Goal: Task Accomplishment & Management: Complete application form

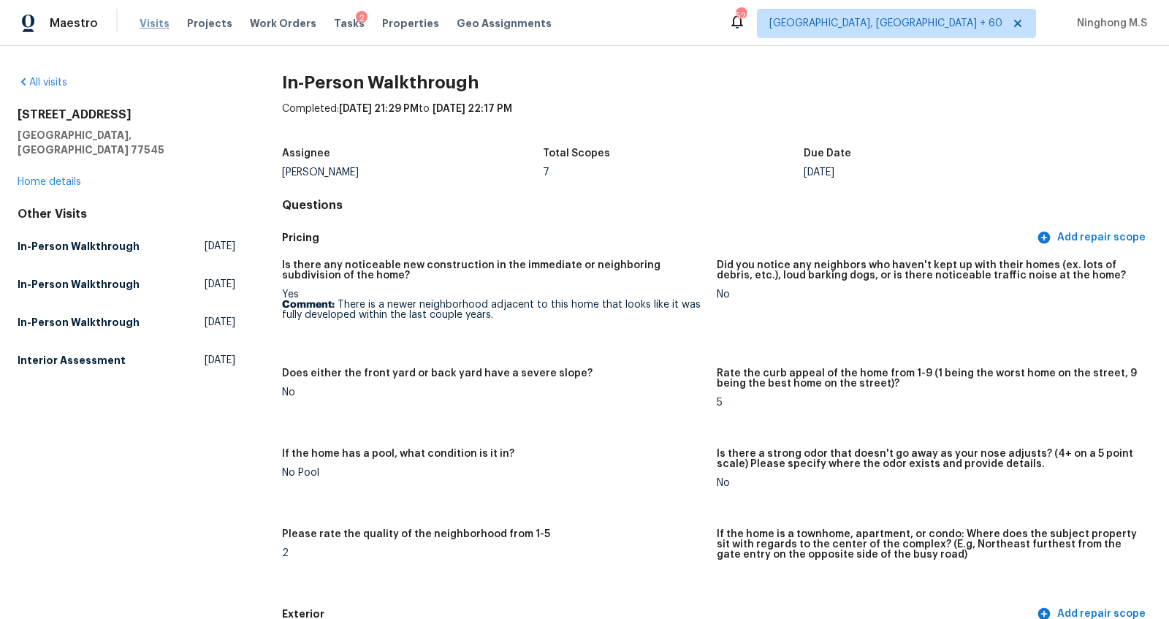
click at [148, 19] on span "Visits" at bounding box center [155, 23] width 30 height 15
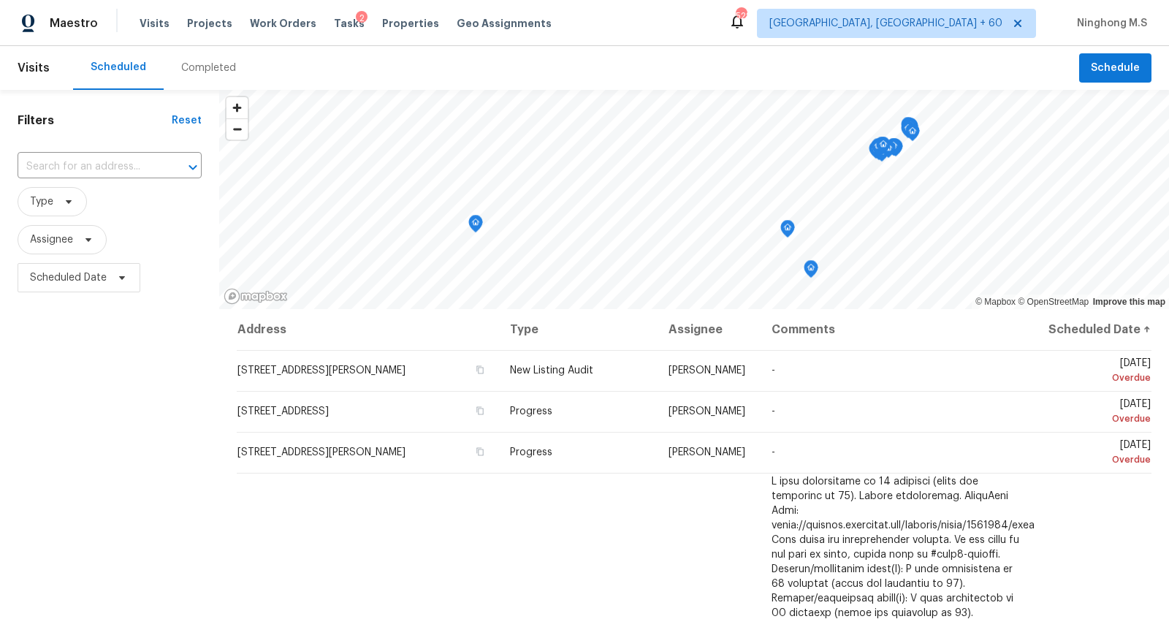
click at [191, 73] on div "Completed" at bounding box center [208, 68] width 55 height 15
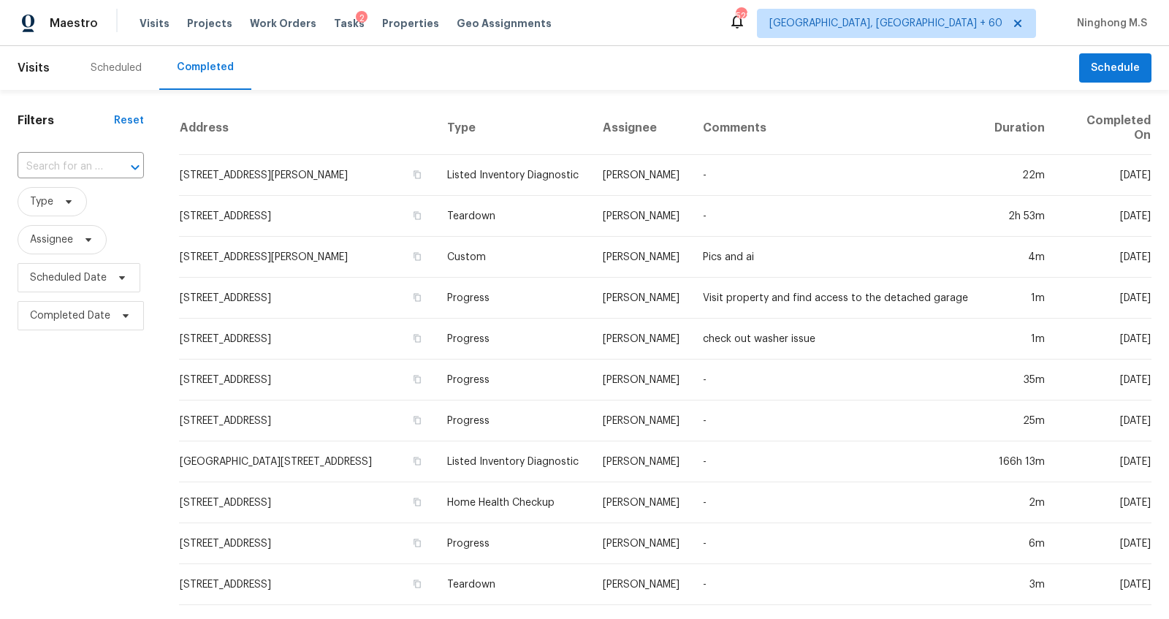
click at [206, 69] on div "Completed" at bounding box center [205, 67] width 57 height 15
click at [60, 168] on input "text" at bounding box center [60, 167] width 85 height 23
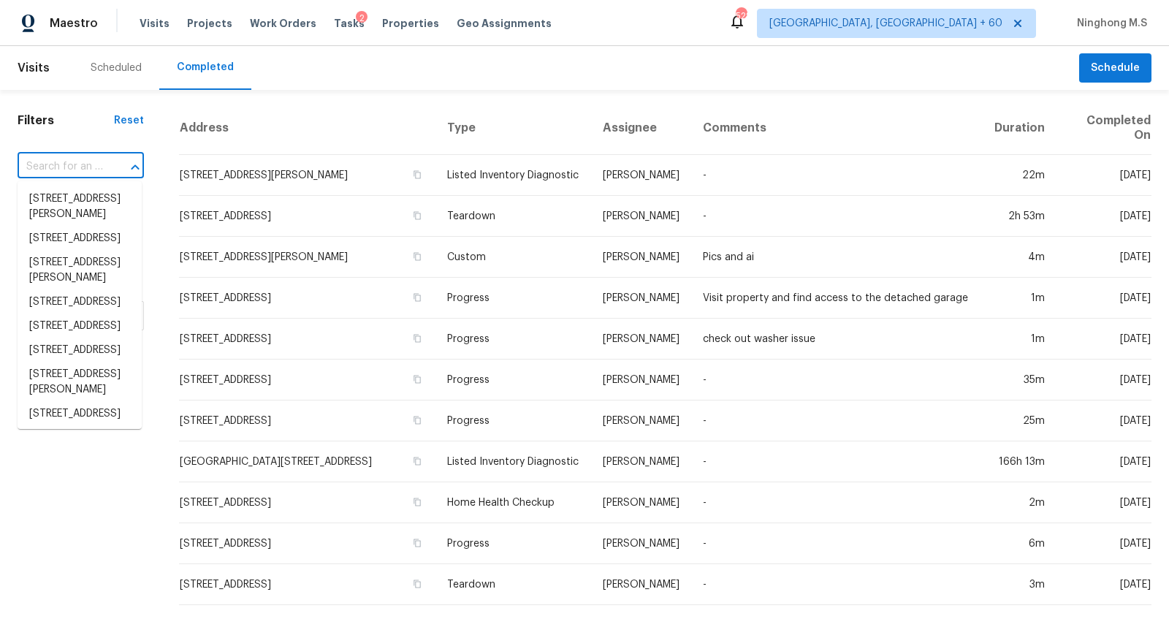
paste input "[STREET_ADDRESS]"
type input "[STREET_ADDRESS]"
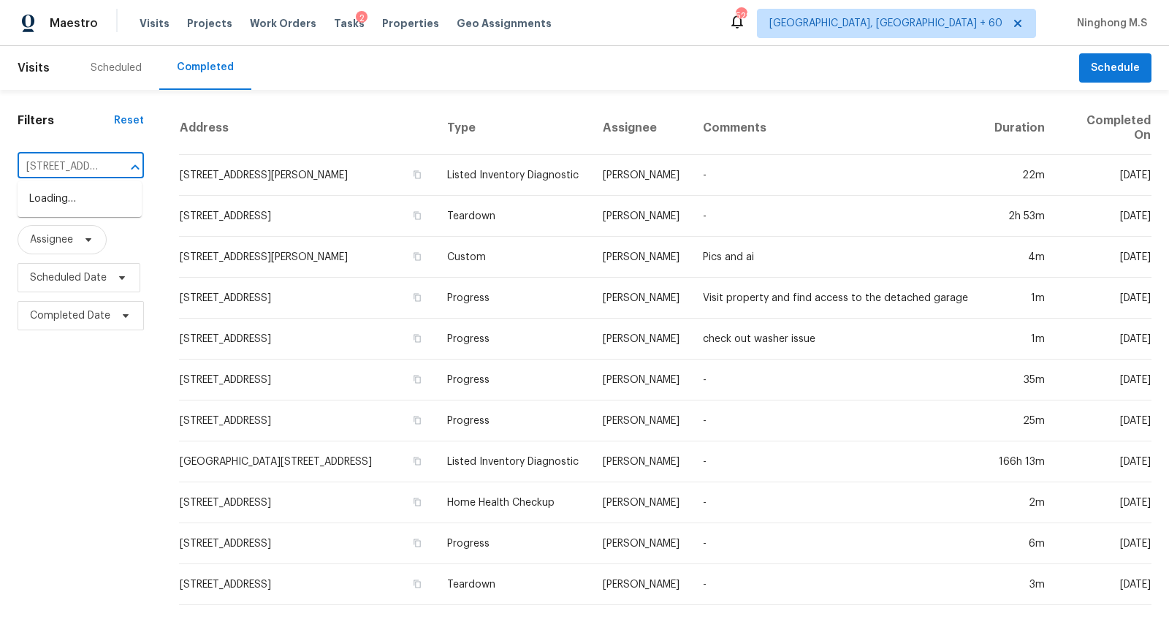
scroll to position [0, 99]
click at [90, 192] on li "[STREET_ADDRESS]" at bounding box center [80, 199] width 124 height 24
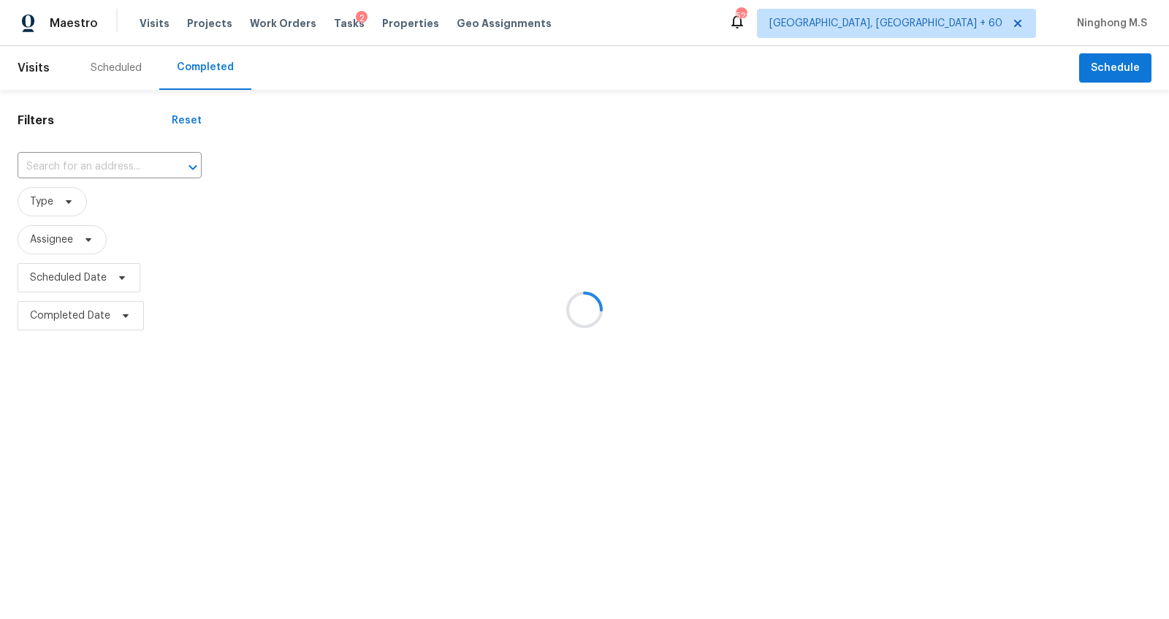
type input "[STREET_ADDRESS]"
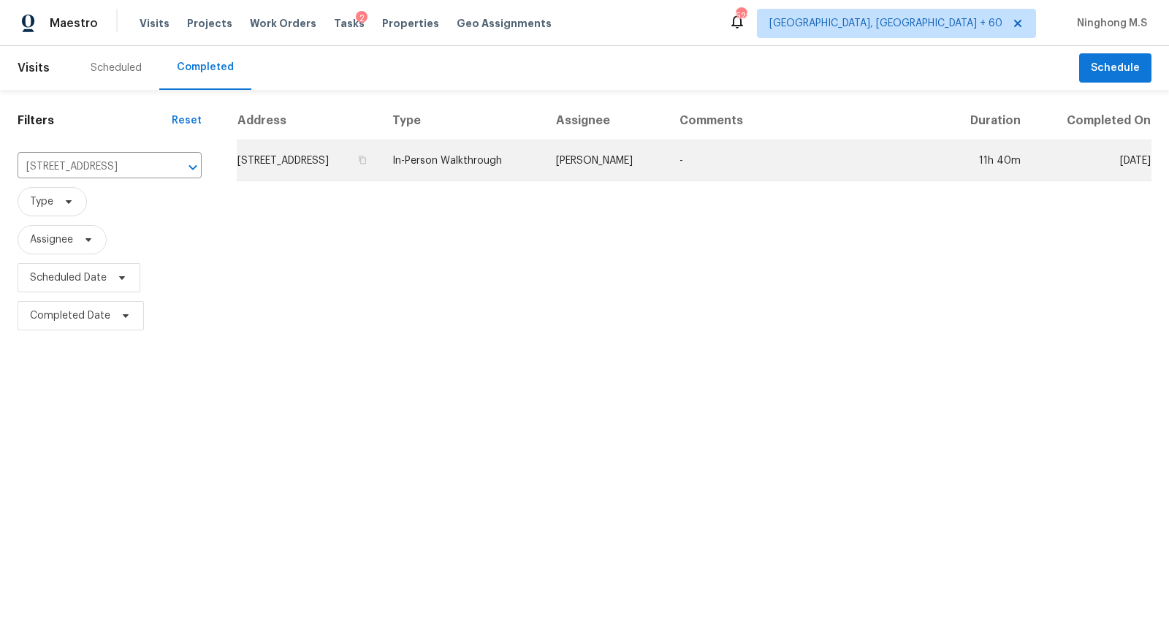
click at [379, 168] on td "[STREET_ADDRESS]" at bounding box center [309, 160] width 144 height 41
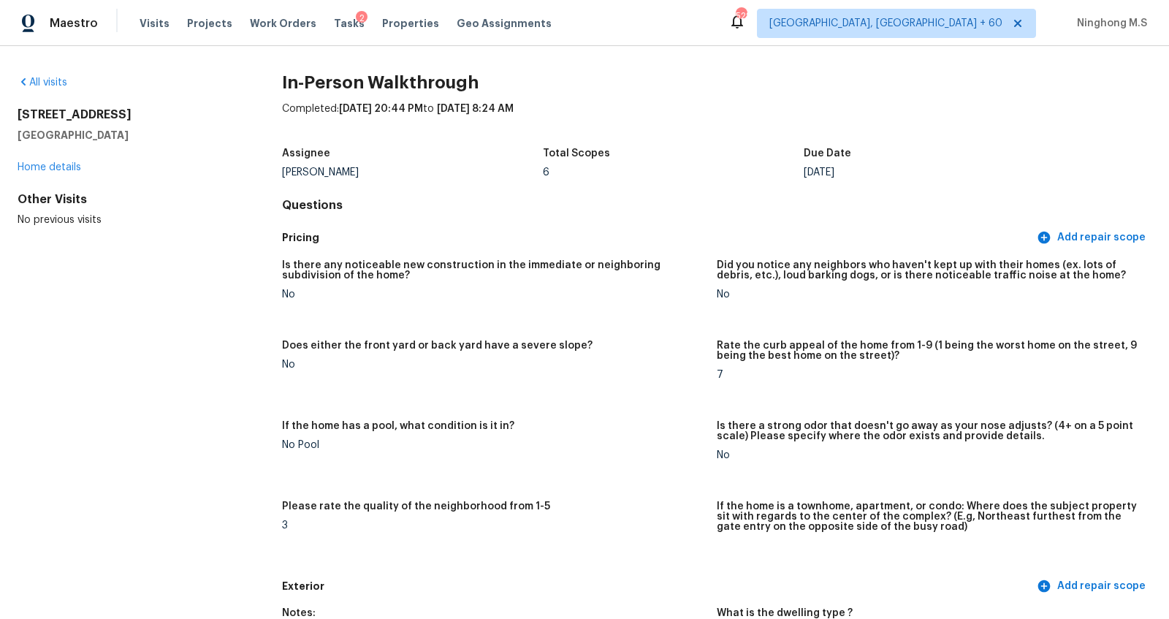
scroll to position [3445, 0]
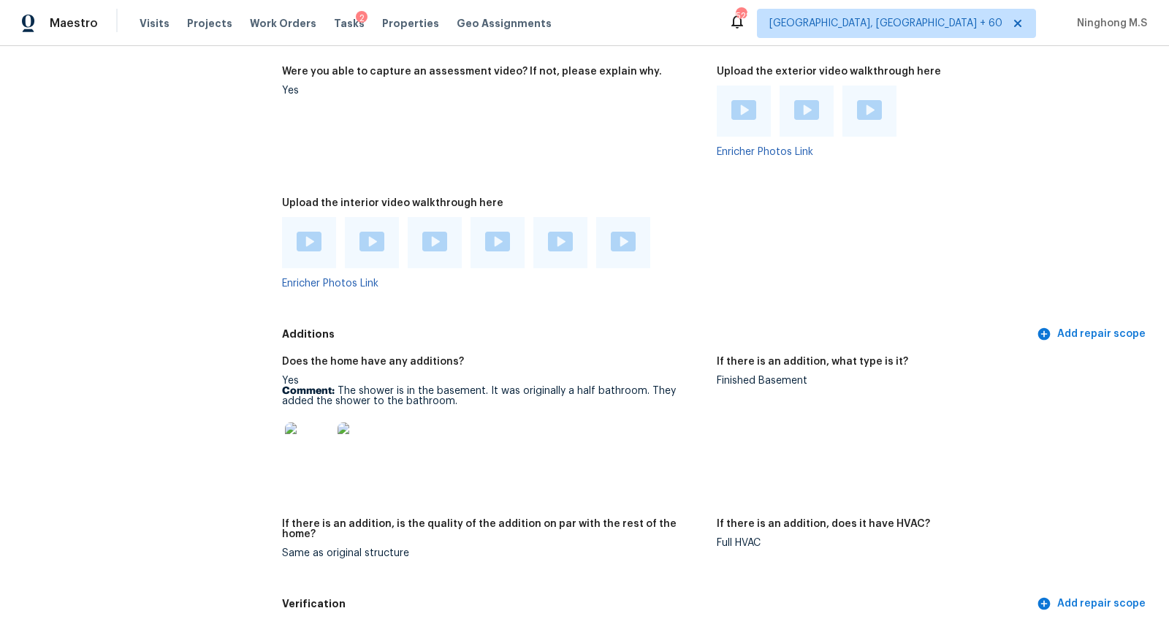
click at [316, 450] on img at bounding box center [308, 445] width 47 height 47
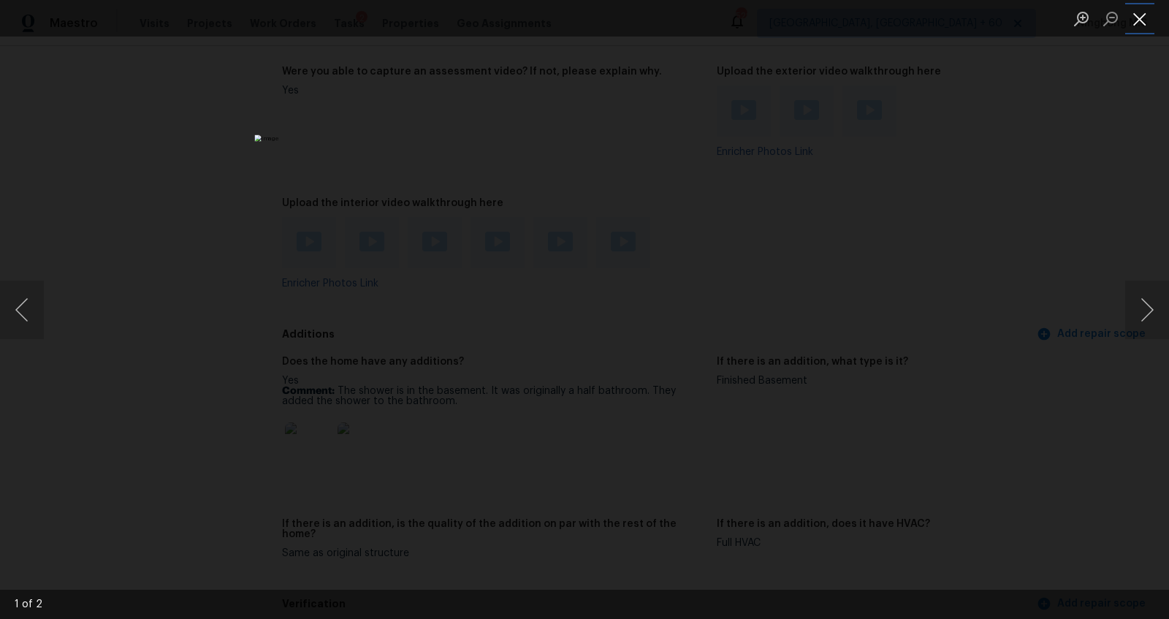
click at [1145, 20] on button "Close lightbox" at bounding box center [1139, 19] width 29 height 26
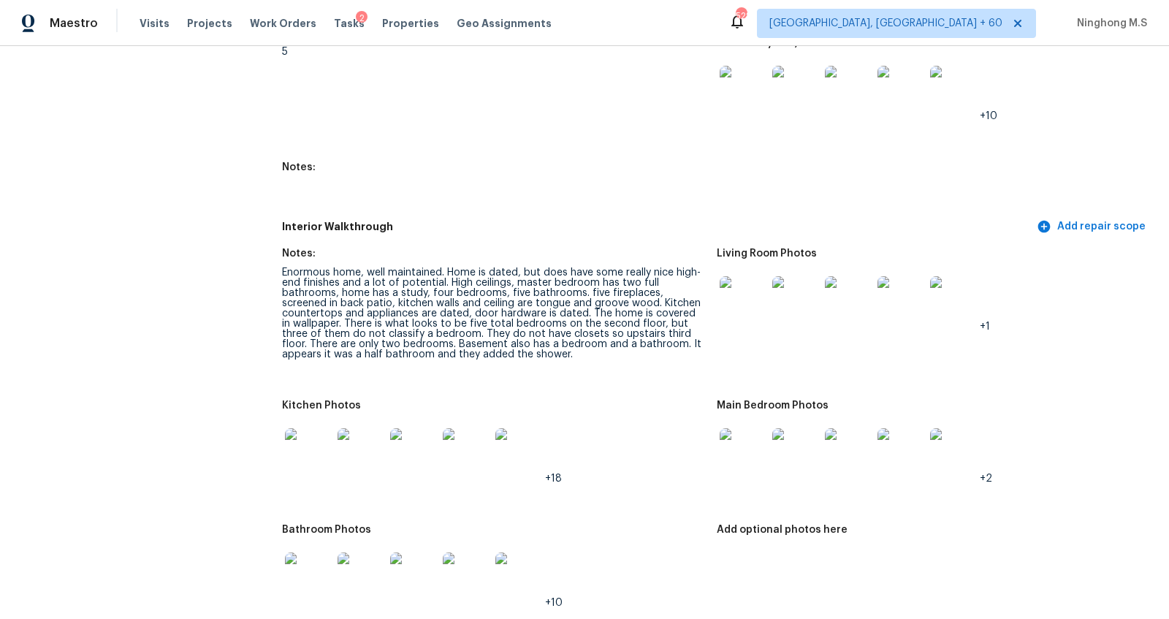
scroll to position [2053, 0]
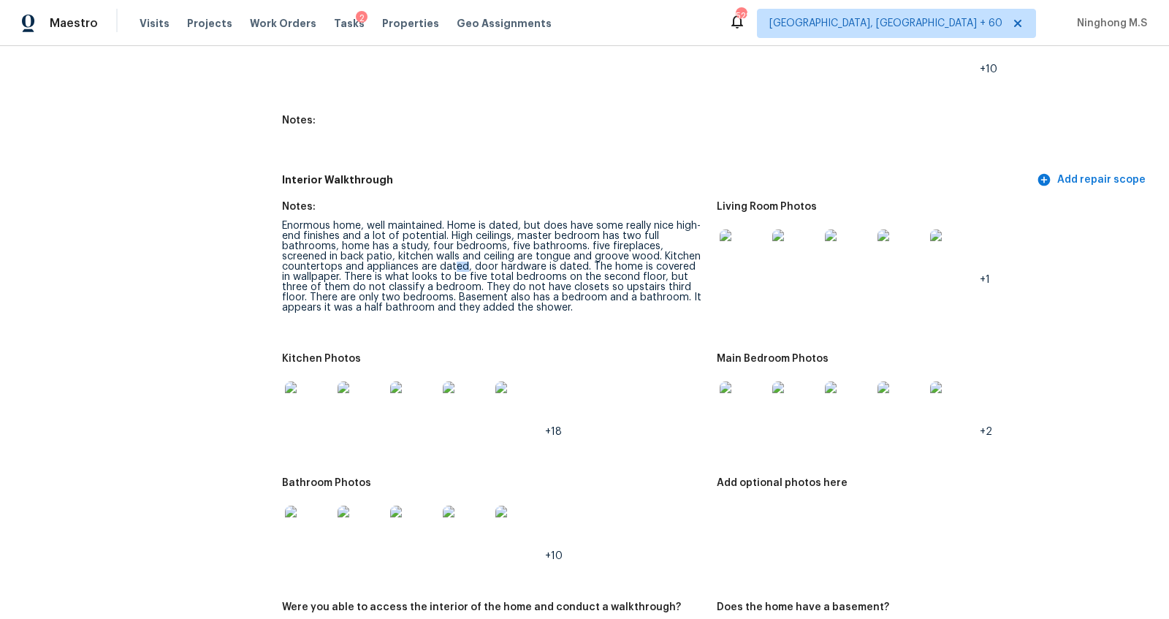
drag, startPoint x: 463, startPoint y: 266, endPoint x: 454, endPoint y: 266, distance: 9.5
click at [454, 266] on div "Enormous home, well maintained. Home is dated, but does have some really nice h…" at bounding box center [493, 267] width 423 height 92
click at [475, 271] on div "Enormous home, well maintained. Home is dated, but does have some really nice h…" at bounding box center [493, 267] width 423 height 92
drag, startPoint x: 335, startPoint y: 271, endPoint x: 397, endPoint y: 270, distance: 61.4
click at [397, 270] on div "Enormous home, well maintained. Home is dated, but does have some really nice h…" at bounding box center [493, 267] width 423 height 92
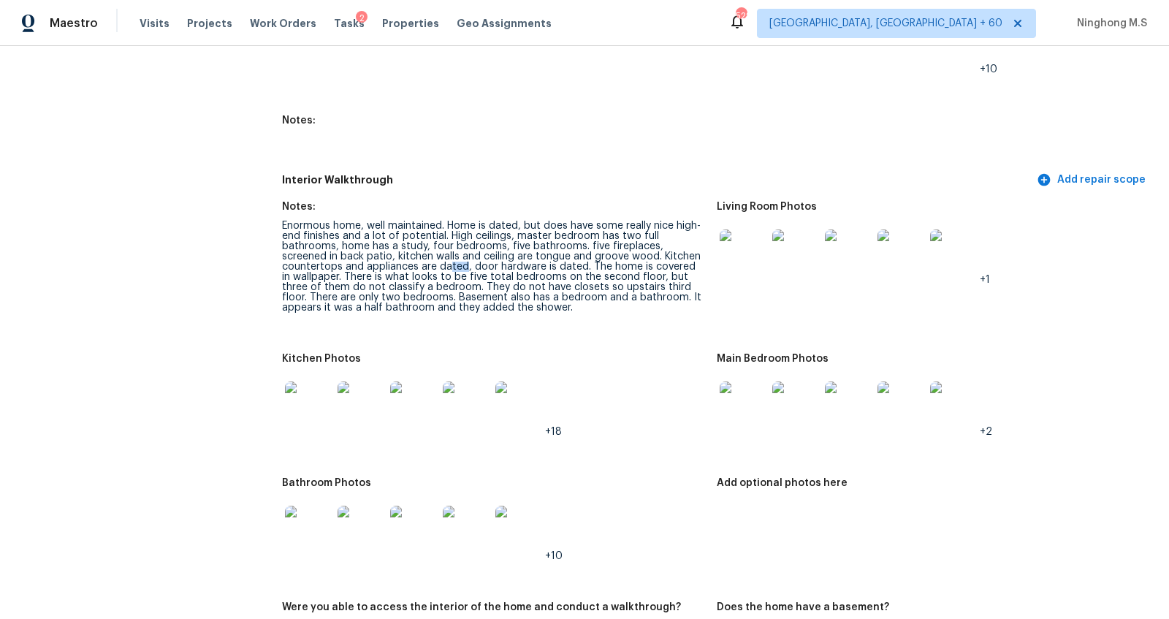
drag, startPoint x: 465, startPoint y: 267, endPoint x: 446, endPoint y: 266, distance: 19.8
click at [446, 266] on div "Enormous home, well maintained. Home is dated, but does have some really nice h…" at bounding box center [493, 267] width 423 height 92
click at [428, 274] on div "Enormous home, well maintained. Home is dated, but does have some really nice h…" at bounding box center [493, 267] width 423 height 92
drag, startPoint x: 650, startPoint y: 263, endPoint x: 692, endPoint y: 264, distance: 42.4
click at [692, 264] on div "Enormous home, well maintained. Home is dated, but does have some really nice h…" at bounding box center [493, 267] width 423 height 92
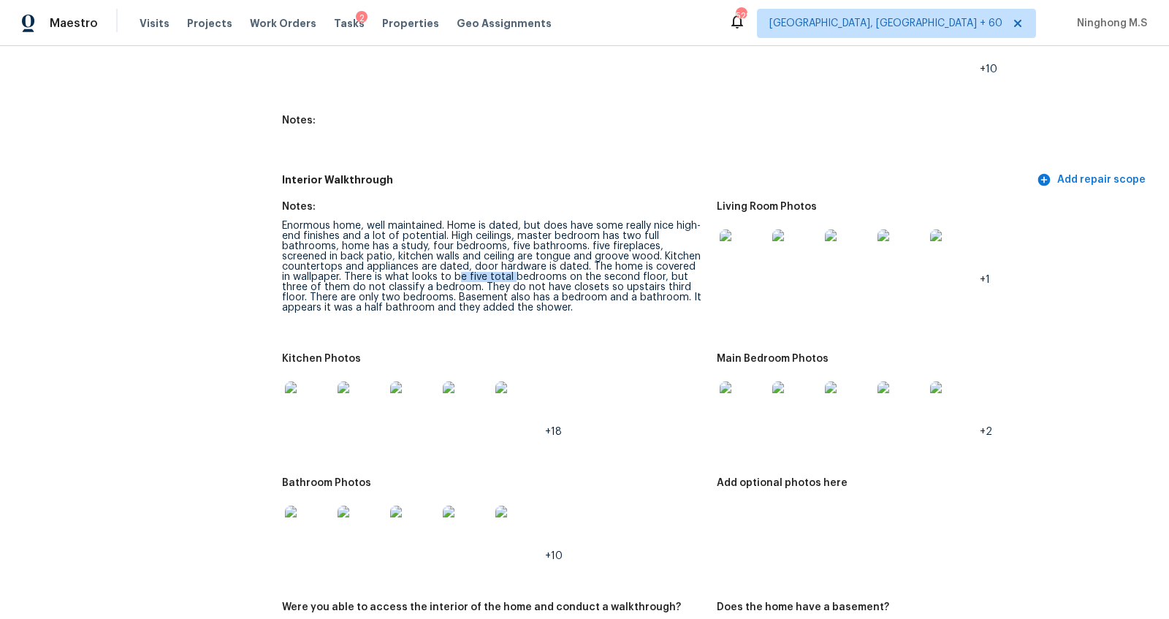
drag, startPoint x: 447, startPoint y: 278, endPoint x: 501, endPoint y: 278, distance: 54.1
click at [501, 278] on div "Enormous home, well maintained. Home is dated, but does have some really nice h…" at bounding box center [493, 267] width 423 height 92
drag, startPoint x: 654, startPoint y: 283, endPoint x: 686, endPoint y: 283, distance: 32.1
click at [686, 283] on div "Enormous home, well maintained. Home is dated, but does have some really nice h…" at bounding box center [493, 267] width 423 height 92
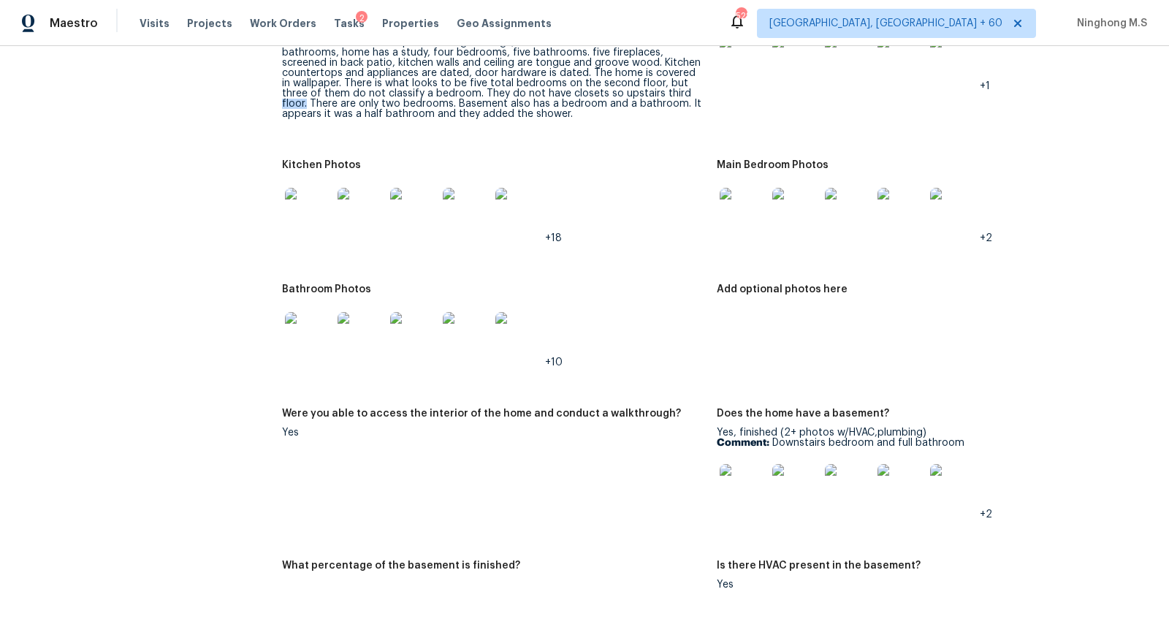
scroll to position [2259, 0]
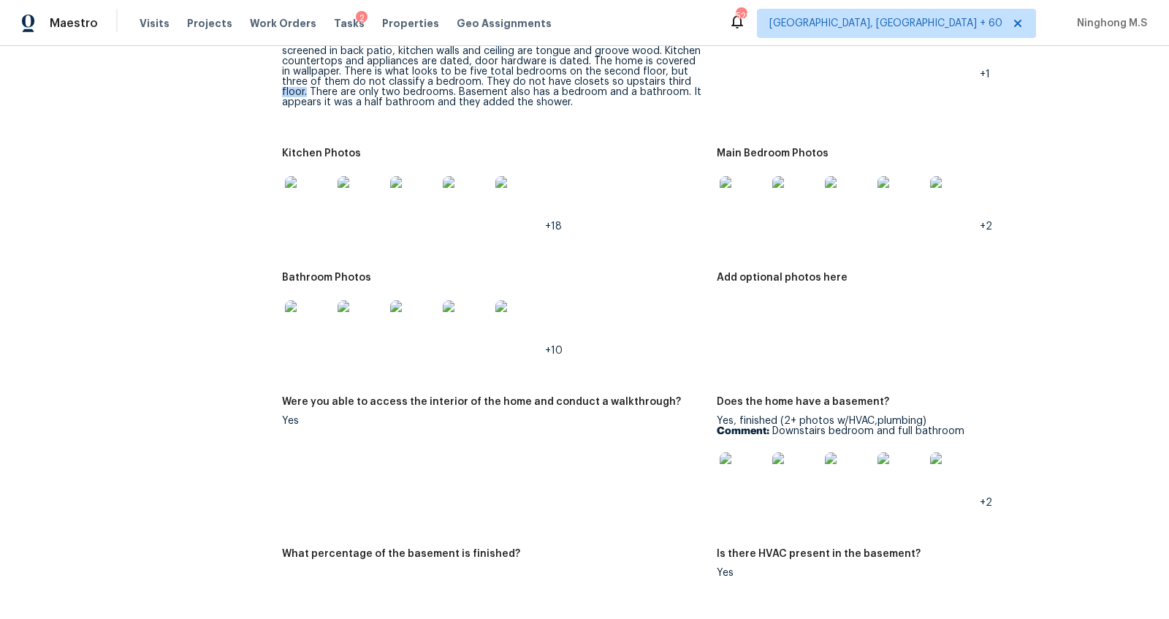
click at [455, 329] on img at bounding box center [466, 323] width 47 height 47
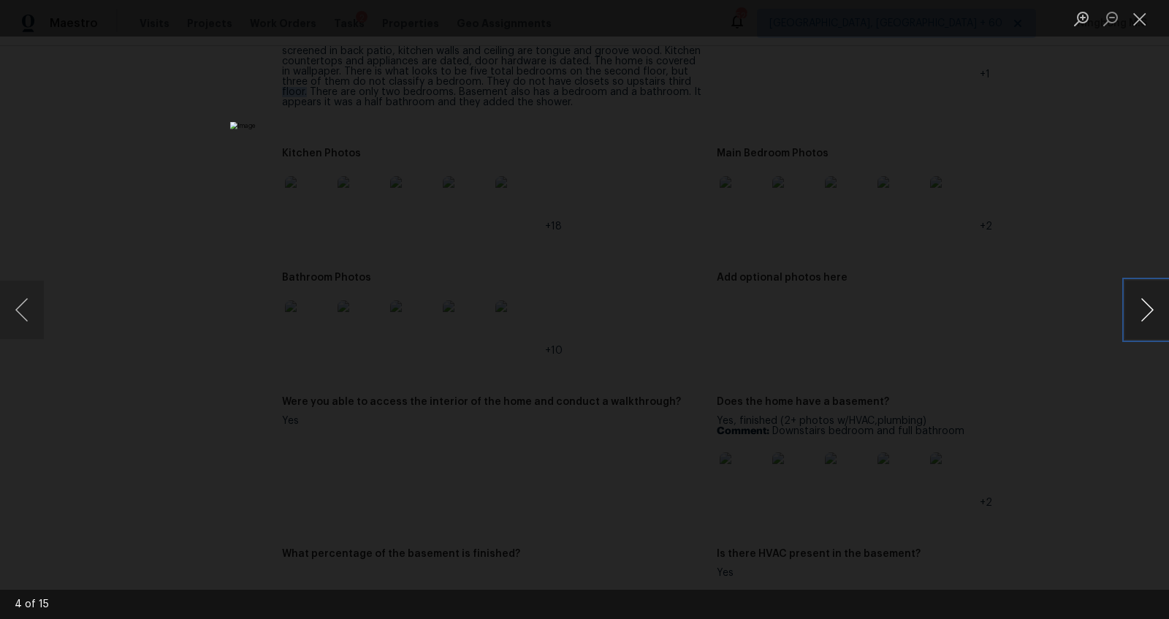
click at [1147, 306] on button "Next image" at bounding box center [1147, 310] width 44 height 58
click at [1145, 23] on button "Close lightbox" at bounding box center [1139, 19] width 29 height 26
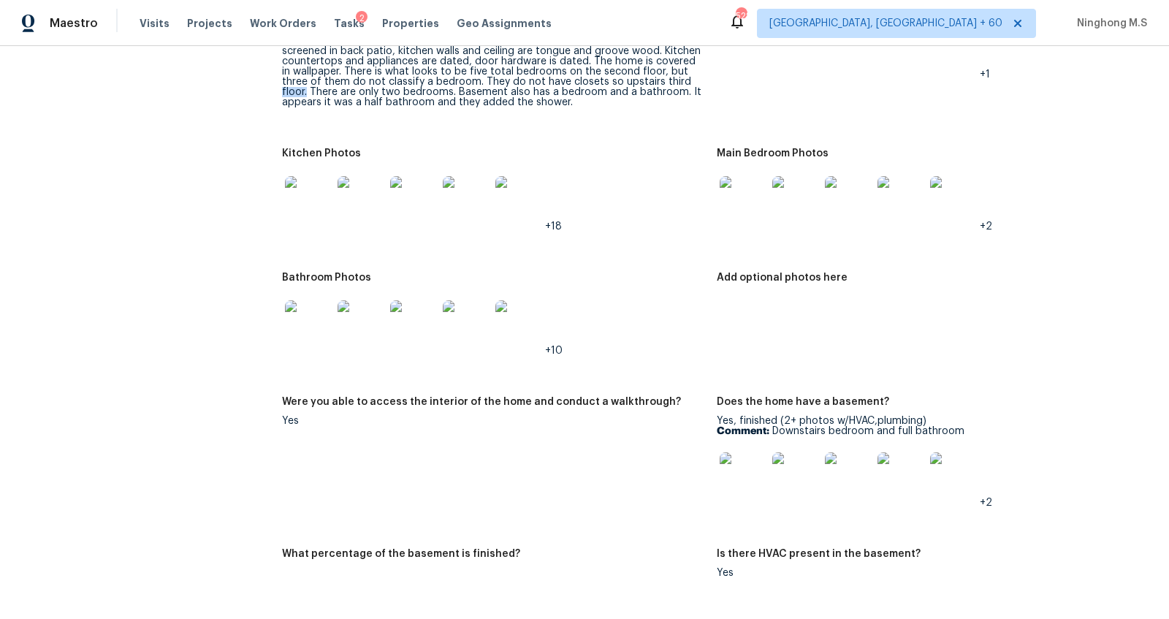
click at [299, 324] on img at bounding box center [308, 323] width 47 height 47
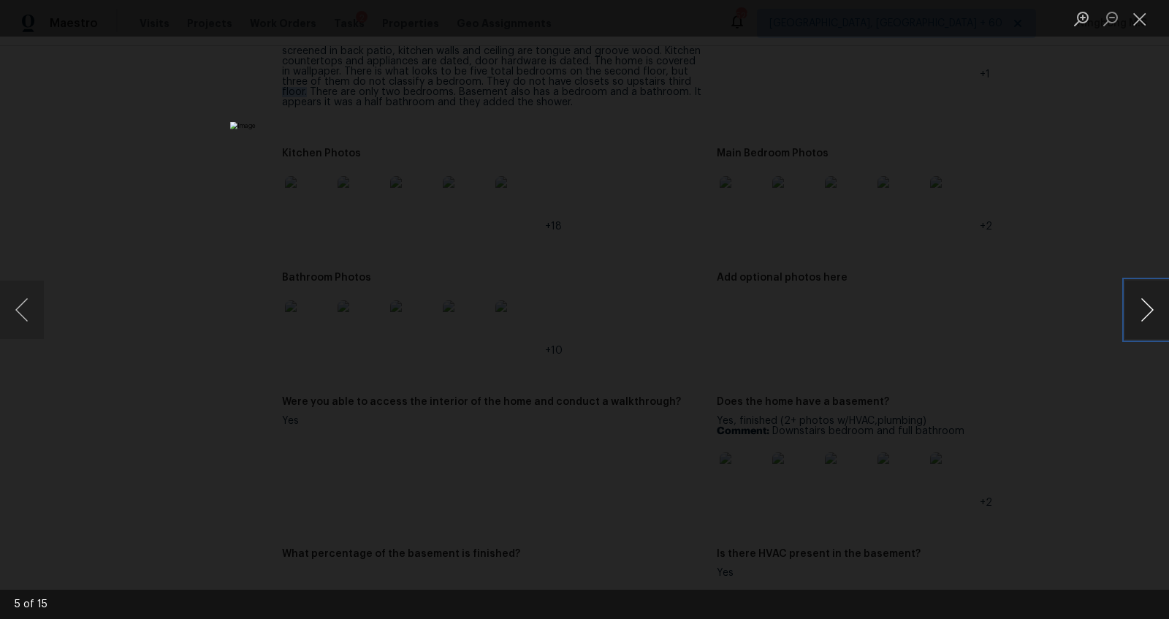
click at [1152, 310] on button "Next image" at bounding box center [1147, 310] width 44 height 58
click at [1142, 312] on button "Next image" at bounding box center [1147, 310] width 44 height 58
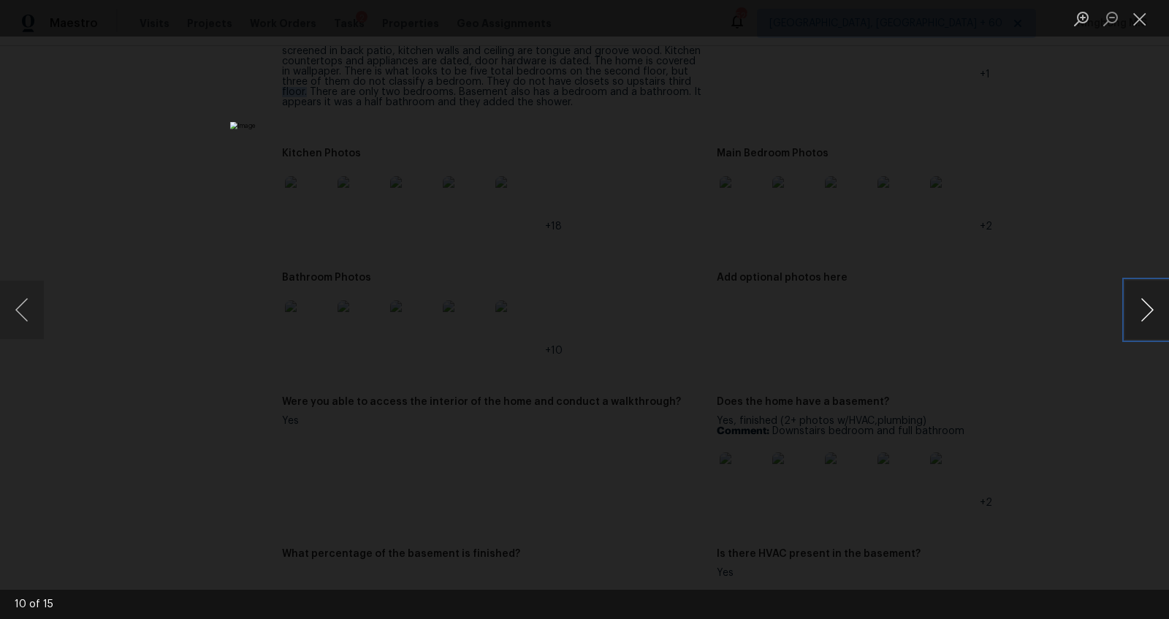
click at [1142, 312] on button "Next image" at bounding box center [1147, 310] width 44 height 58
click at [1143, 20] on button "Close lightbox" at bounding box center [1139, 19] width 29 height 26
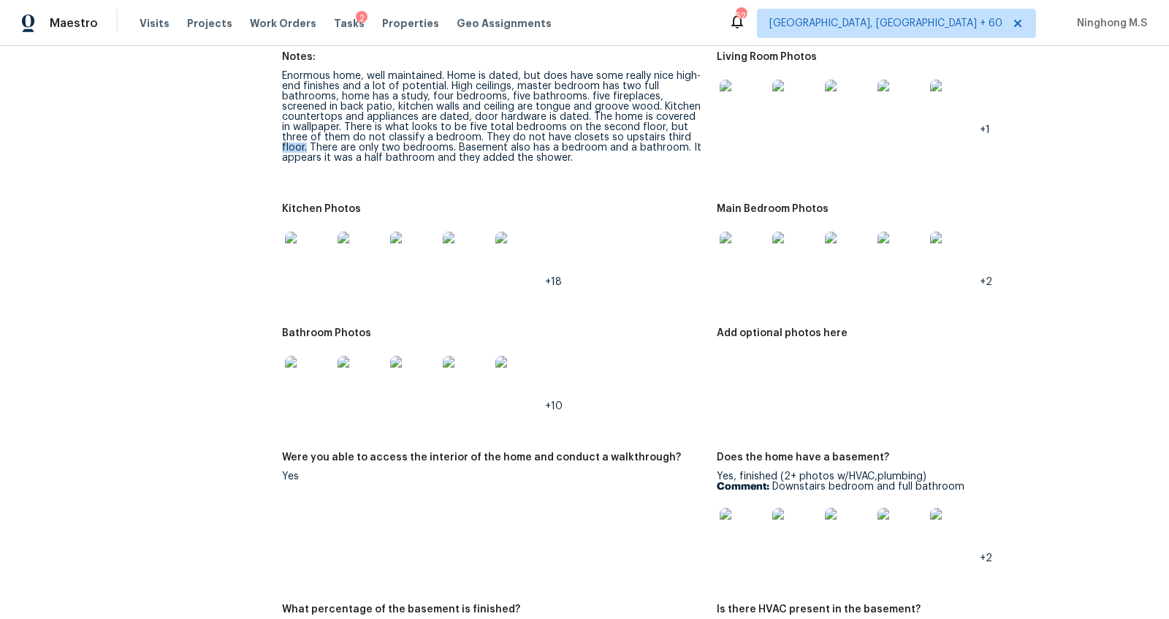
scroll to position [2186, 0]
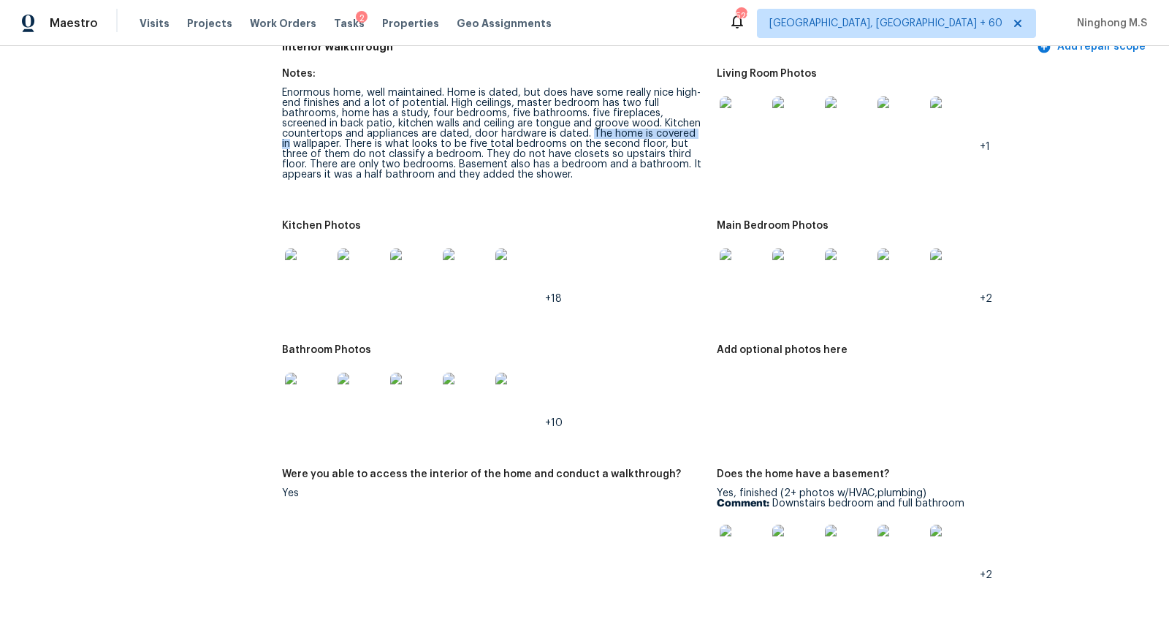
drag, startPoint x: 587, startPoint y: 131, endPoint x: 695, endPoint y: 128, distance: 108.2
click at [695, 128] on div "Enormous home, well maintained. Home is dated, but does have some really nice h…" at bounding box center [493, 134] width 423 height 92
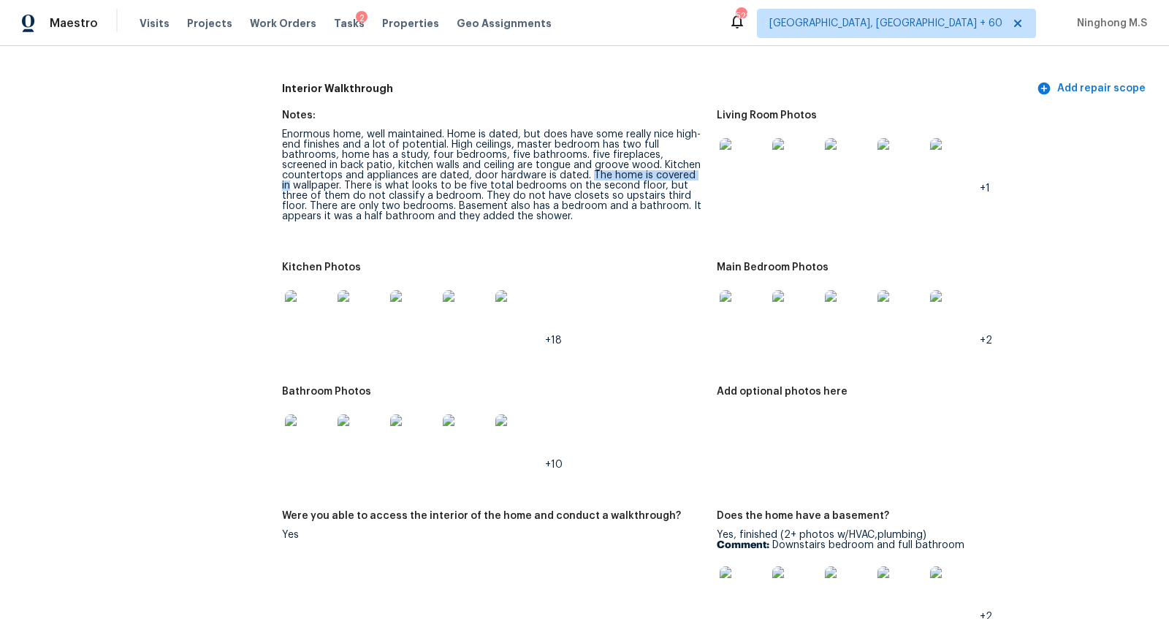
scroll to position [2130, 0]
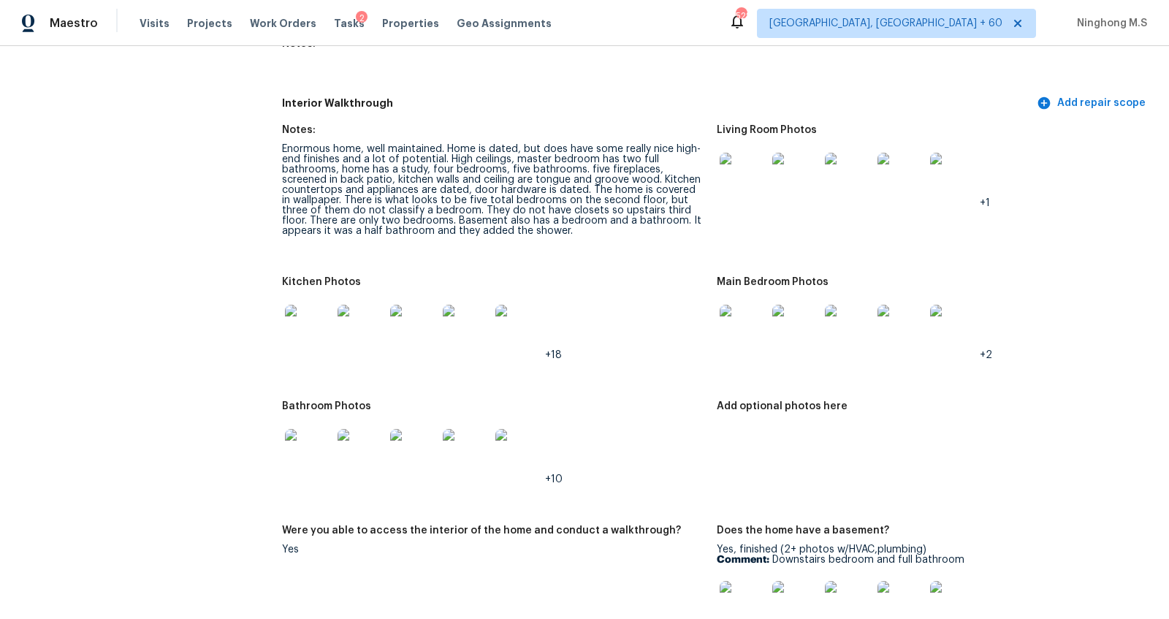
click at [738, 230] on figure "Living Room Photos +1" at bounding box center [934, 192] width 435 height 134
click at [731, 186] on img at bounding box center [743, 176] width 47 height 47
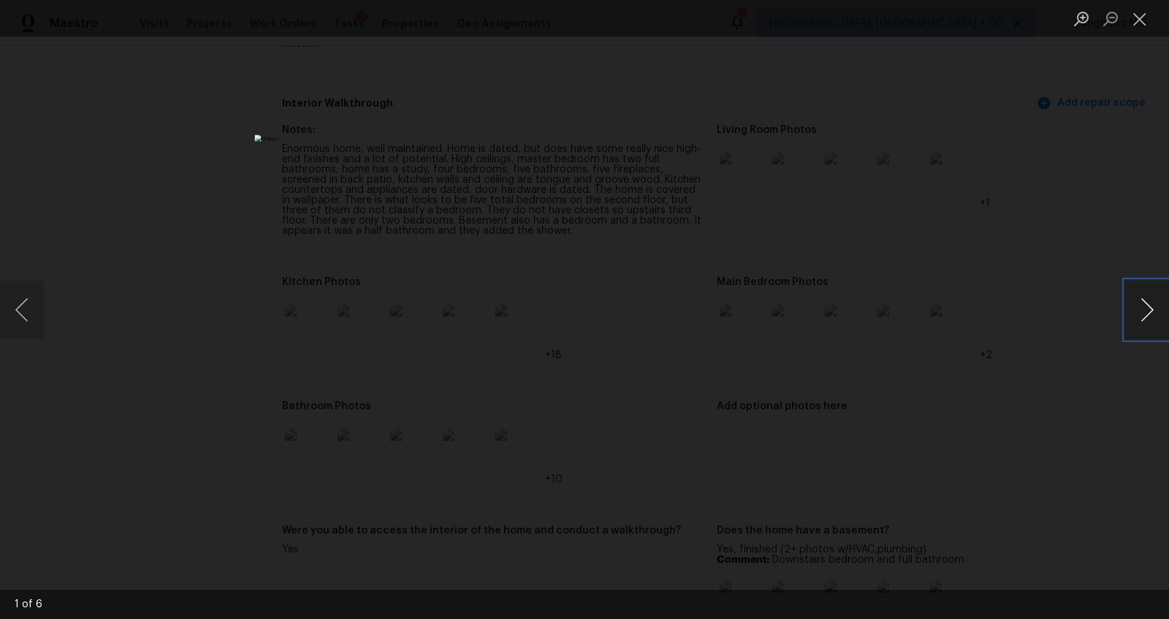
click at [1129, 308] on button "Next image" at bounding box center [1147, 310] width 44 height 58
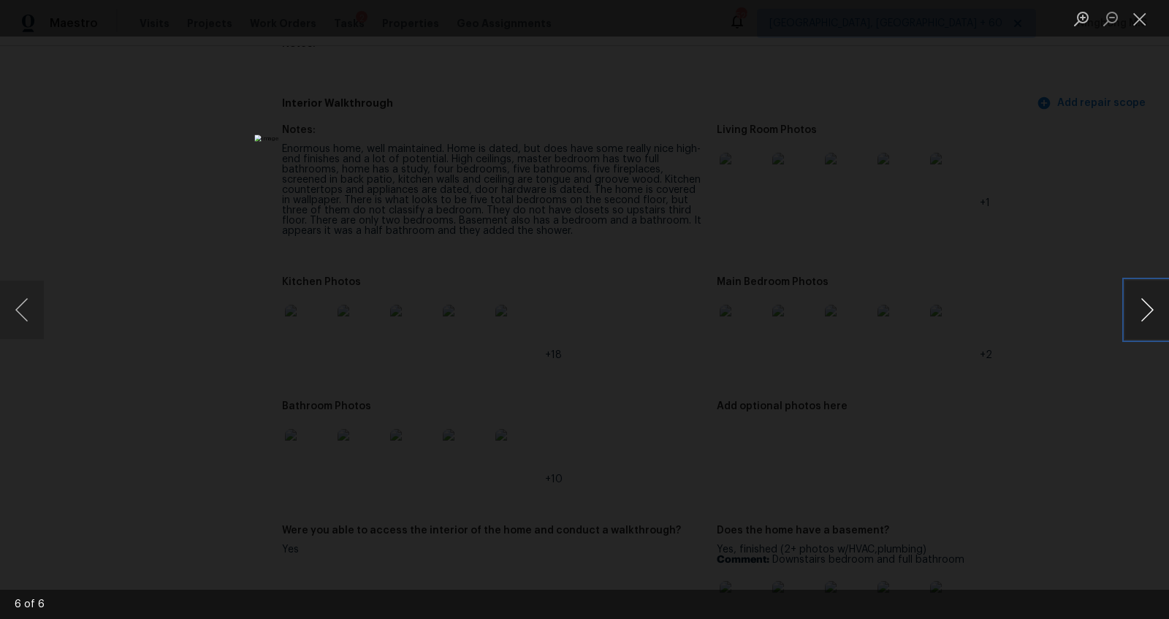
click at [1129, 308] on button "Next image" at bounding box center [1147, 310] width 44 height 58
click at [1153, 321] on button "Next image" at bounding box center [1147, 310] width 44 height 58
click at [1144, 18] on button "Close lightbox" at bounding box center [1139, 19] width 29 height 26
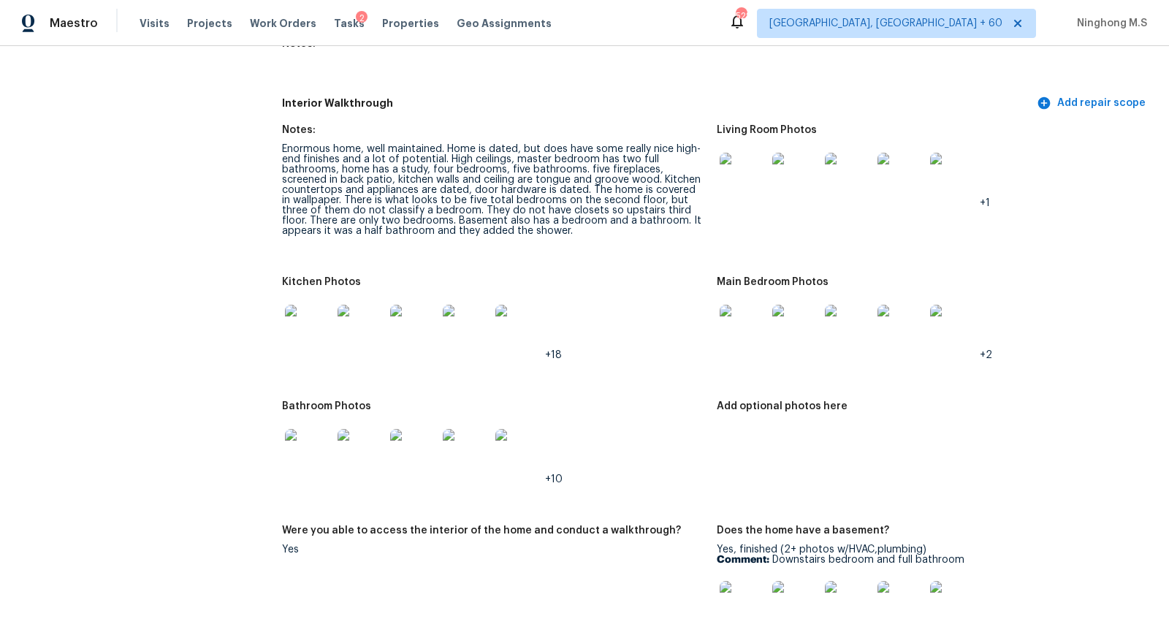
click at [854, 330] on img at bounding box center [848, 328] width 47 height 47
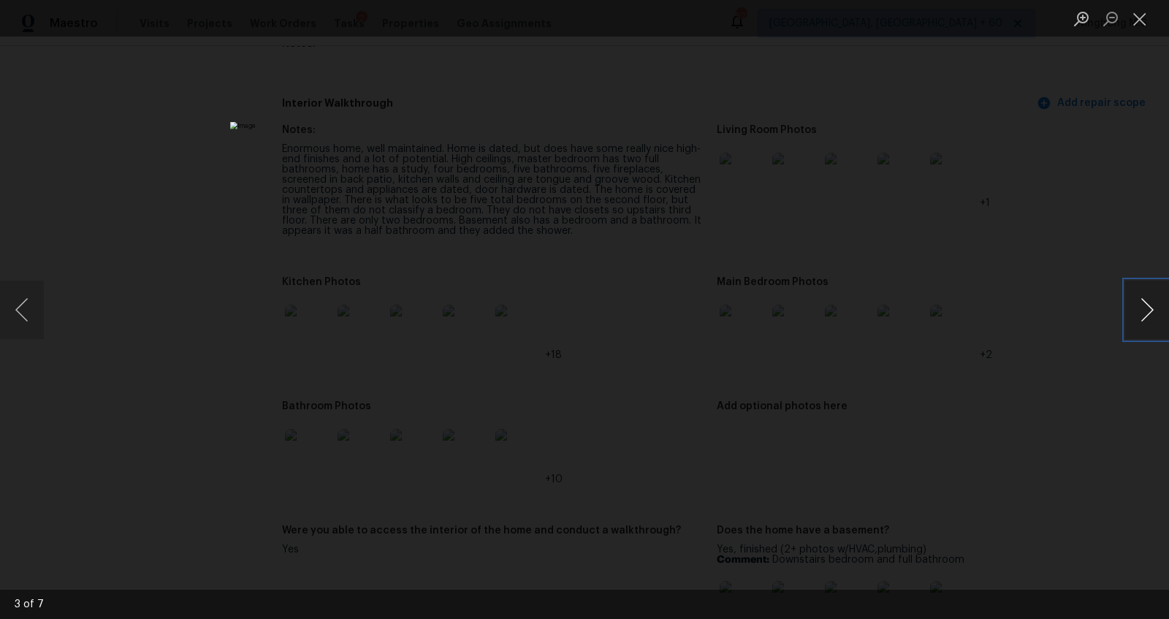
click at [1148, 310] on button "Next image" at bounding box center [1147, 310] width 44 height 58
click at [1143, 309] on button "Next image" at bounding box center [1147, 310] width 44 height 58
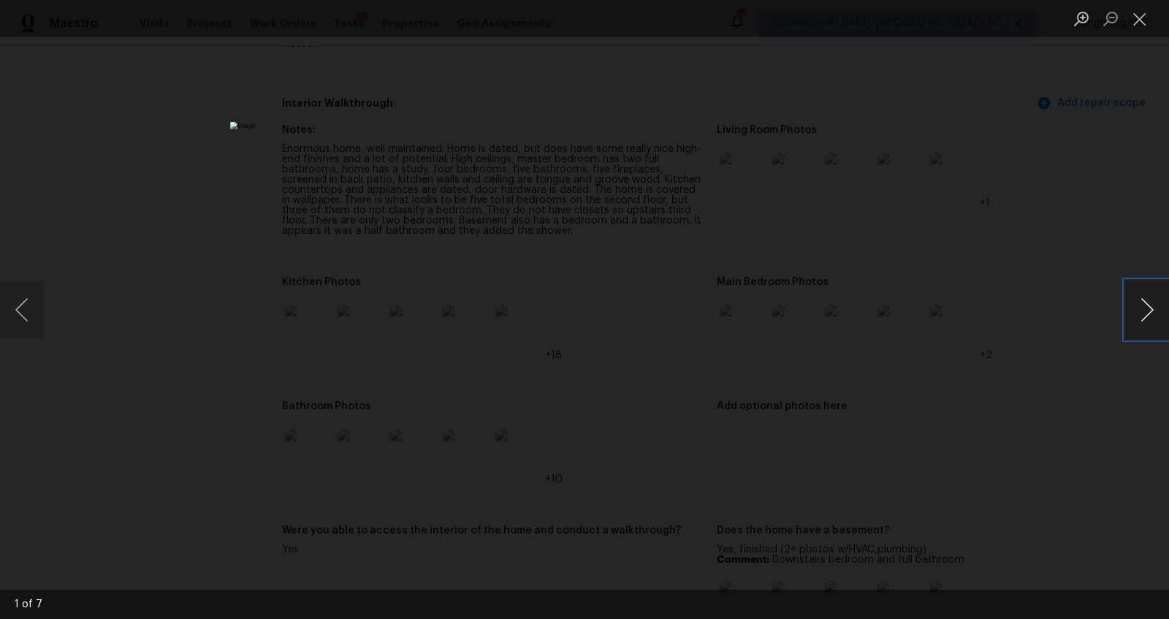
click at [1143, 309] on button "Next image" at bounding box center [1147, 310] width 44 height 58
click at [1143, 18] on button "Close lightbox" at bounding box center [1139, 19] width 29 height 26
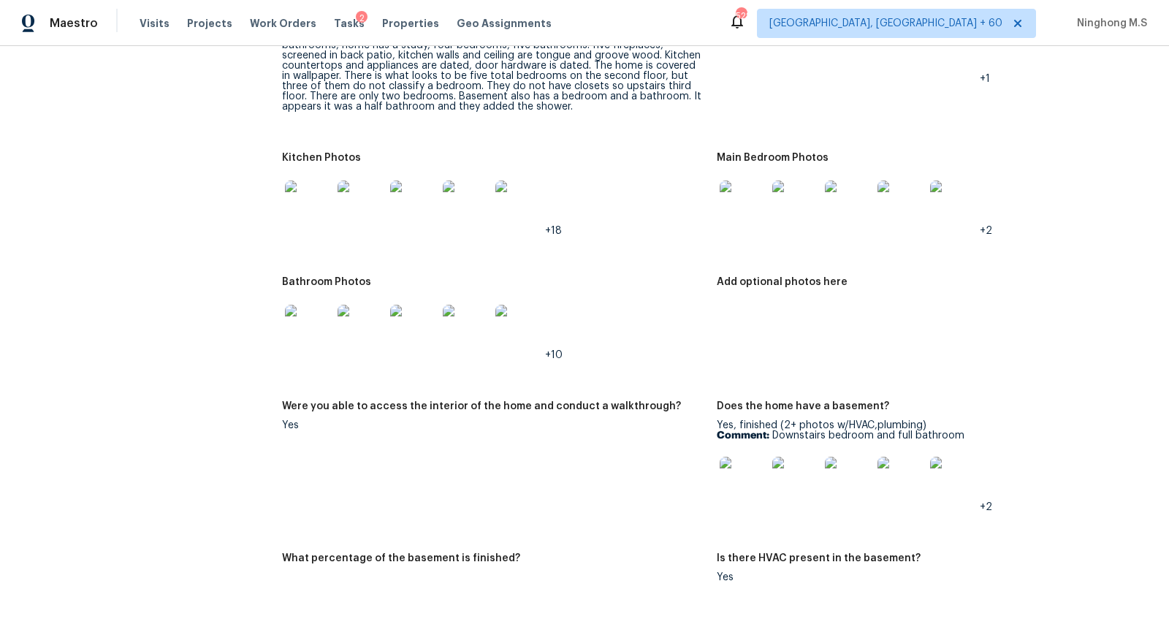
scroll to position [2228, 0]
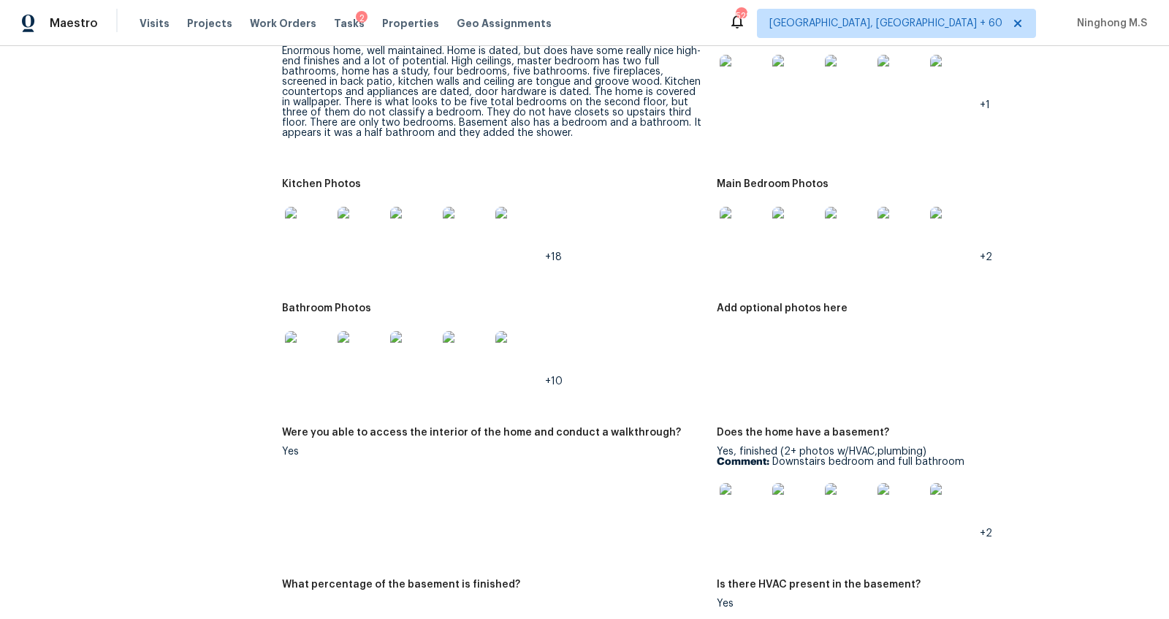
click at [469, 357] on img at bounding box center [466, 354] width 47 height 47
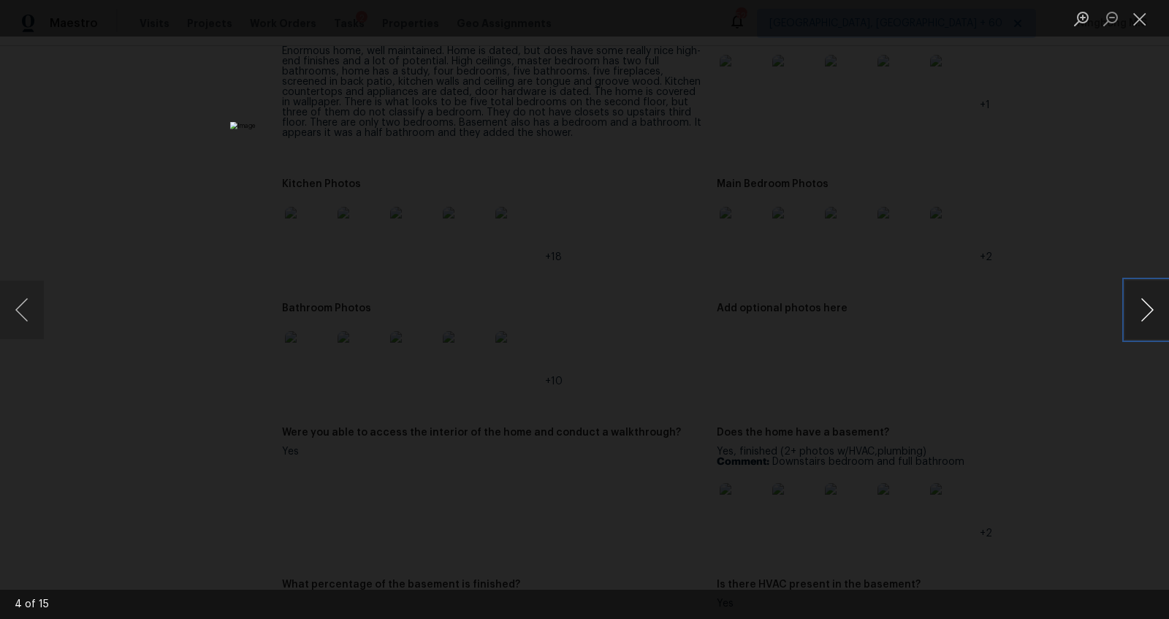
click at [1146, 311] on button "Next image" at bounding box center [1147, 310] width 44 height 58
drag, startPoint x: 1146, startPoint y: 311, endPoint x: 1147, endPoint y: 142, distance: 168.7
click at [1146, 310] on button "Next image" at bounding box center [1147, 310] width 44 height 58
click at [1137, 30] on button "Close lightbox" at bounding box center [1139, 19] width 29 height 26
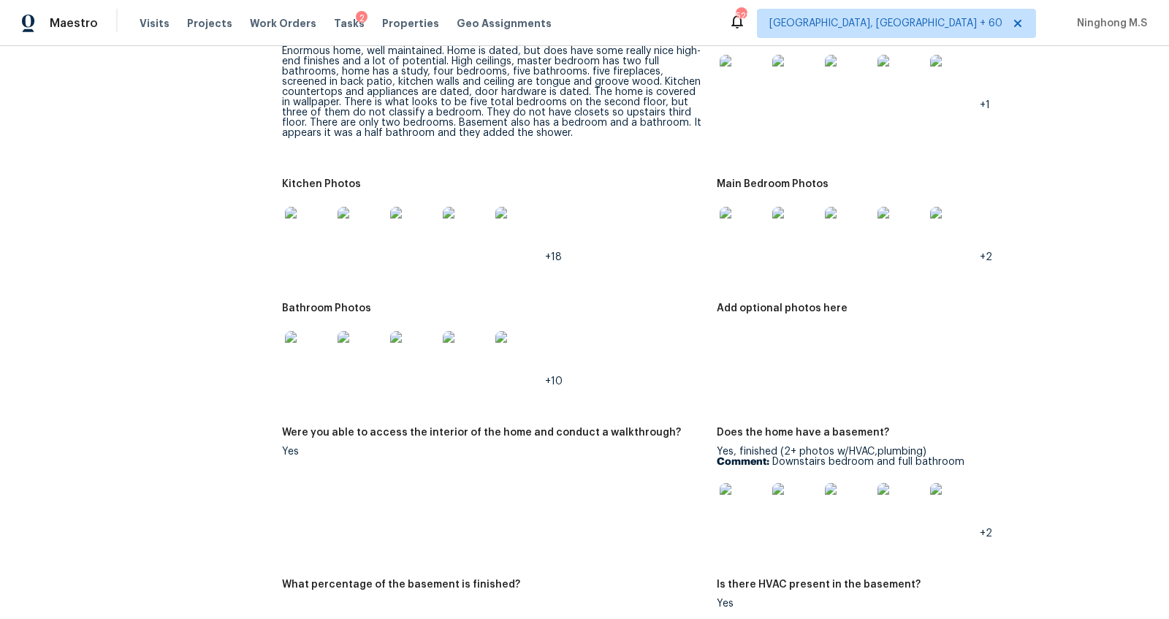
click at [449, 367] on img at bounding box center [466, 354] width 47 height 47
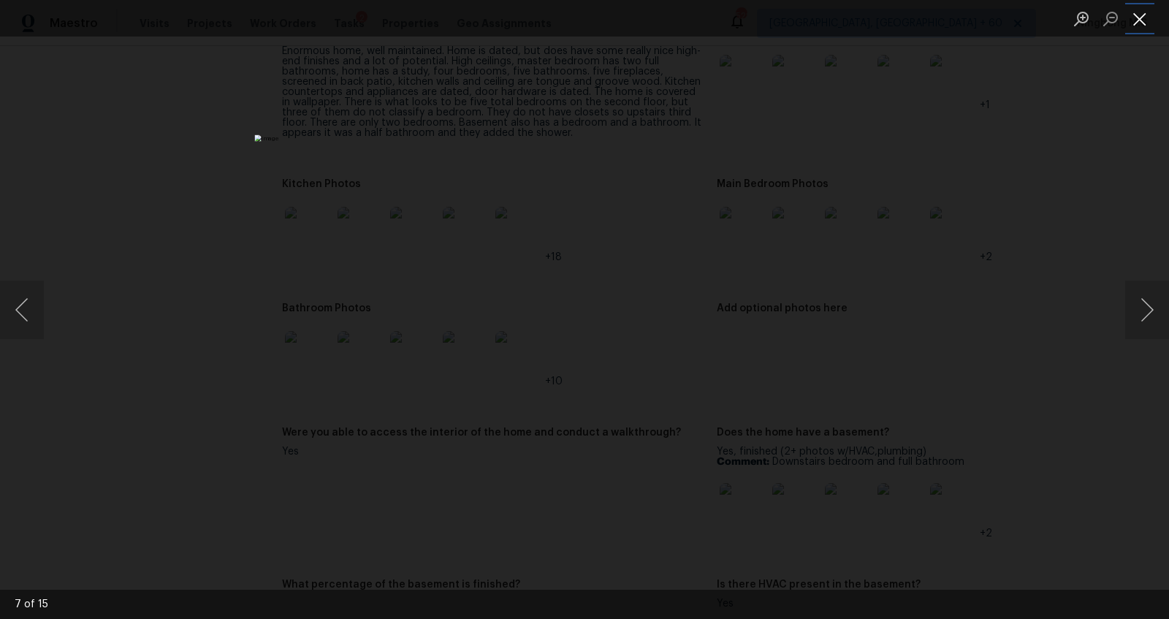
click at [1151, 15] on button "Close lightbox" at bounding box center [1139, 19] width 29 height 26
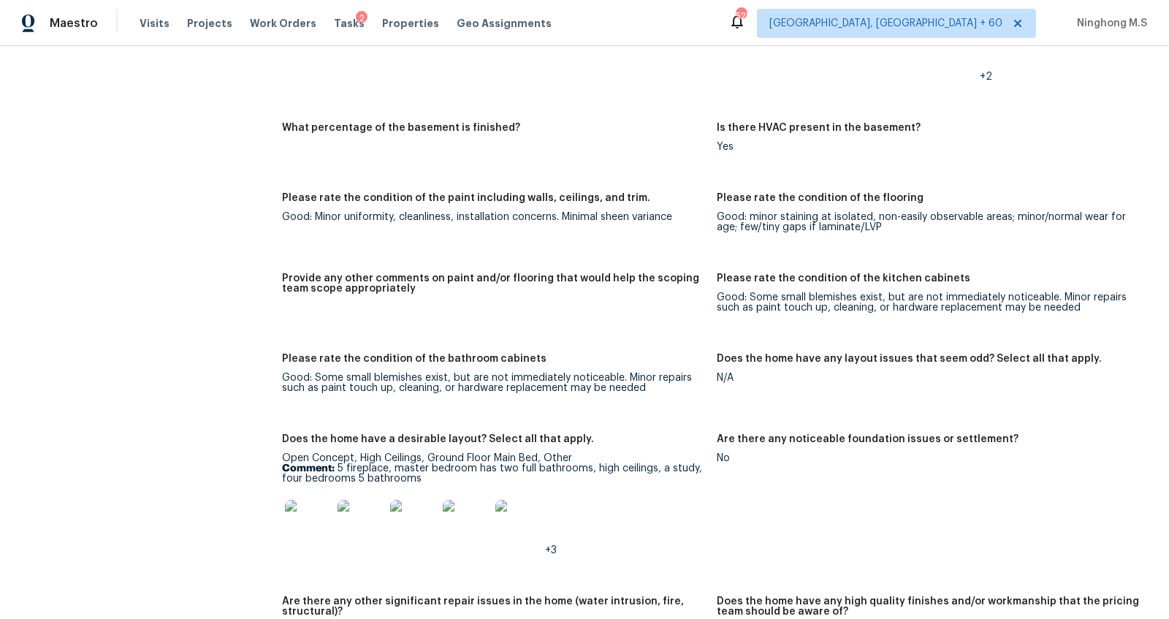
scroll to position [2693, 0]
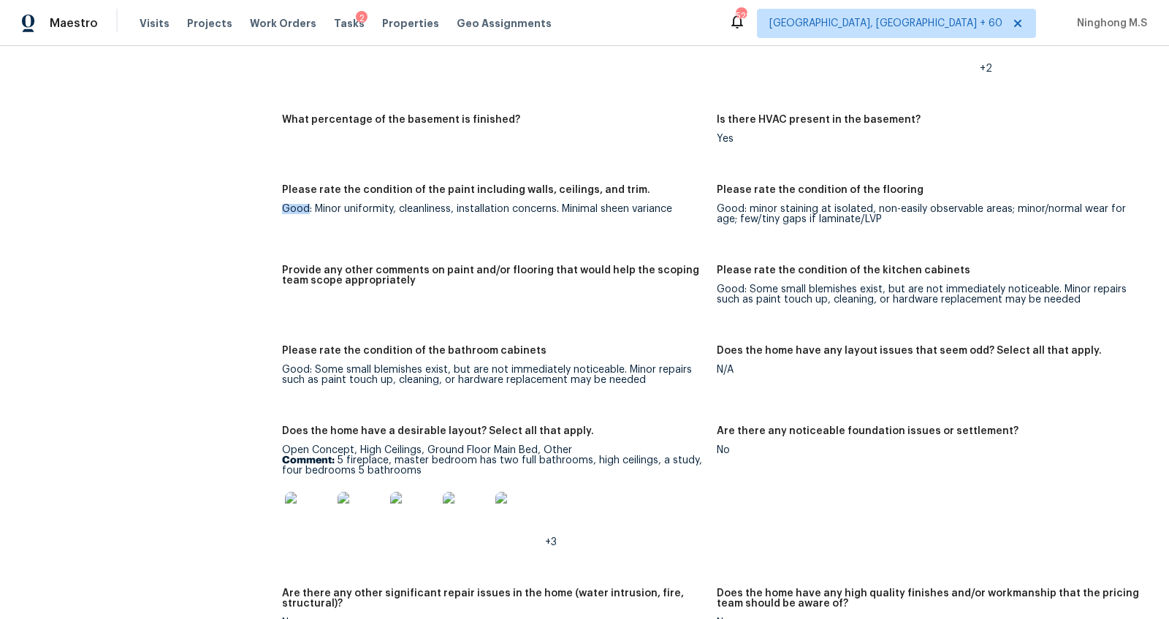
drag, startPoint x: 308, startPoint y: 207, endPoint x: 273, endPoint y: 207, distance: 35.1
click at [273, 207] on div "All visits [STREET_ADDRESS] Home details Other Visits No previous visits In-Per…" at bounding box center [585, 80] width 1134 height 5395
drag, startPoint x: 340, startPoint y: 215, endPoint x: 380, endPoint y: 215, distance: 39.4
click at [380, 215] on figure "Please rate the condition of the paint including walls, ceilings, and trim. Goo…" at bounding box center [499, 216] width 435 height 63
drag, startPoint x: 573, startPoint y: 210, endPoint x: 656, endPoint y: 209, distance: 82.5
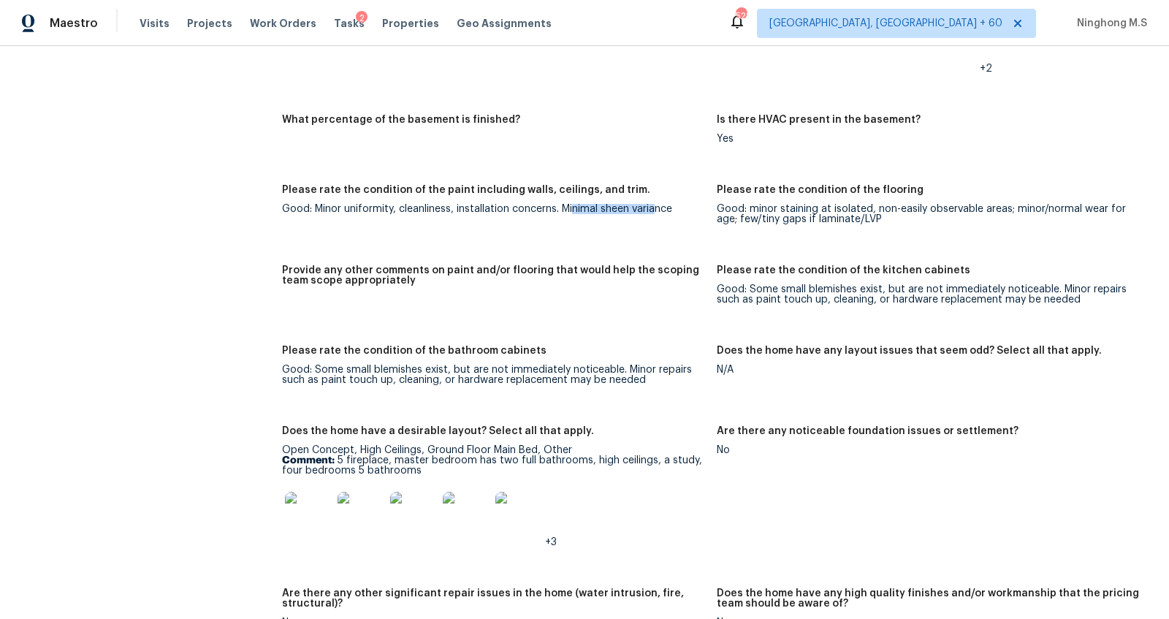
click at [656, 209] on div "Good: Minor uniformity, cleanliness, installation concerns. Minimal sheen varia…" at bounding box center [493, 209] width 423 height 10
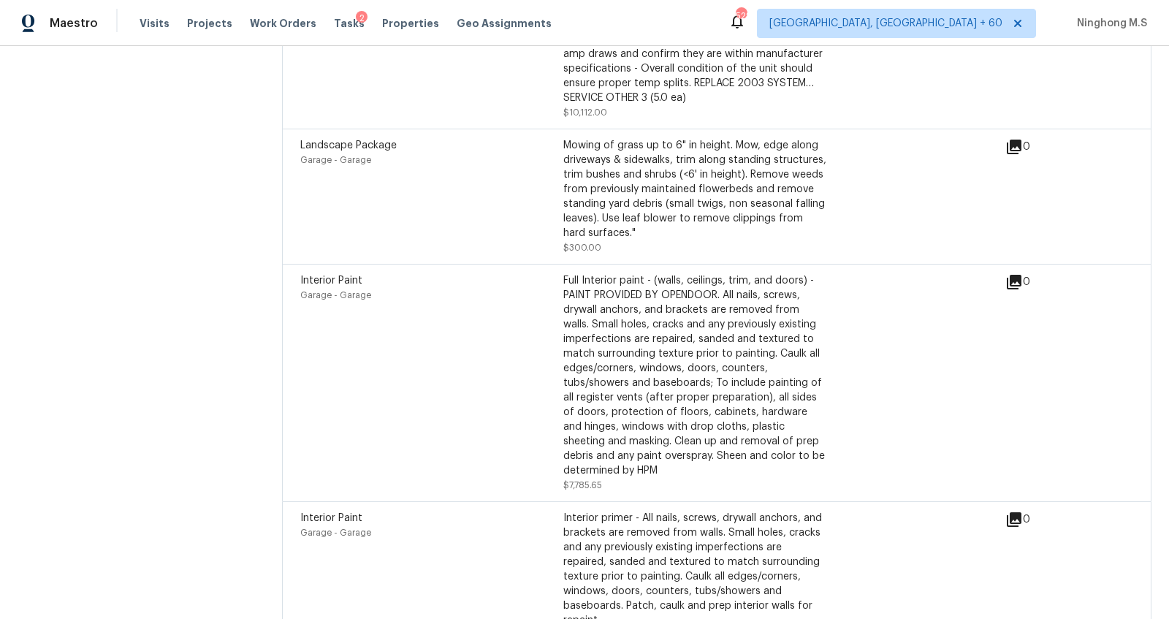
scroll to position [4783, 0]
click at [1015, 274] on icon at bounding box center [1014, 281] width 15 height 15
click at [1015, 263] on div "Interior Paint Garage - Garage Full Interior paint - (walls, ceilings, trim, an…" at bounding box center [716, 381] width 869 height 237
click at [1015, 274] on icon at bounding box center [1014, 281] width 15 height 15
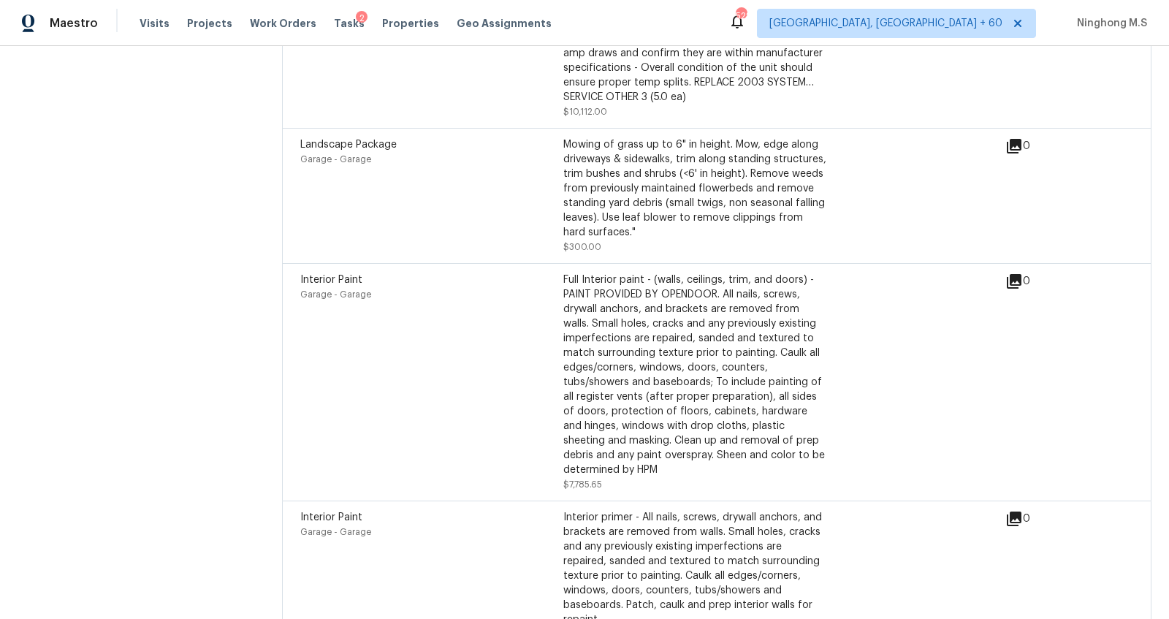
click at [1015, 274] on icon at bounding box center [1014, 281] width 15 height 15
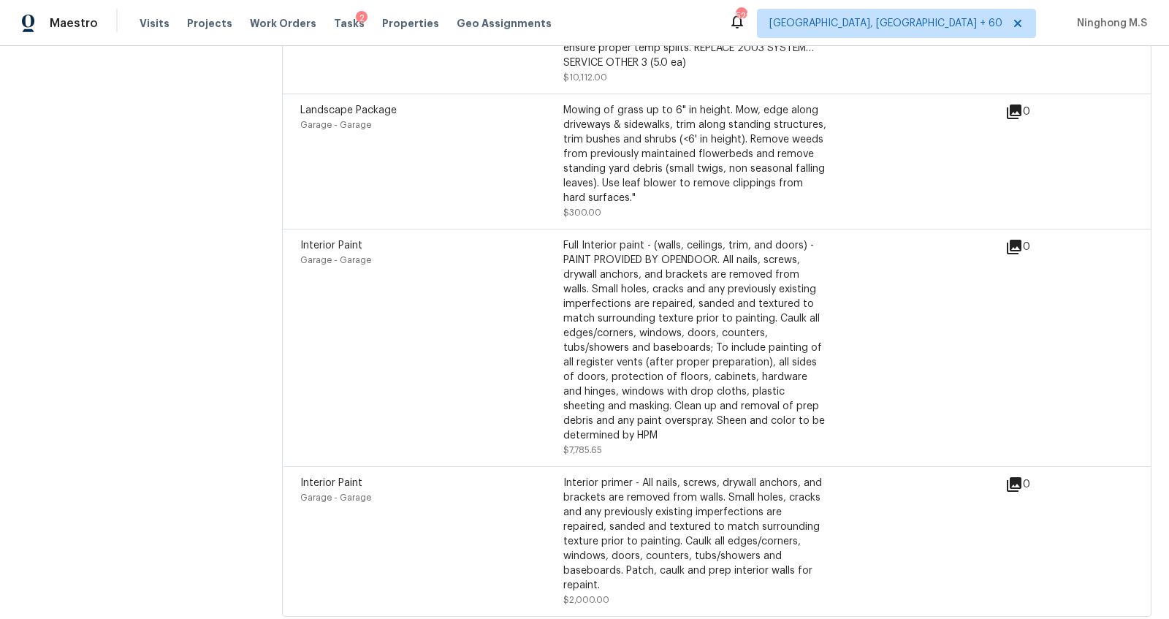
scroll to position [4698, 0]
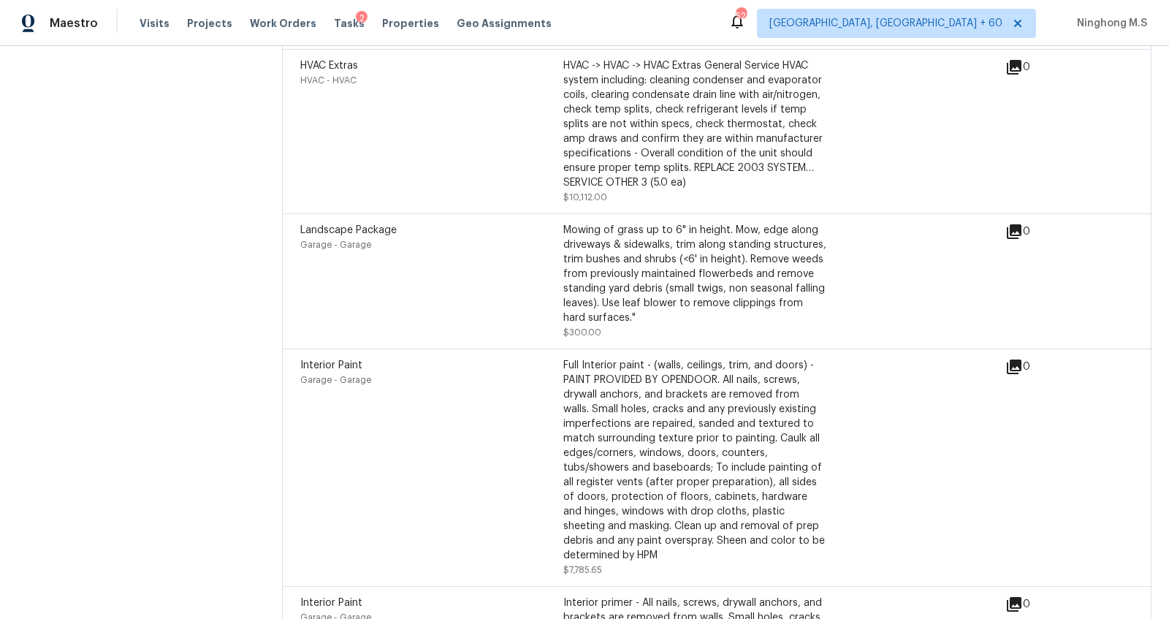
click at [1015, 359] on icon at bounding box center [1014, 366] width 15 height 15
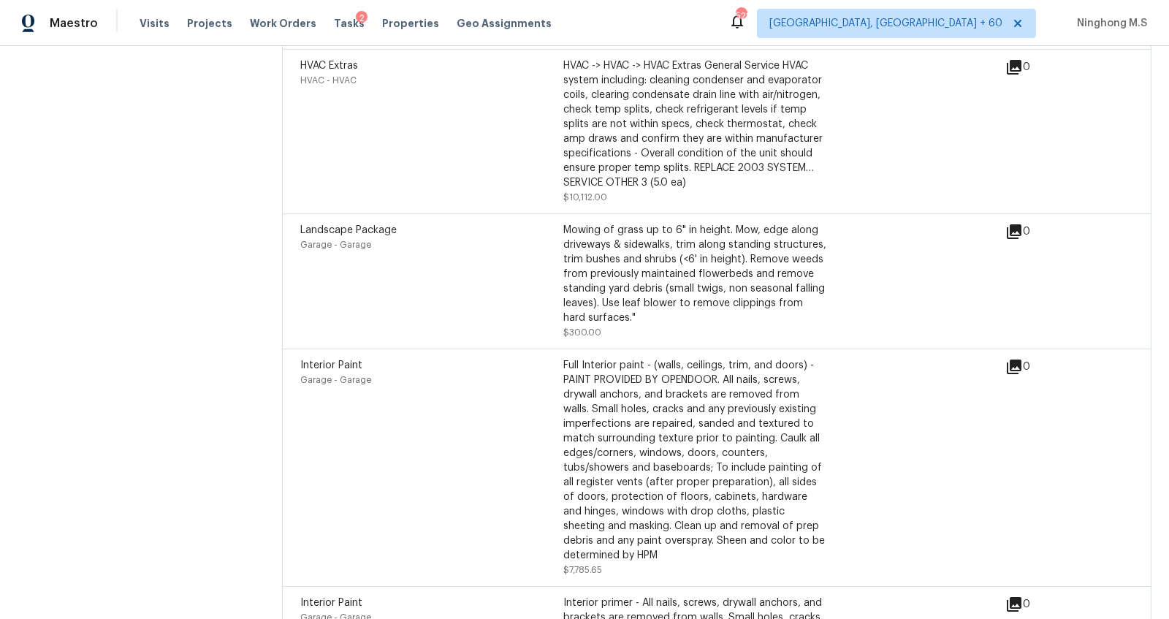
click at [1015, 359] on icon at bounding box center [1014, 366] width 15 height 15
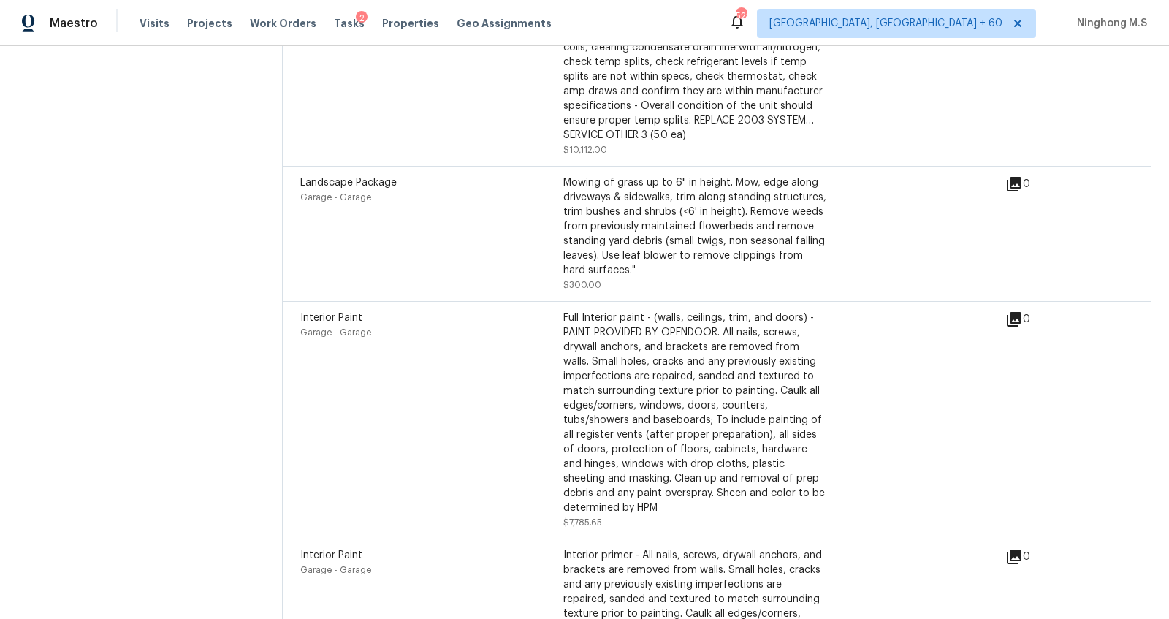
scroll to position [4818, 0]
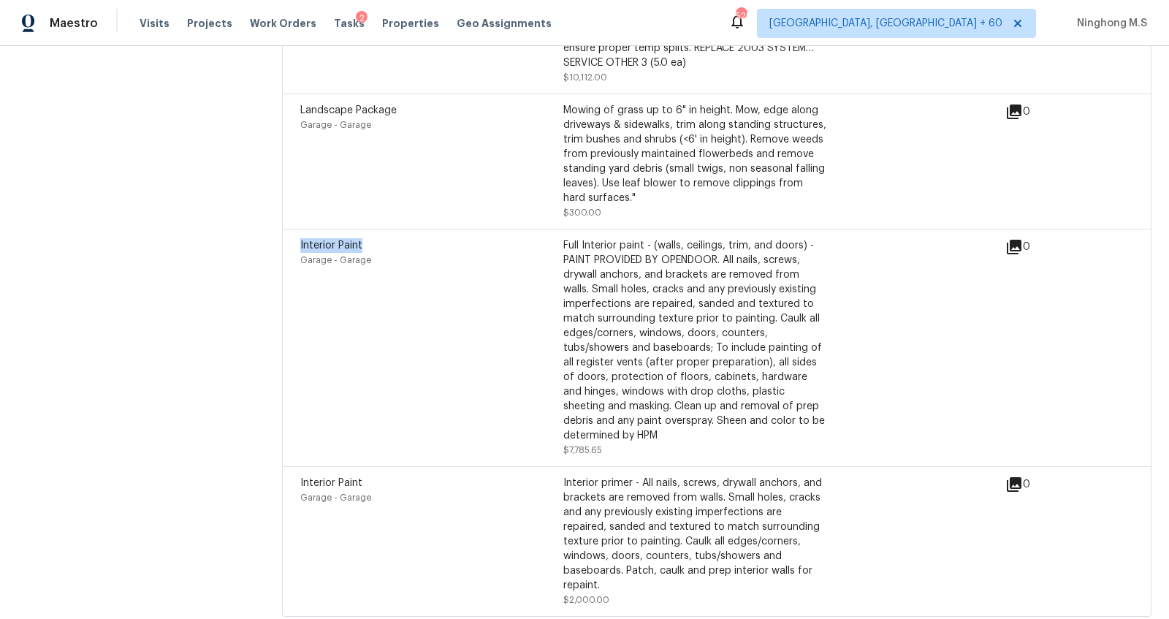
drag, startPoint x: 386, startPoint y: 224, endPoint x: 293, endPoint y: 220, distance: 92.9
click at [293, 229] on div "Interior Paint Garage - Garage Full Interior paint - (walls, ceilings, trim, an…" at bounding box center [716, 347] width 869 height 237
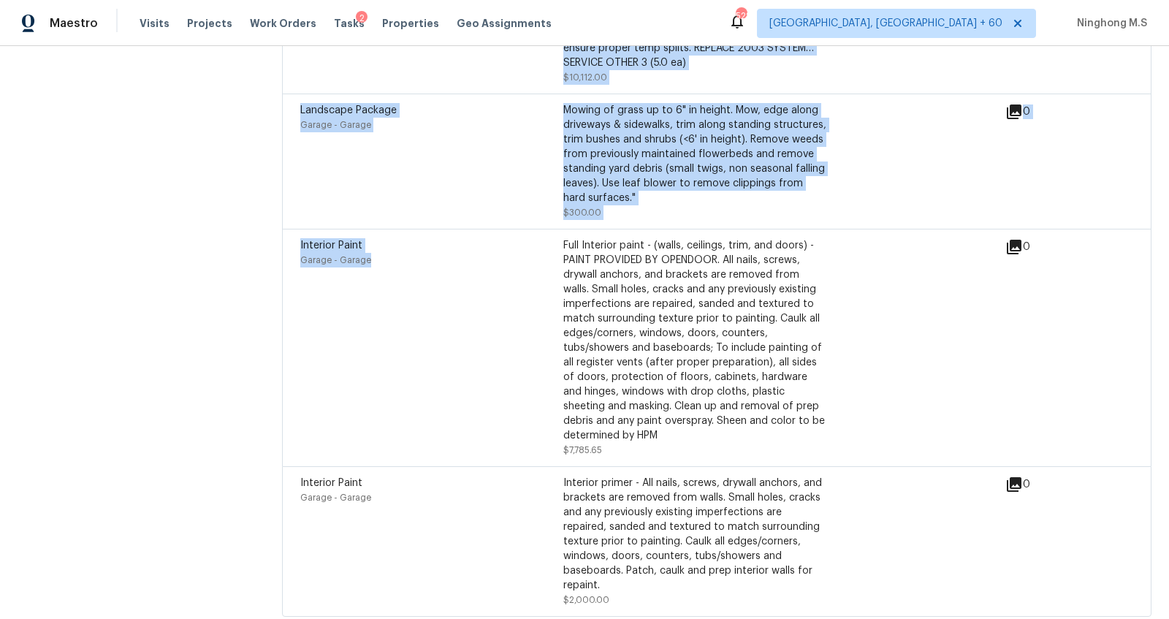
drag, startPoint x: 378, startPoint y: 233, endPoint x: 245, endPoint y: 230, distance: 133.0
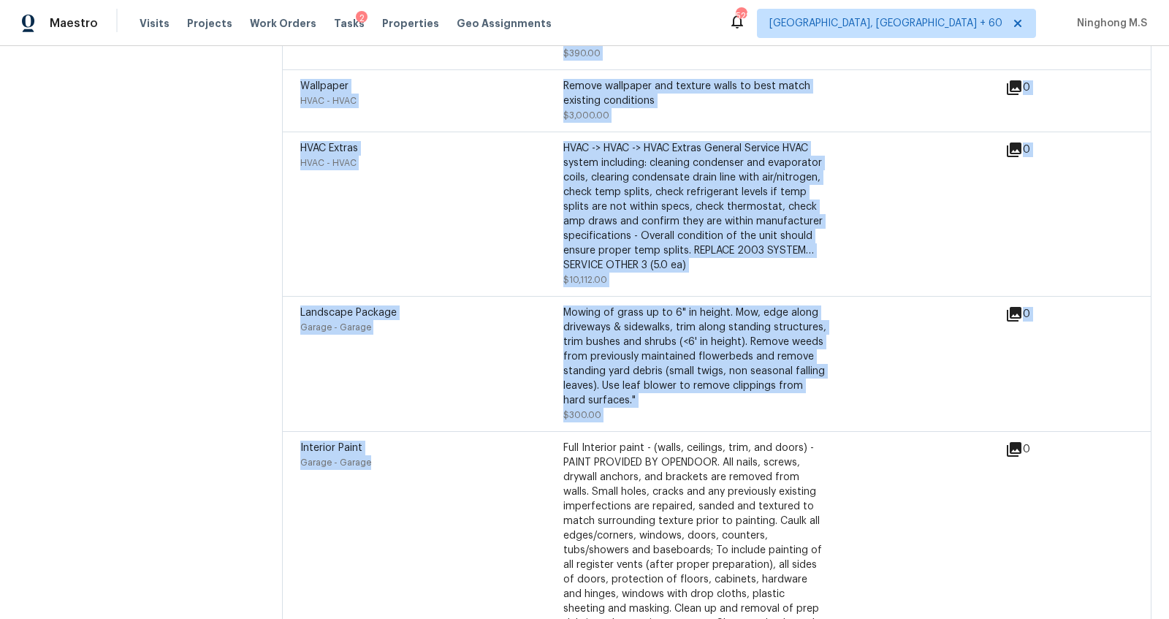
scroll to position [4541, 0]
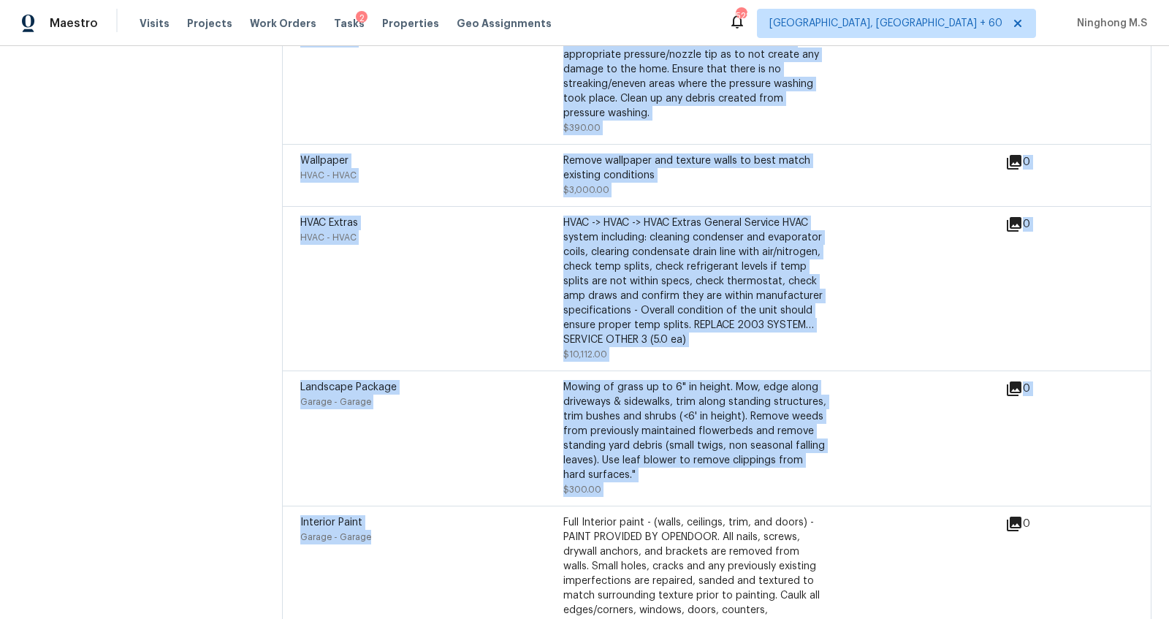
click at [403, 256] on div "HVAC Extras HVAC - HVAC" at bounding box center [431, 288] width 263 height 146
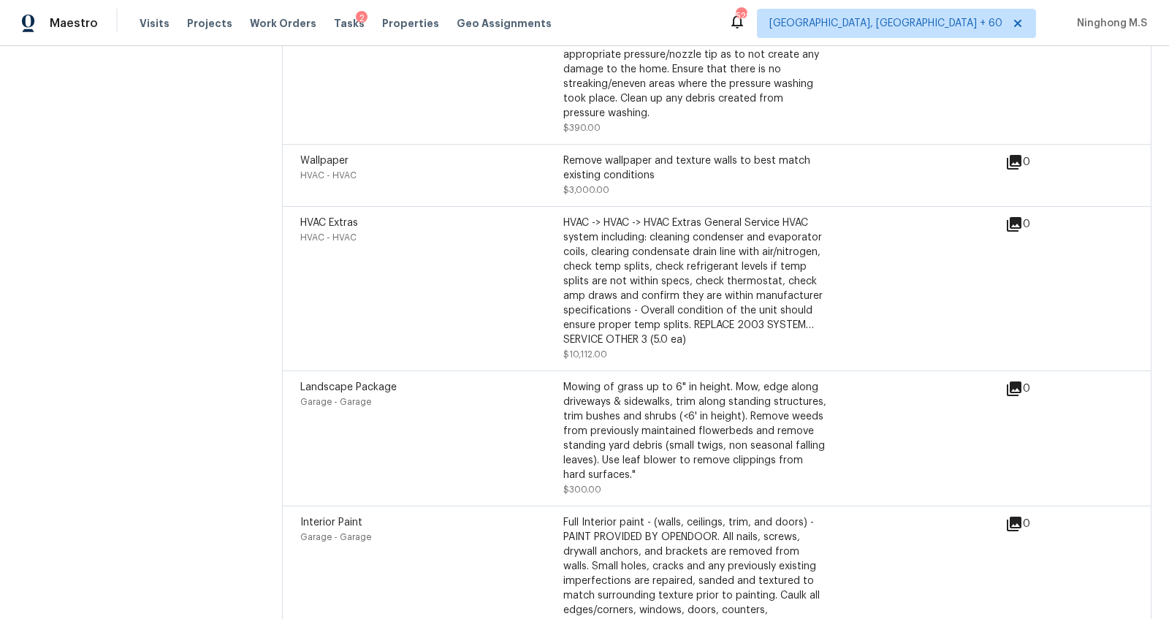
scroll to position [4456, 0]
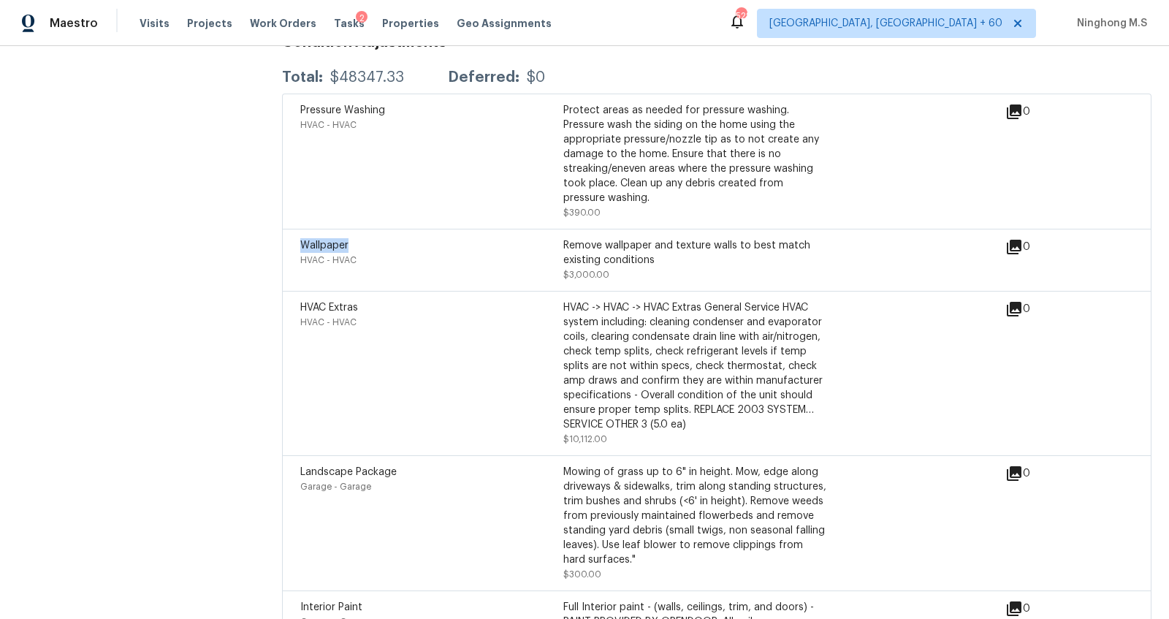
drag, startPoint x: 399, startPoint y: 225, endPoint x: 274, endPoint y: 224, distance: 124.9
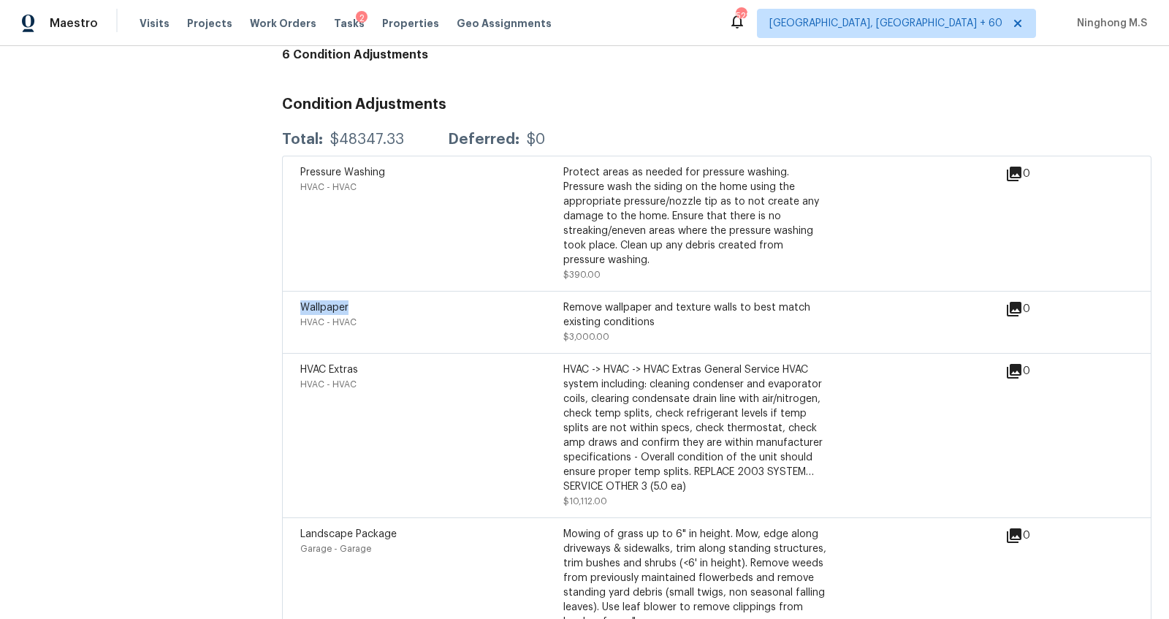
scroll to position [4391, 0]
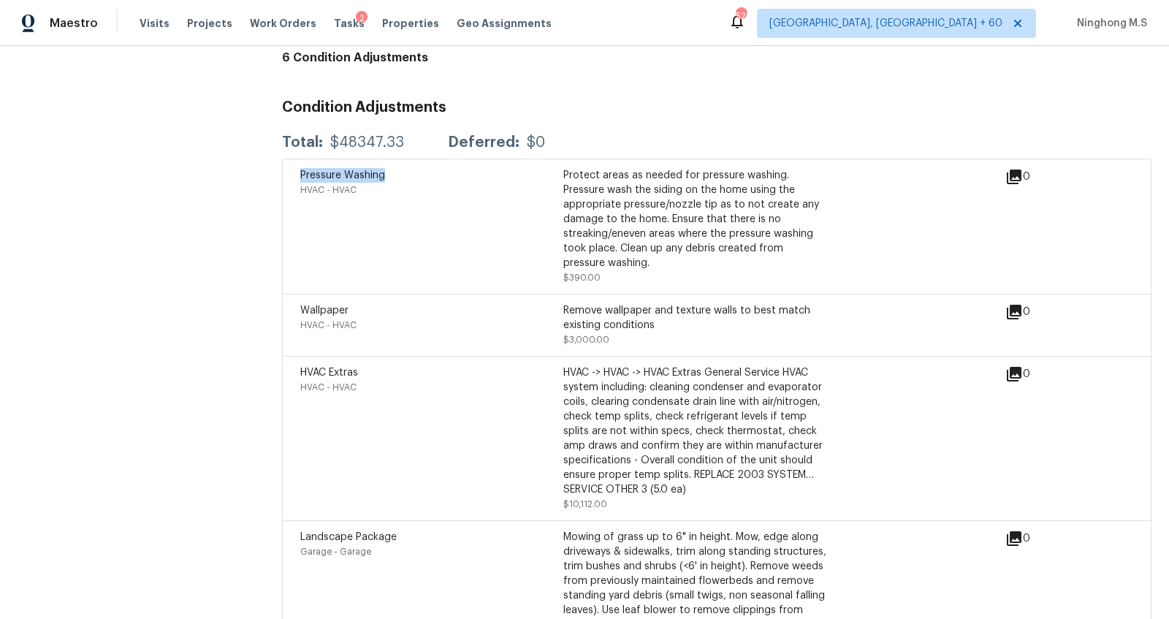
drag, startPoint x: 406, startPoint y: 149, endPoint x: 259, endPoint y: 148, distance: 147.6
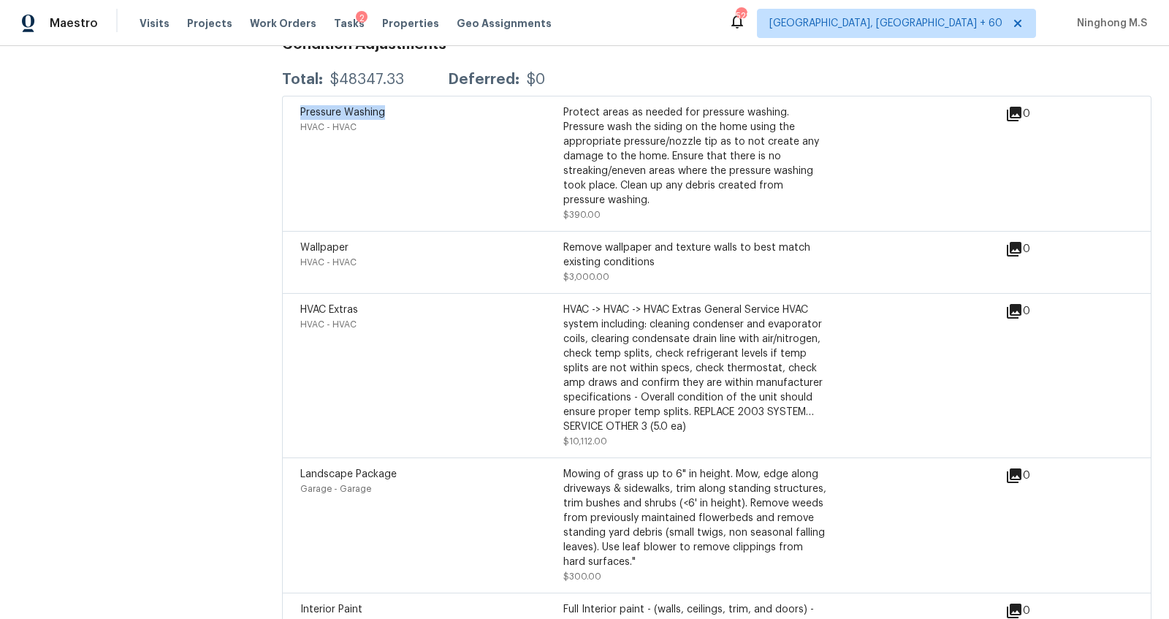
scroll to position [4452, 0]
drag, startPoint x: 392, startPoint y: 246, endPoint x: 294, endPoint y: 234, distance: 97.9
click at [294, 234] on div "Wallpaper HVAC - HVAC Remove wallpaper and texture walls to best match existing…" at bounding box center [716, 263] width 869 height 62
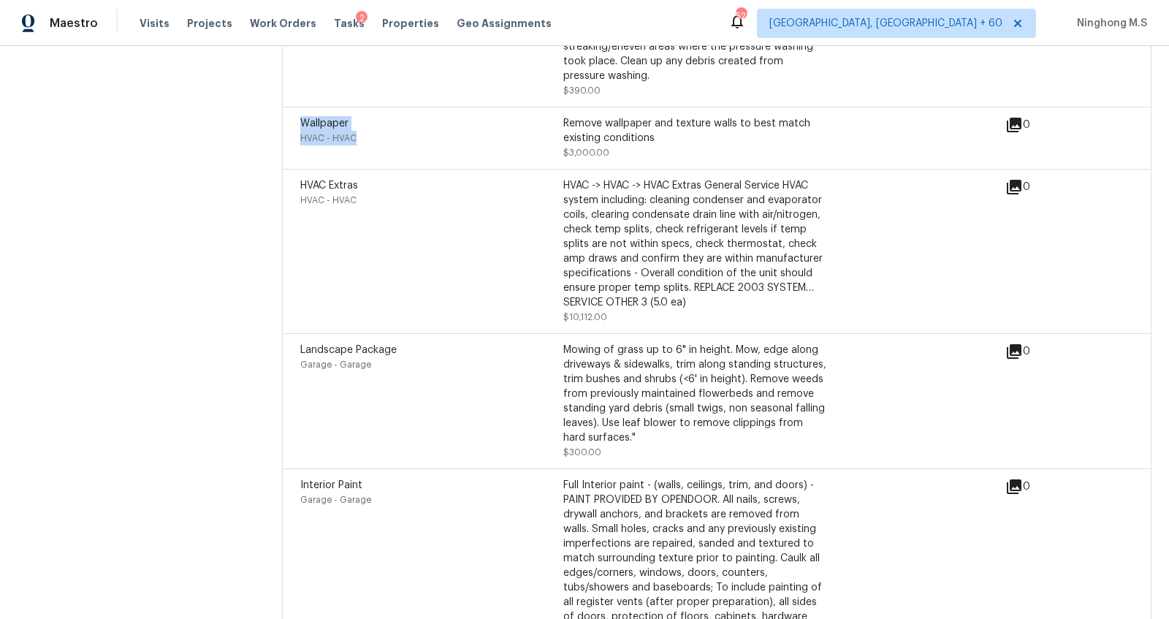
scroll to position [4614, 0]
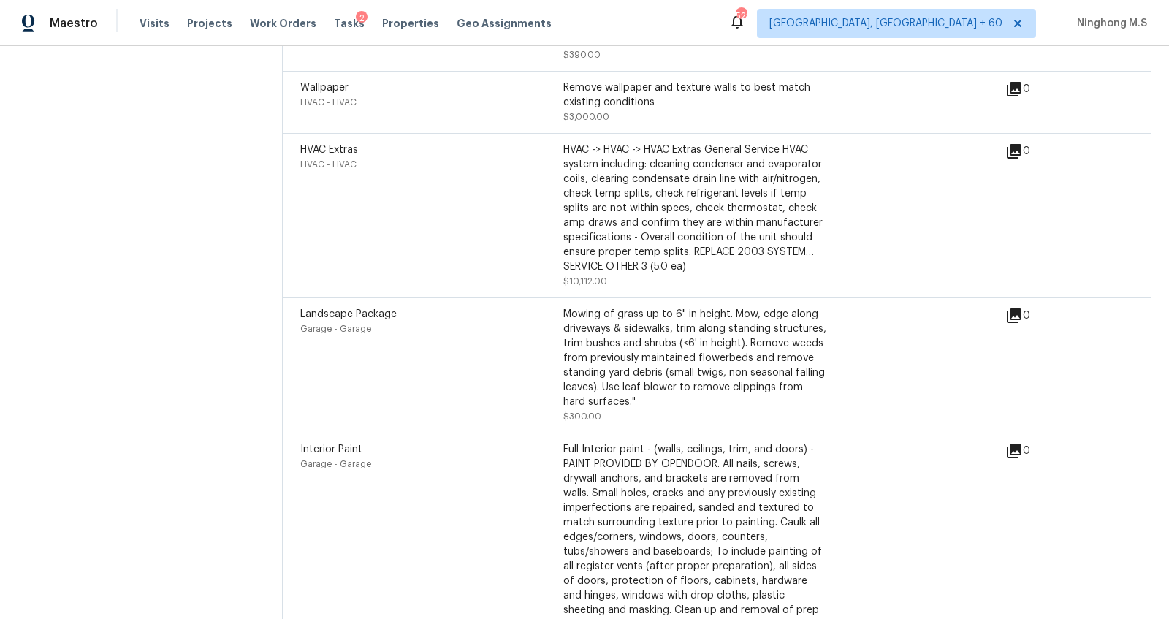
drag, startPoint x: 388, startPoint y: 433, endPoint x: 329, endPoint y: 430, distance: 59.3
click at [335, 442] on div "Interior Paint" at bounding box center [431, 449] width 263 height 15
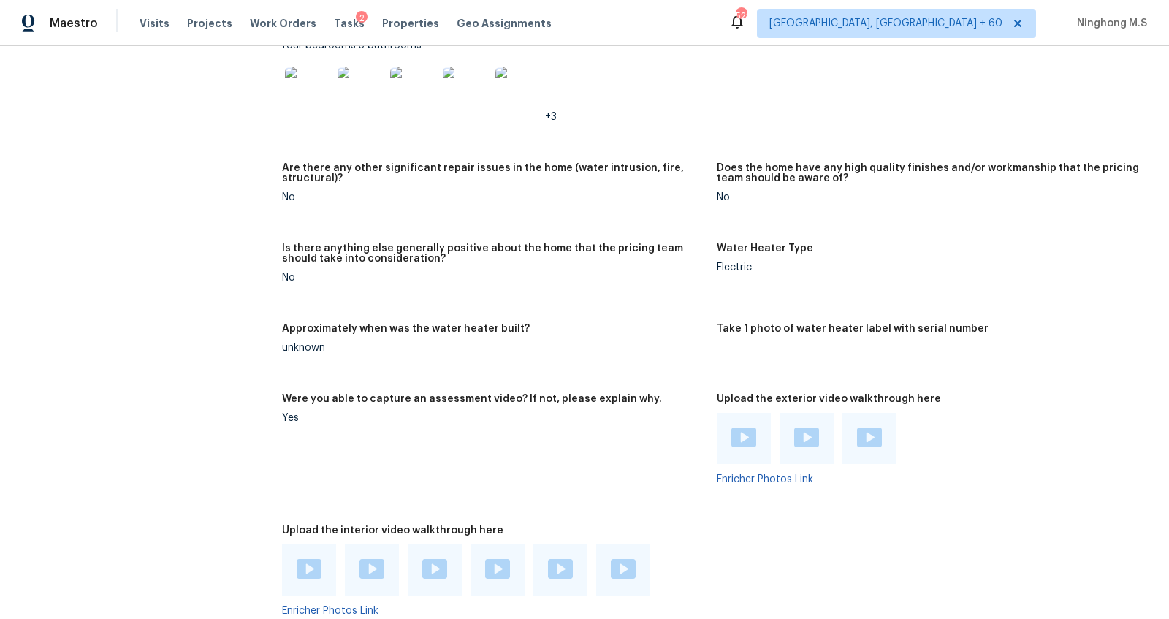
scroll to position [3002, 0]
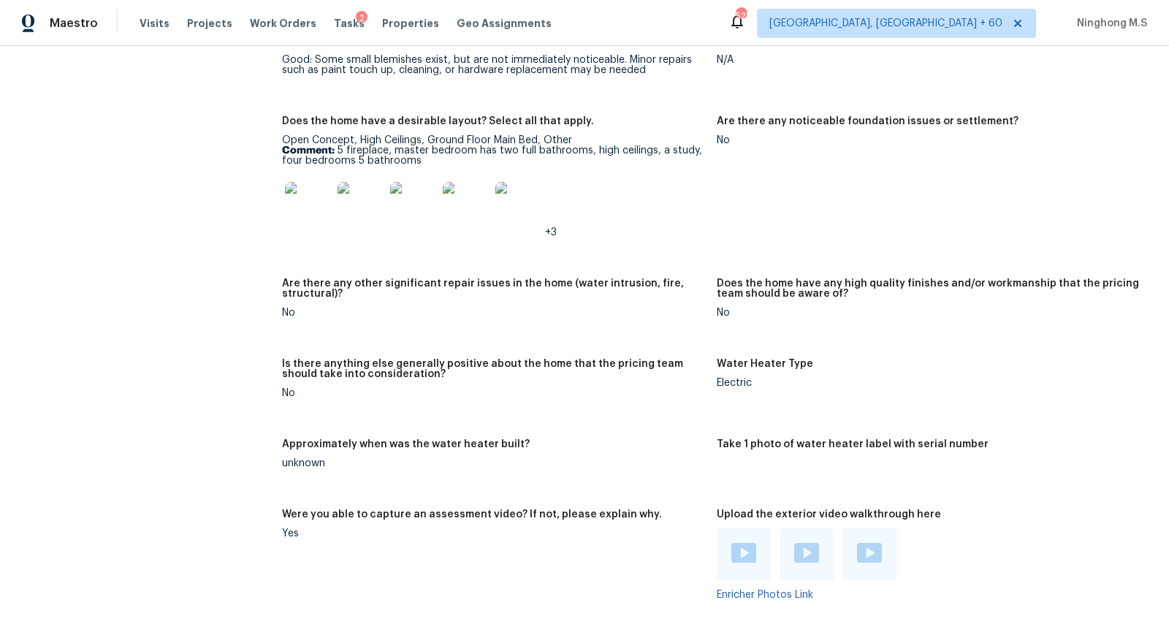
click at [474, 223] on img at bounding box center [466, 205] width 47 height 47
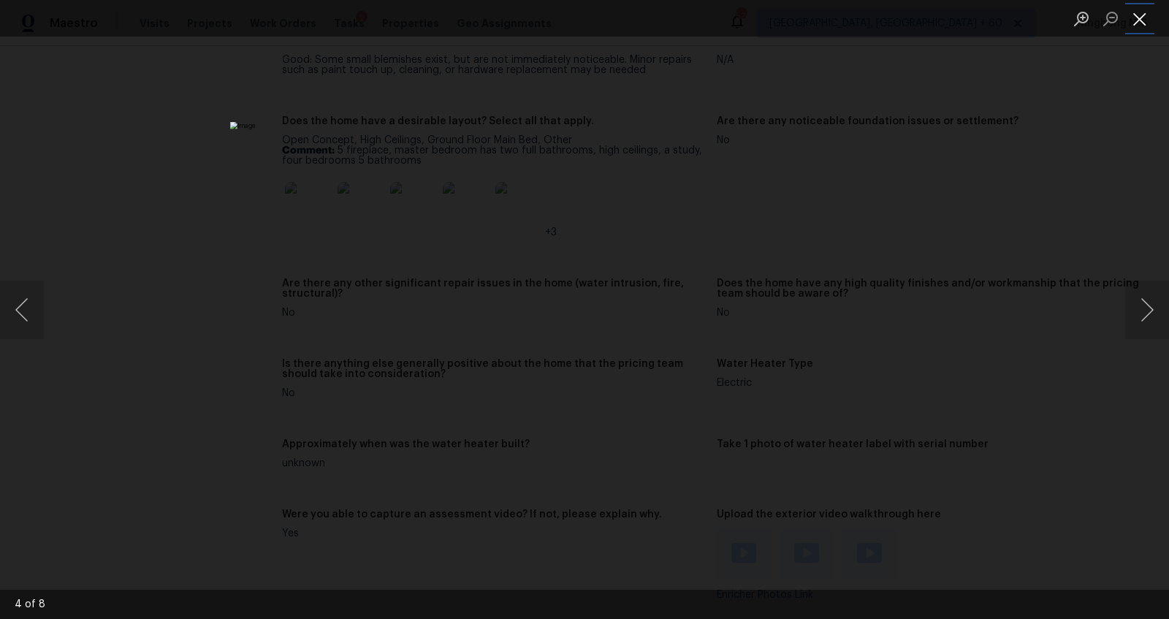
click at [1133, 30] on button "Close lightbox" at bounding box center [1139, 19] width 29 height 26
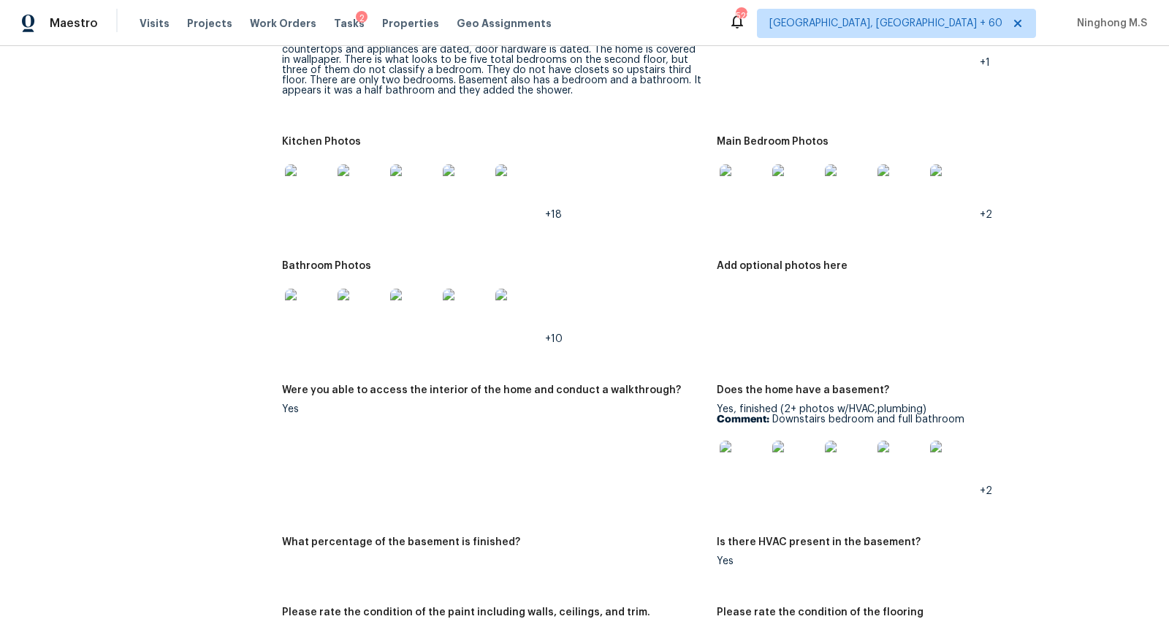
scroll to position [2254, 0]
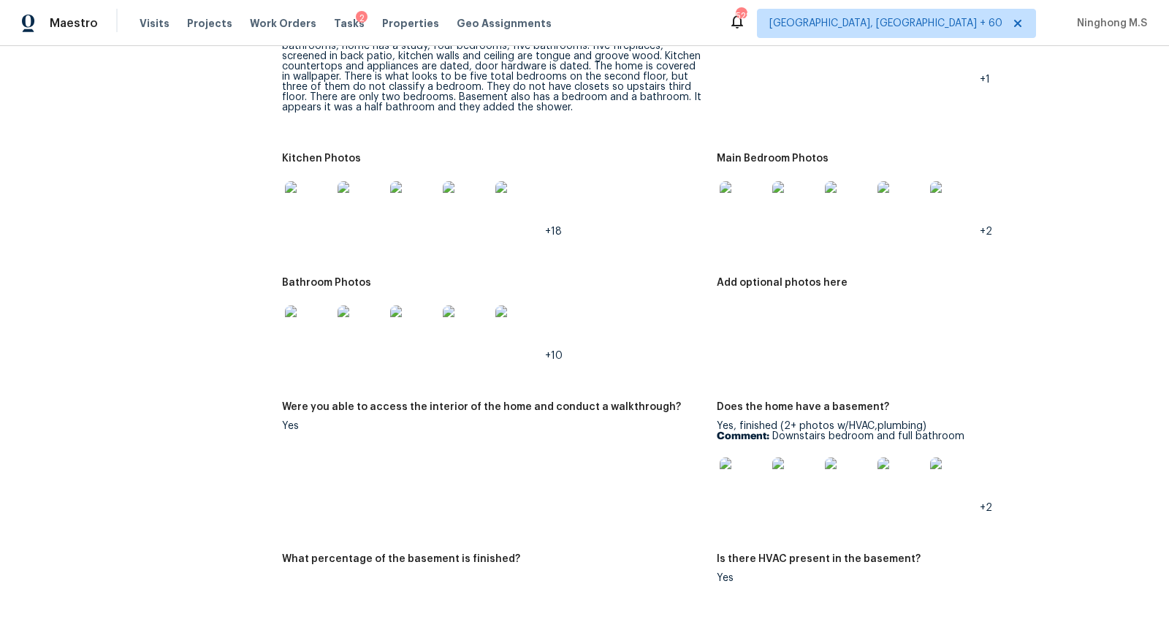
click at [316, 205] on img at bounding box center [308, 204] width 47 height 47
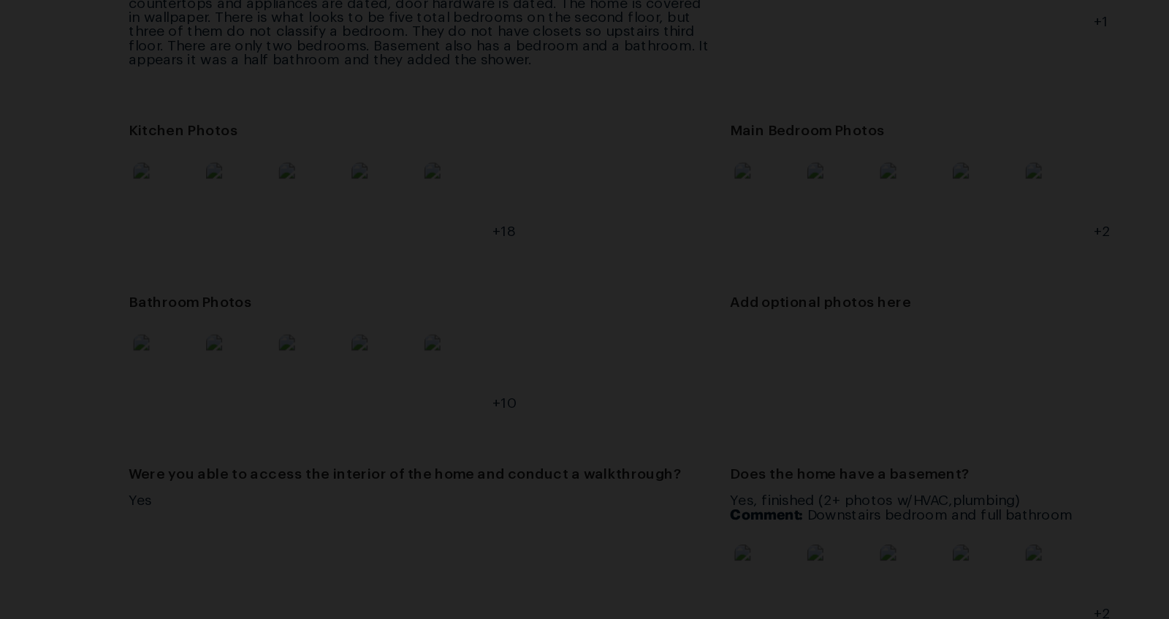
click at [678, 414] on img "Lightbox" at bounding box center [587, 315] width 1432 height 758
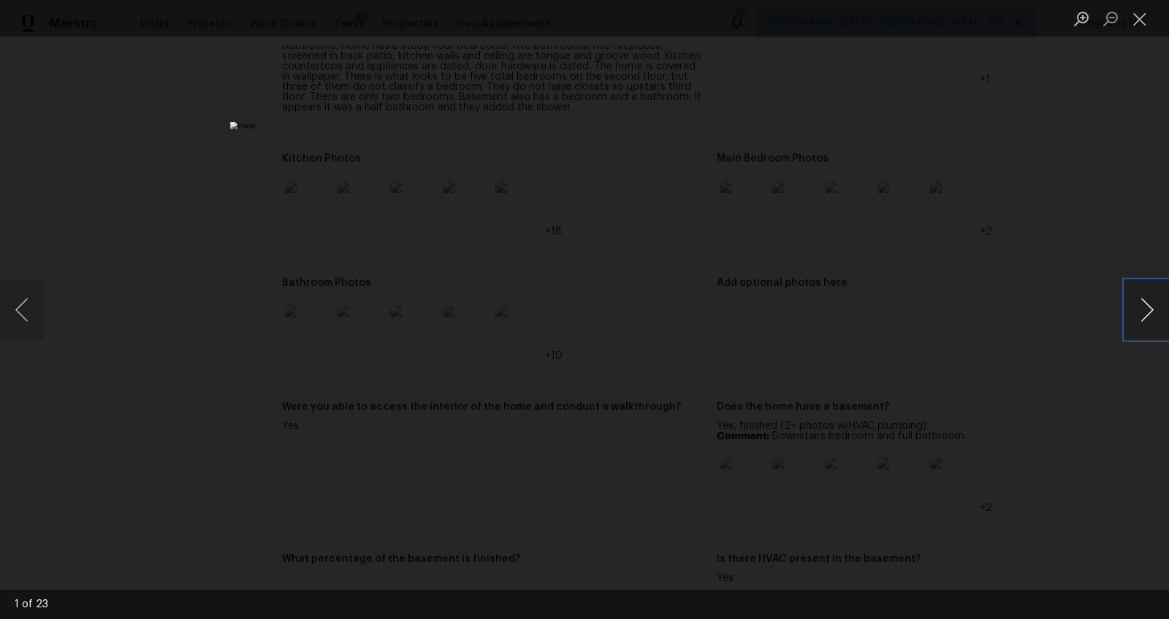
click at [1141, 315] on button "Next image" at bounding box center [1147, 310] width 44 height 58
click at [1137, 12] on button "Close lightbox" at bounding box center [1139, 19] width 29 height 26
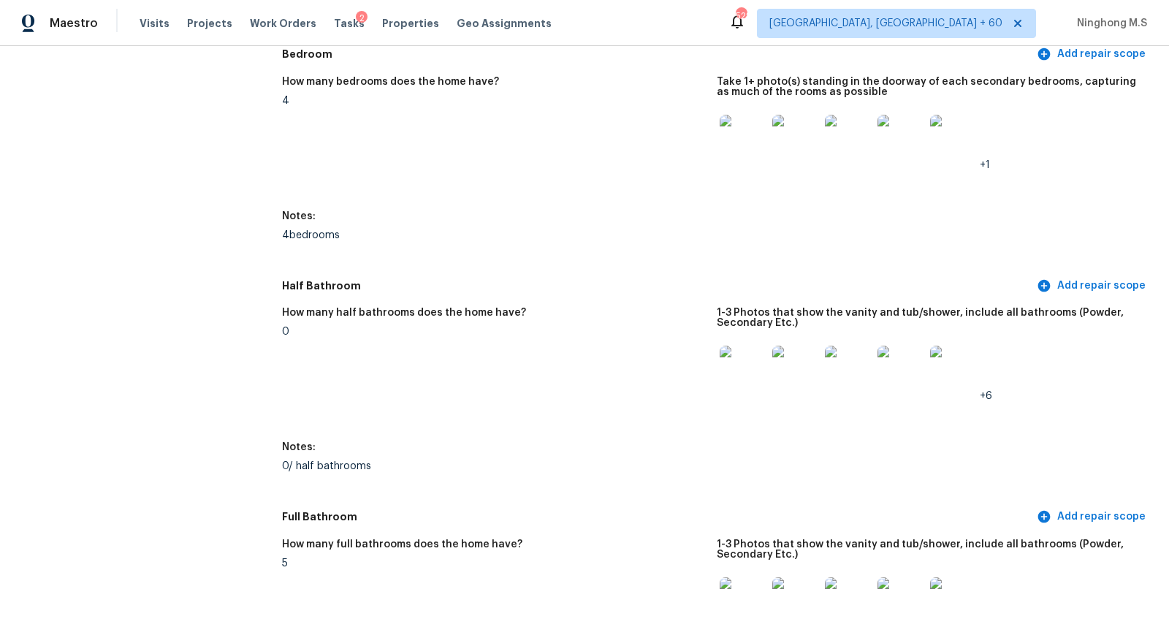
scroll to position [0, 0]
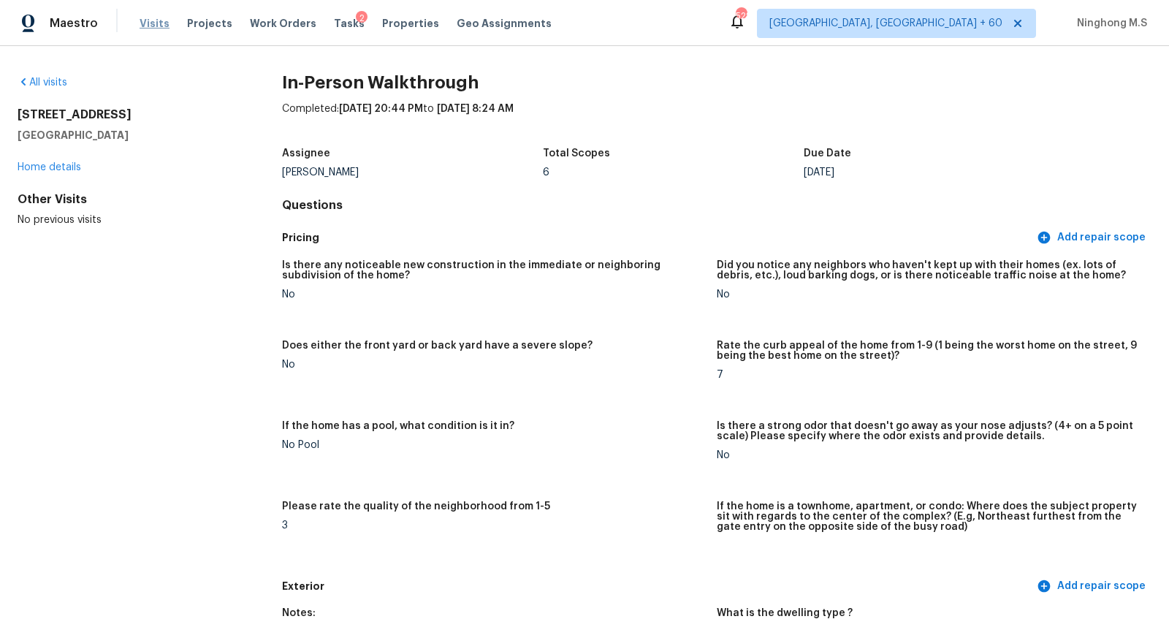
click at [155, 20] on span "Visits" at bounding box center [155, 23] width 30 height 15
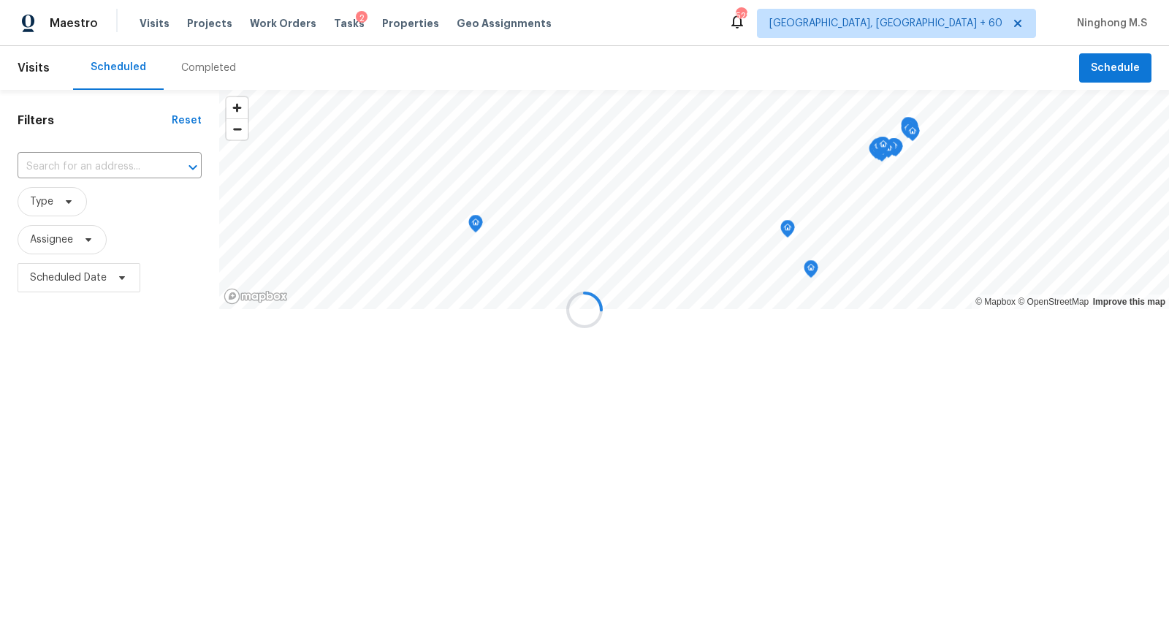
click at [201, 61] on div at bounding box center [584, 309] width 1169 height 619
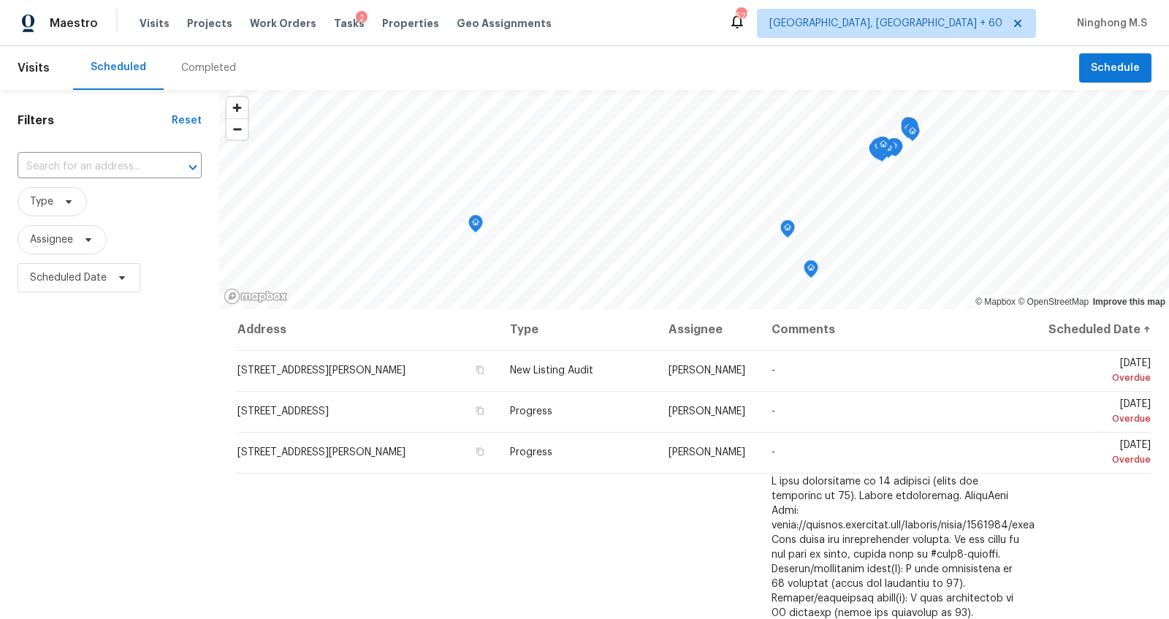
click at [206, 68] on div "Completed" at bounding box center [208, 68] width 55 height 15
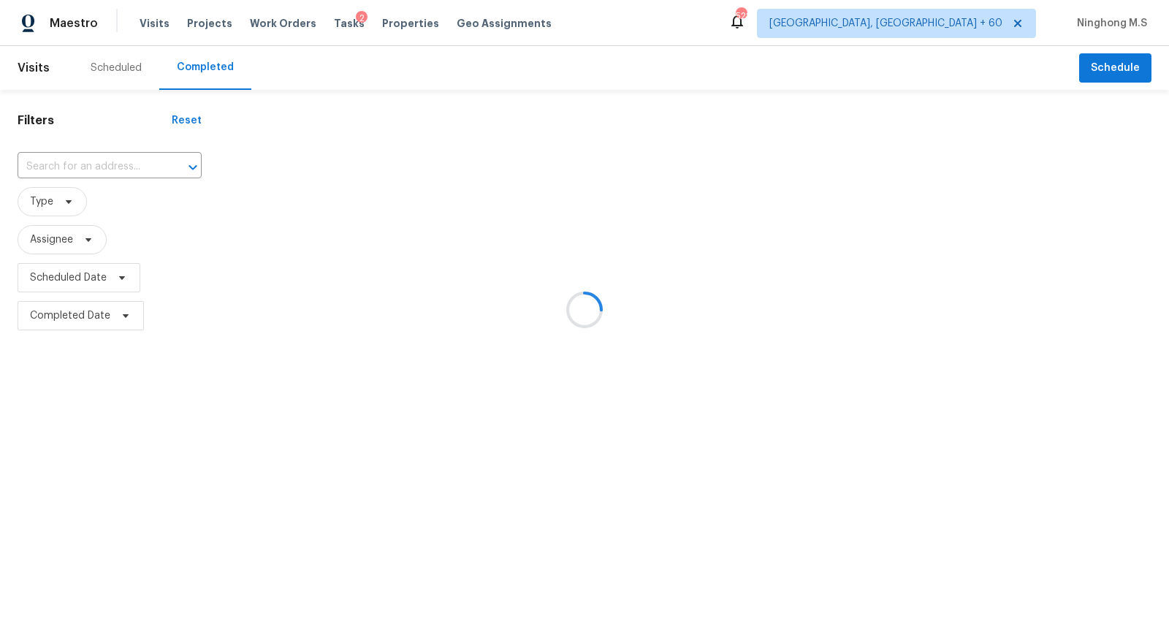
click at [88, 166] on div at bounding box center [584, 309] width 1169 height 619
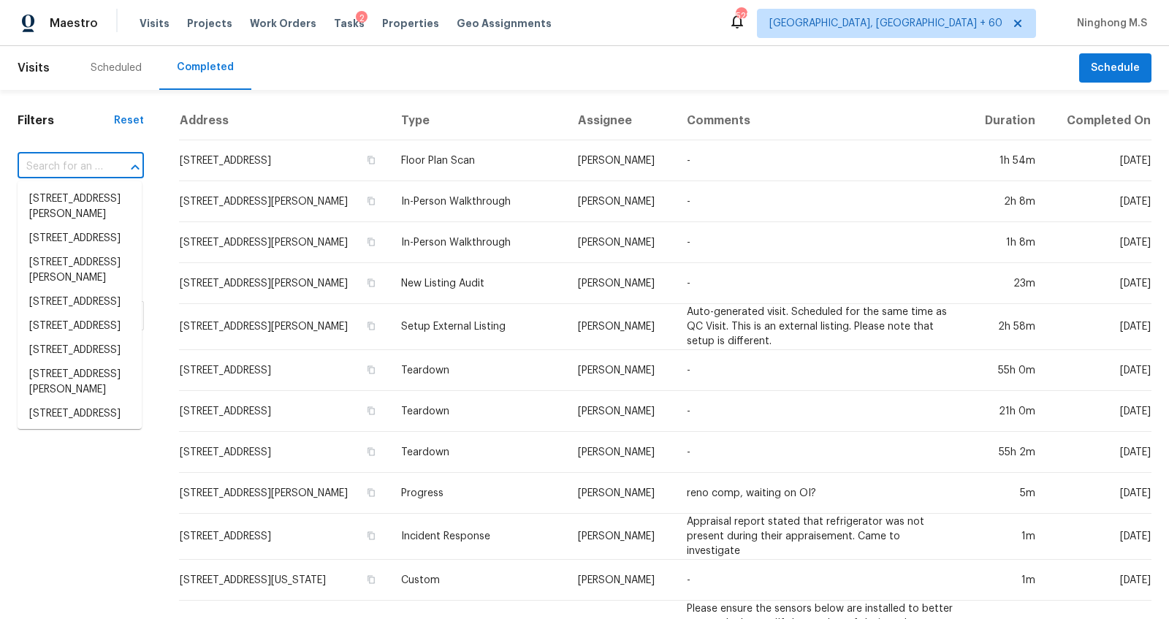
click at [93, 164] on input "text" at bounding box center [60, 167] width 85 height 23
paste input "[STREET_ADDRESS]"
type input "[STREET_ADDRESS]"
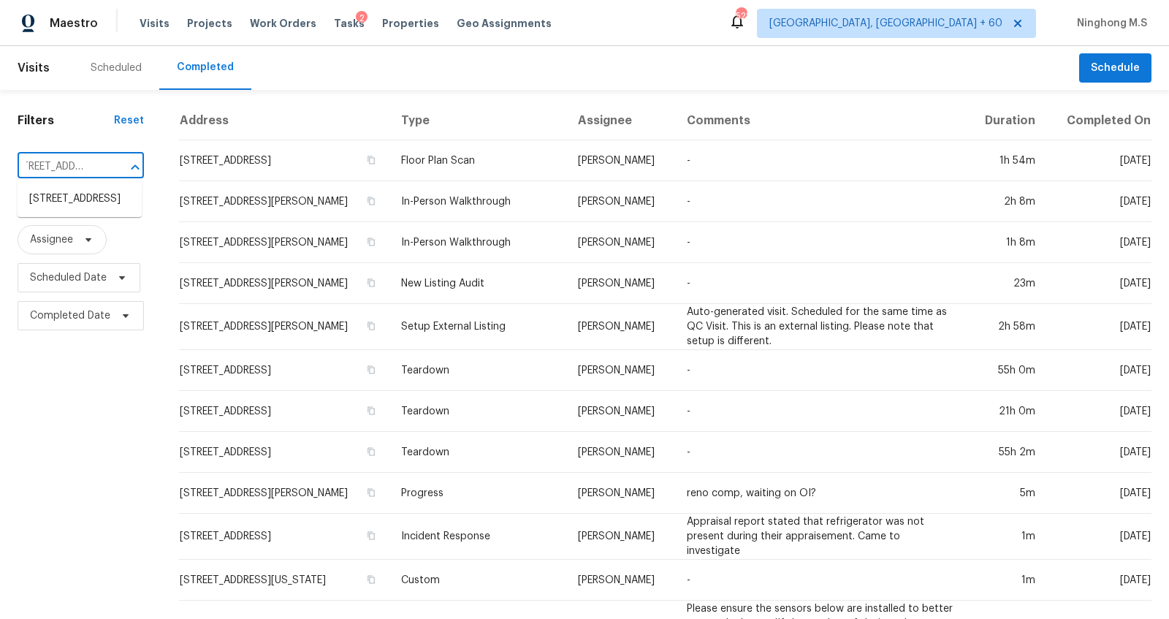
click at [92, 204] on li "[STREET_ADDRESS]" at bounding box center [80, 199] width 124 height 24
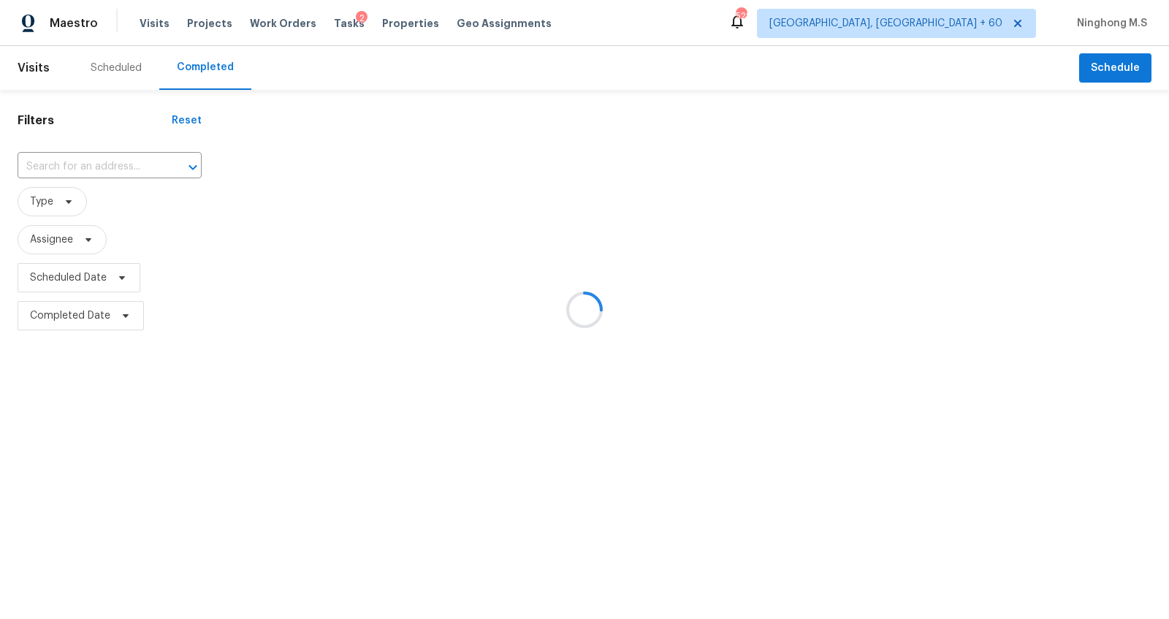
type input "[STREET_ADDRESS]"
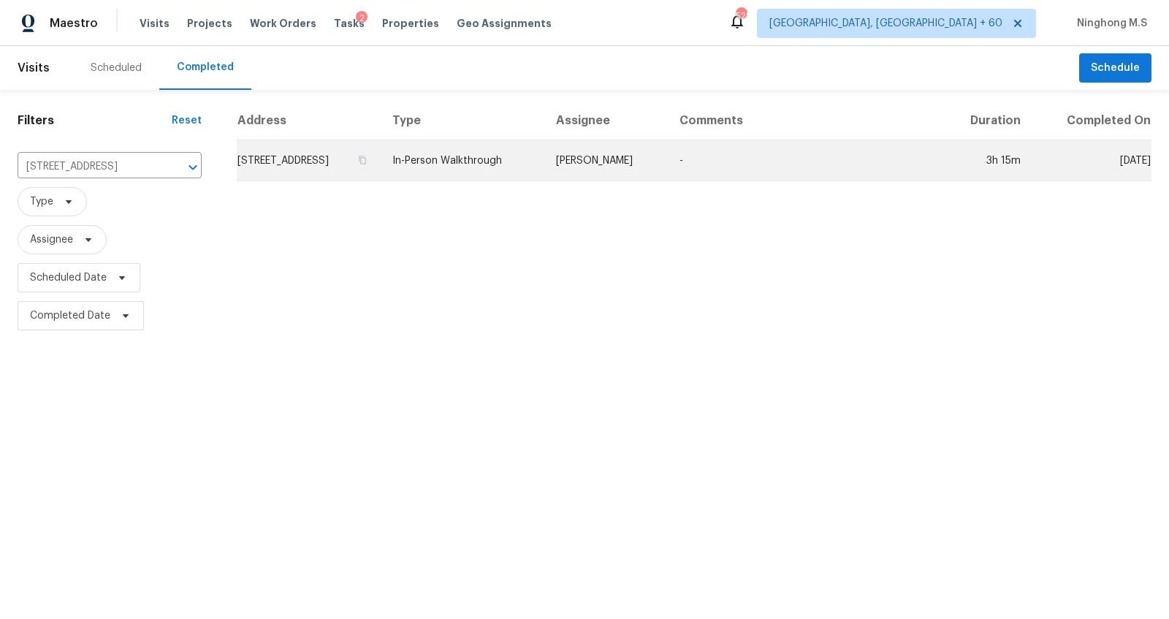
click at [520, 164] on td "In-Person Walkthrough" at bounding box center [463, 160] width 164 height 41
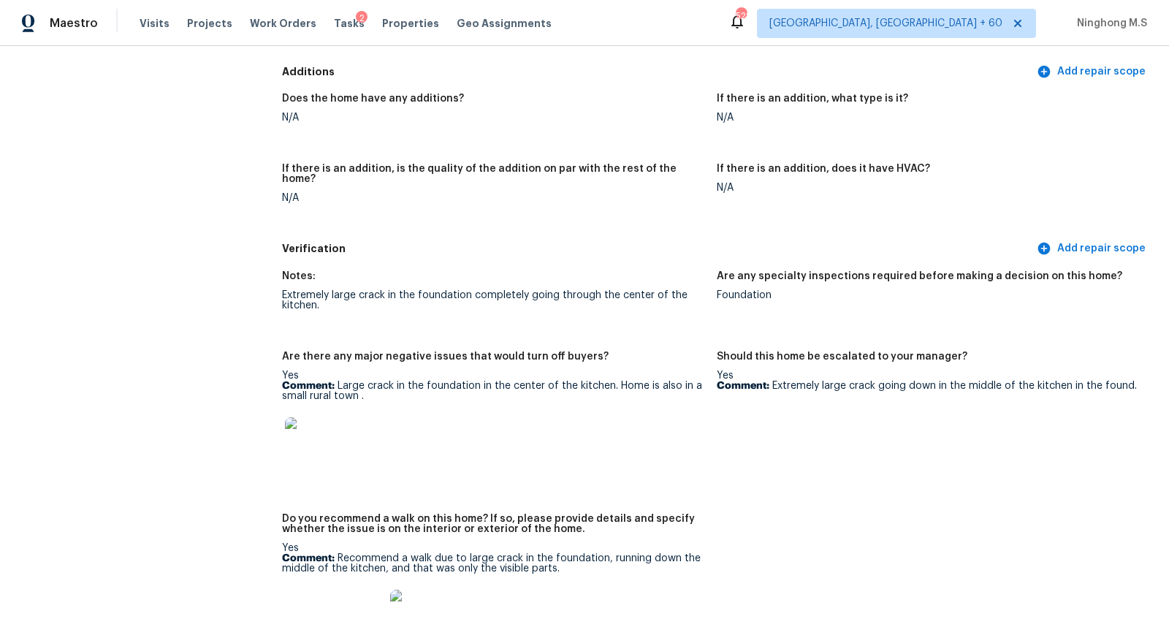
scroll to position [2750, 0]
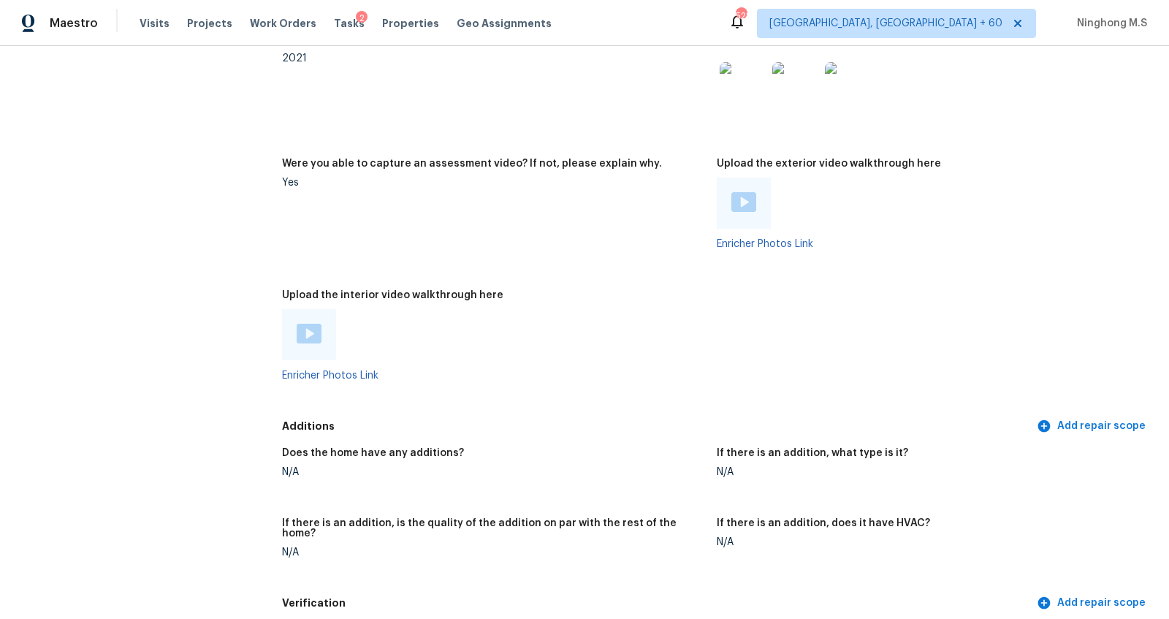
click at [300, 337] on img at bounding box center [309, 334] width 25 height 20
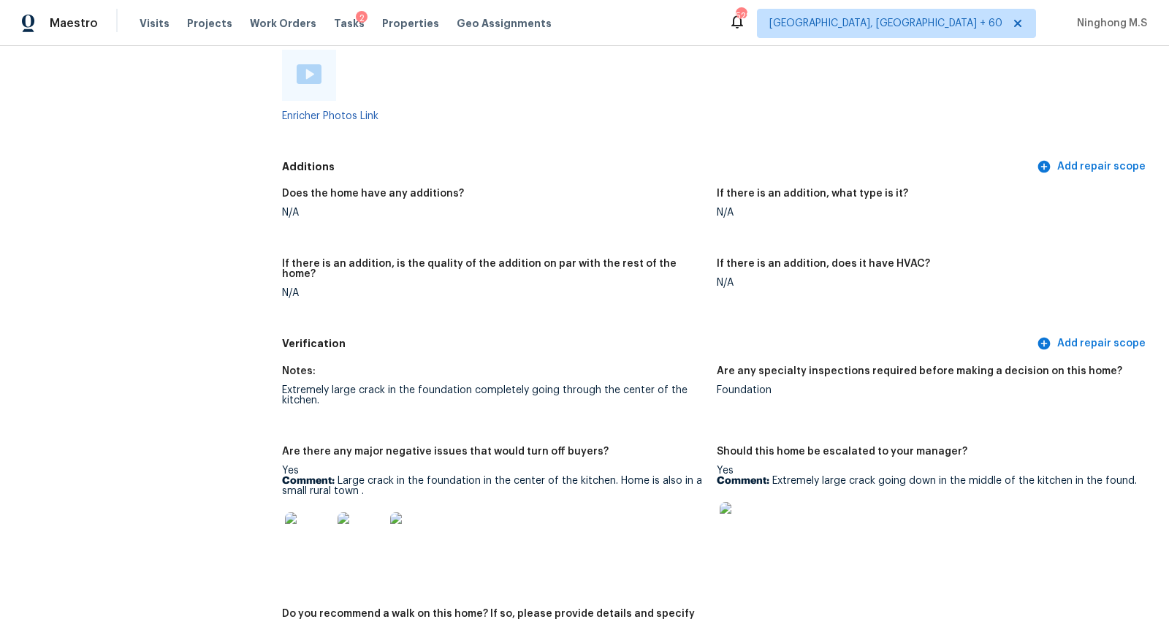
scroll to position [3102, 0]
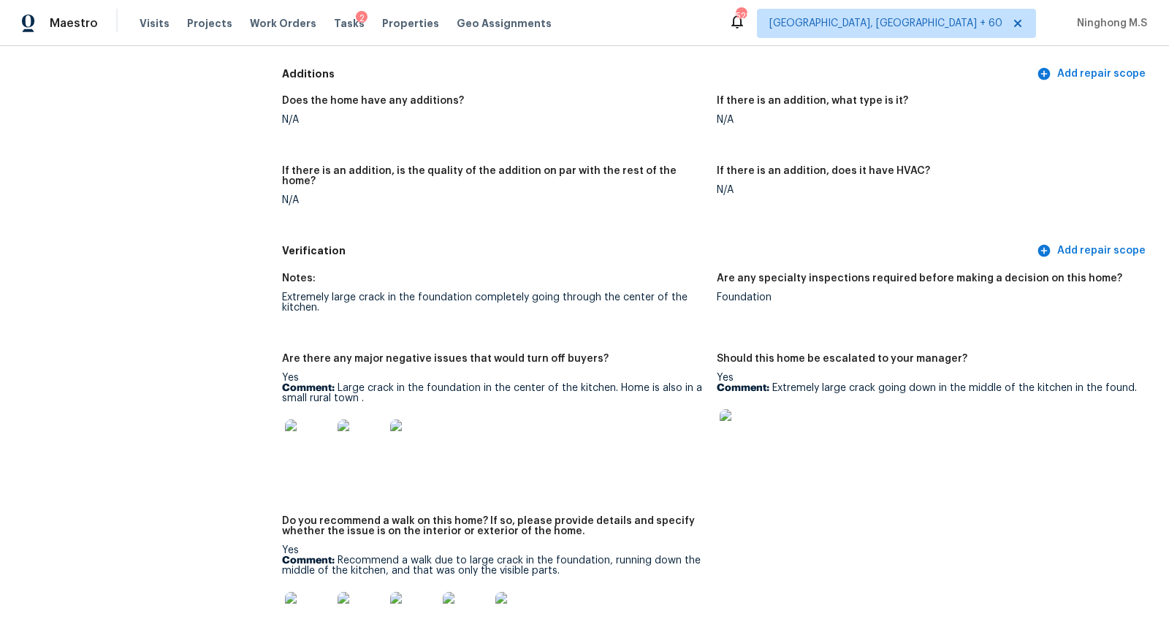
click at [739, 428] on img at bounding box center [743, 432] width 47 height 47
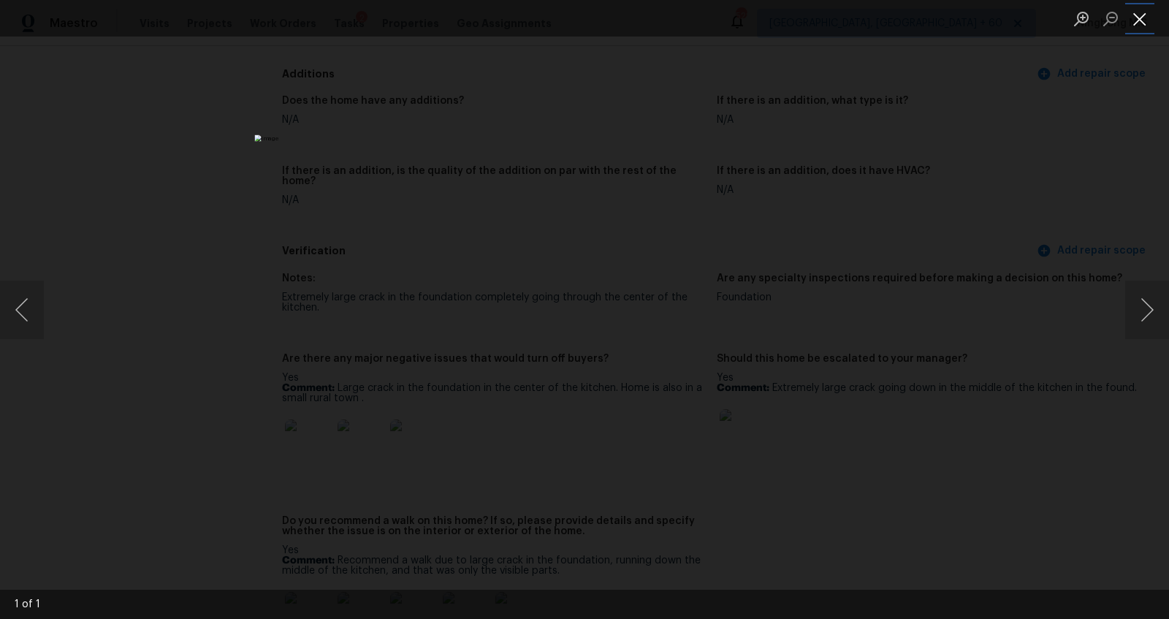
click at [1142, 14] on button "Close lightbox" at bounding box center [1139, 19] width 29 height 26
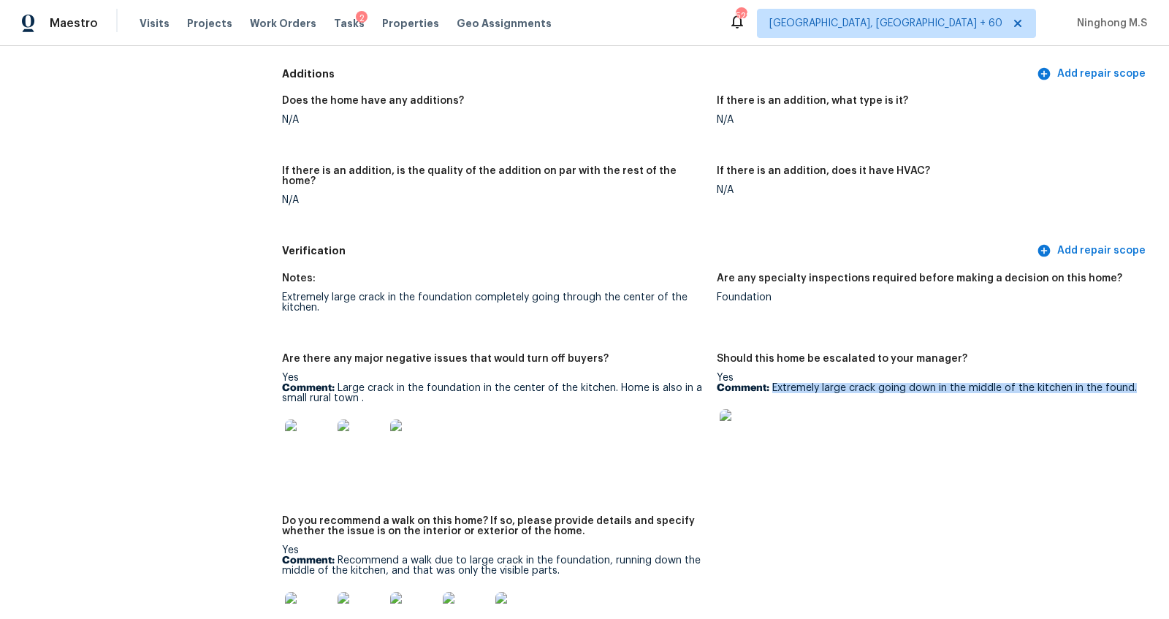
drag, startPoint x: 772, startPoint y: 376, endPoint x: 1172, endPoint y: 378, distance: 400.3
click at [1168, 378] on html "Maestro Visits Projects Work Orders Tasks 2 Properties Geo Assignments [STREET_…" at bounding box center [584, 309] width 1169 height 619
copy p "Extremely large crack going down in the middle of the kitchen in the found."
click at [748, 437] on img at bounding box center [743, 432] width 47 height 47
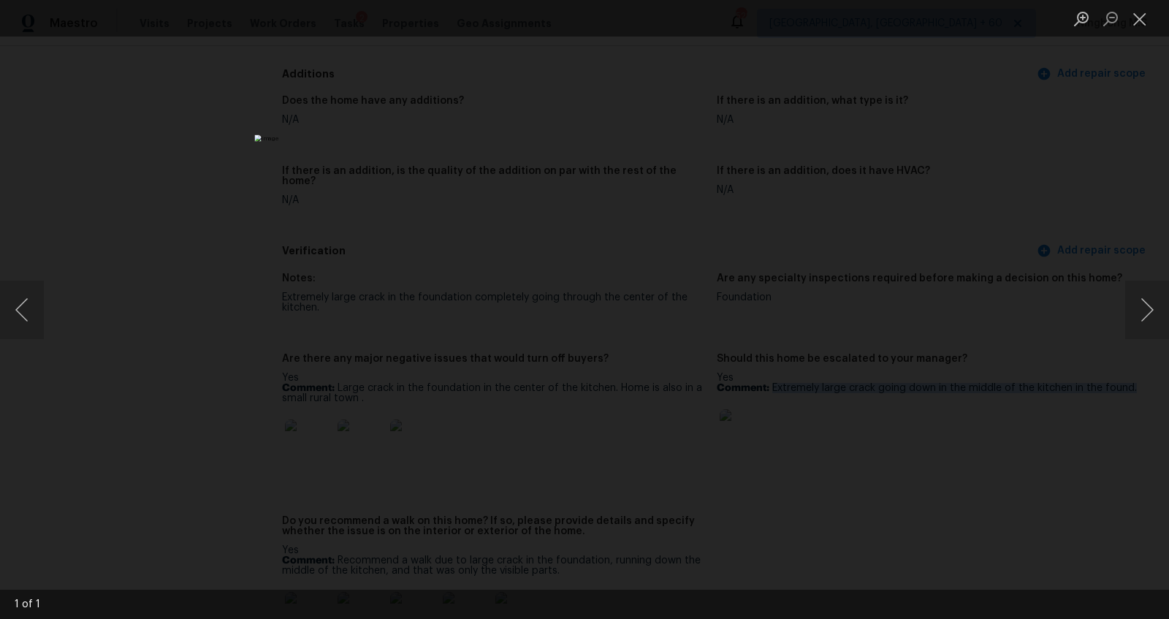
click at [573, 318] on img "Lightbox" at bounding box center [584, 308] width 660 height 349
click at [1116, 102] on div "Lightbox" at bounding box center [584, 309] width 1169 height 619
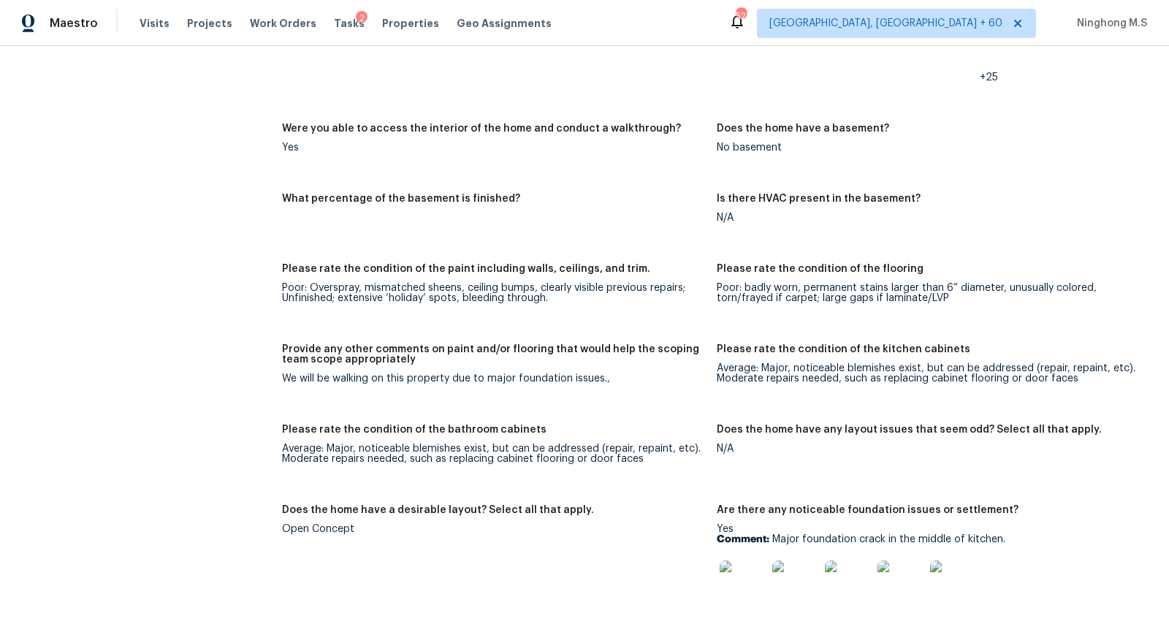
scroll to position [1971, 0]
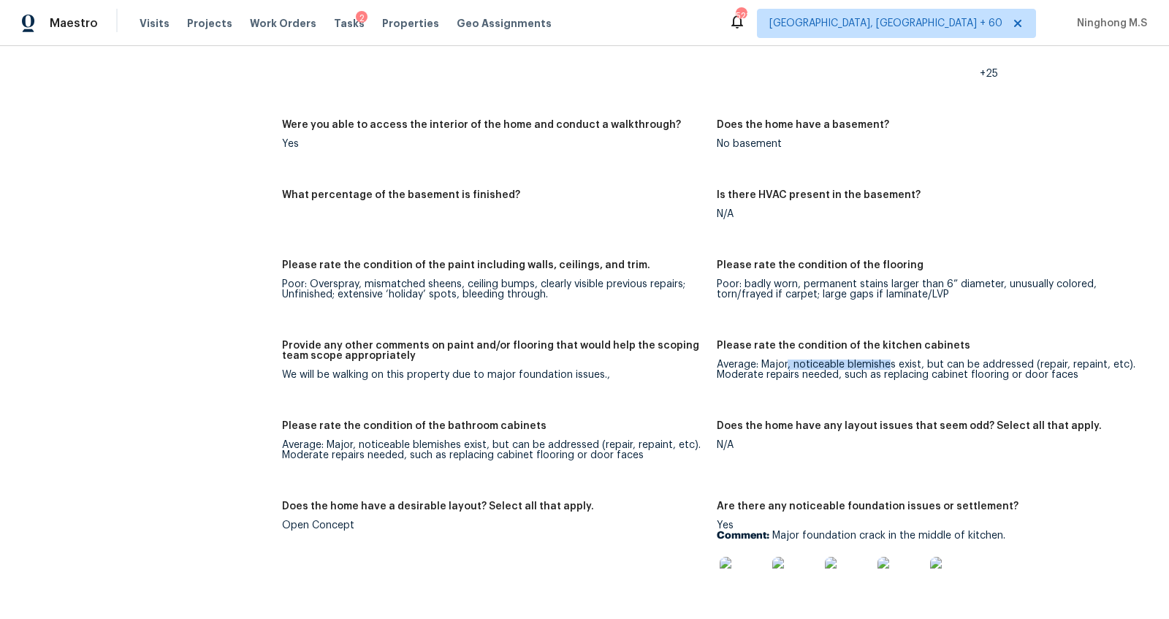
drag, startPoint x: 788, startPoint y: 363, endPoint x: 893, endPoint y: 362, distance: 104.5
click at [893, 362] on div "Average: Major, noticeable blemishes exist, but can be addressed (repair, repai…" at bounding box center [928, 369] width 423 height 20
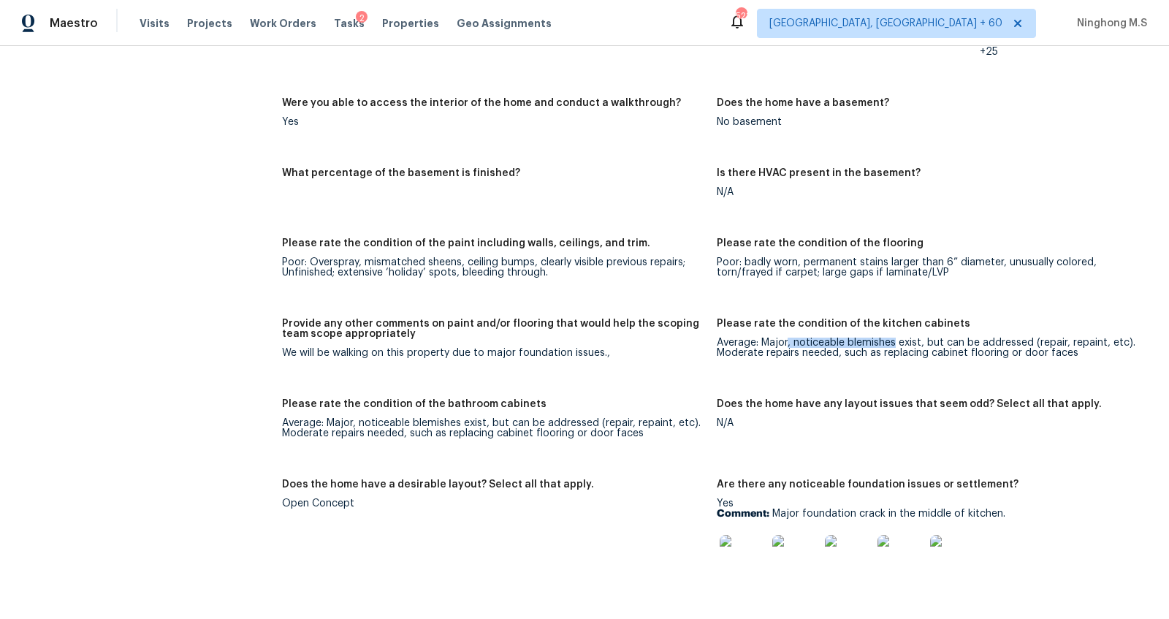
scroll to position [1995, 0]
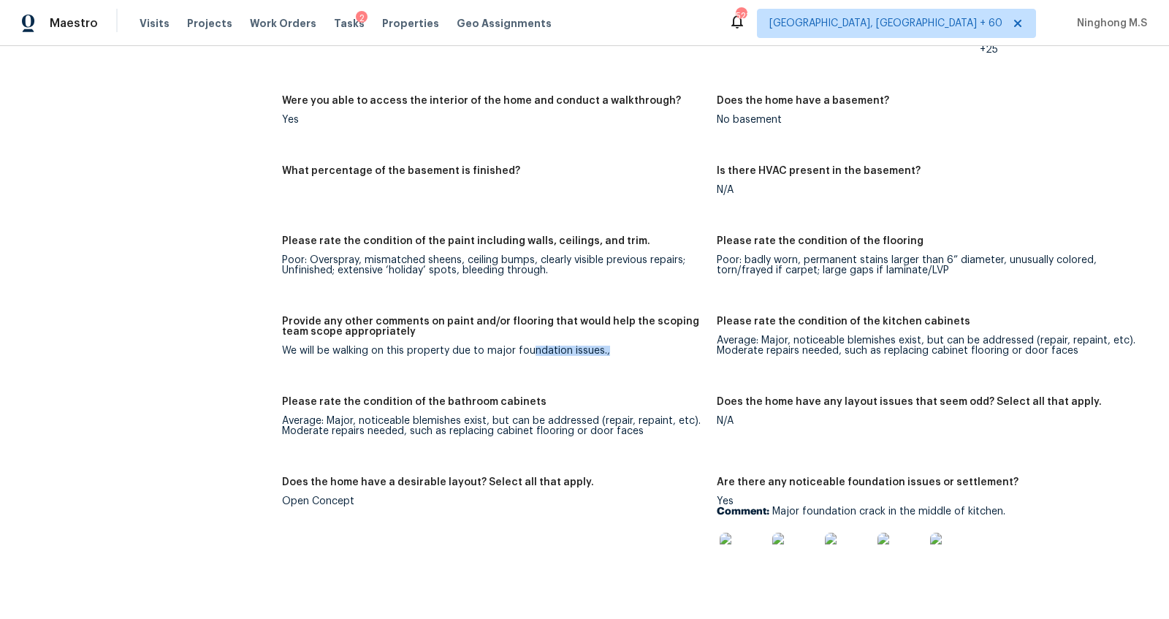
drag, startPoint x: 625, startPoint y: 358, endPoint x: 527, endPoint y: 351, distance: 97.4
click at [527, 351] on figure "Provide any other comments on paint and/or flooring that would help the scoping…" at bounding box center [499, 347] width 435 height 63
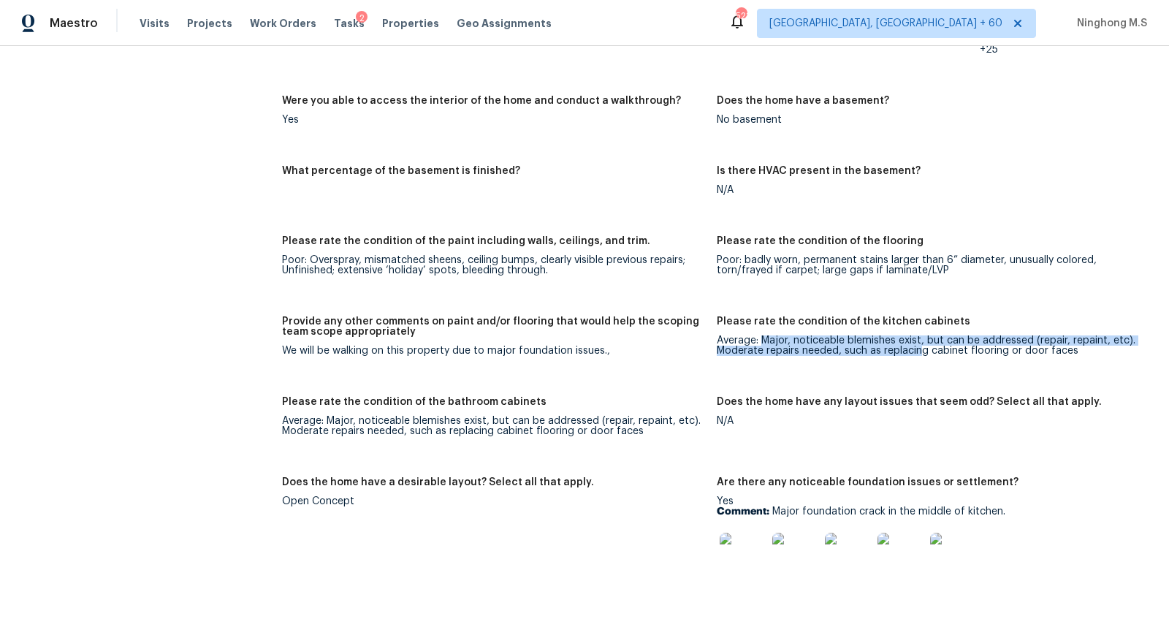
drag, startPoint x: 763, startPoint y: 334, endPoint x: 922, endPoint y: 353, distance: 160.4
click at [922, 353] on div "Average: Major, noticeable blemishes exist, but can be addressed (repair, repai…" at bounding box center [928, 345] width 423 height 20
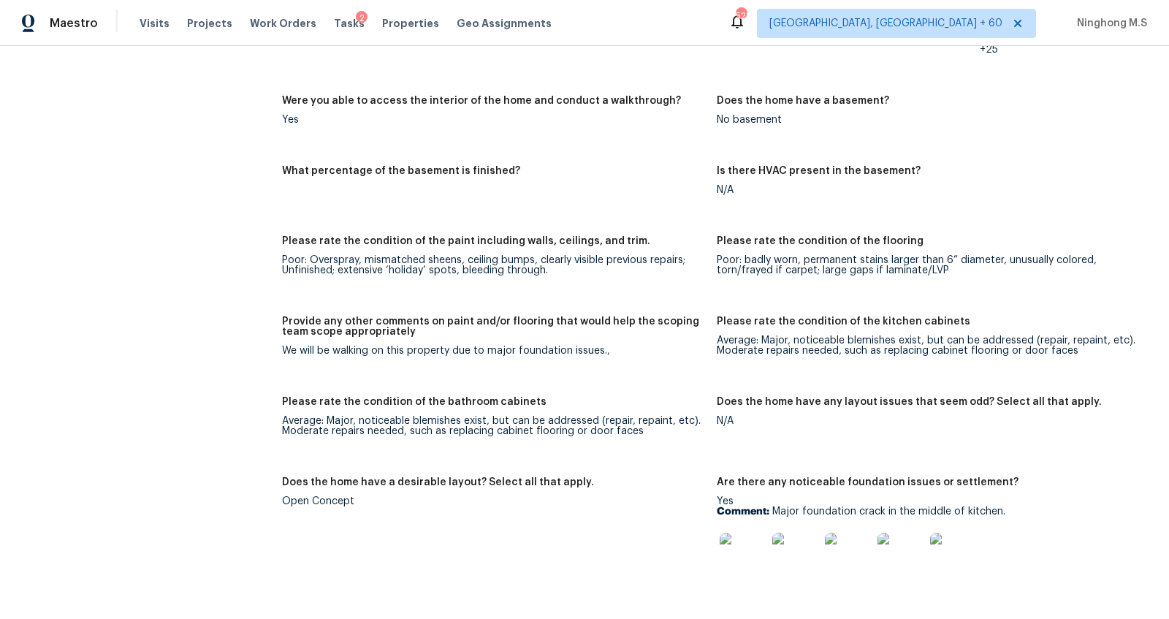
click at [972, 374] on figure "Please rate the condition of the kitchen cabinets Average: Major, noticeable bl…" at bounding box center [934, 347] width 435 height 63
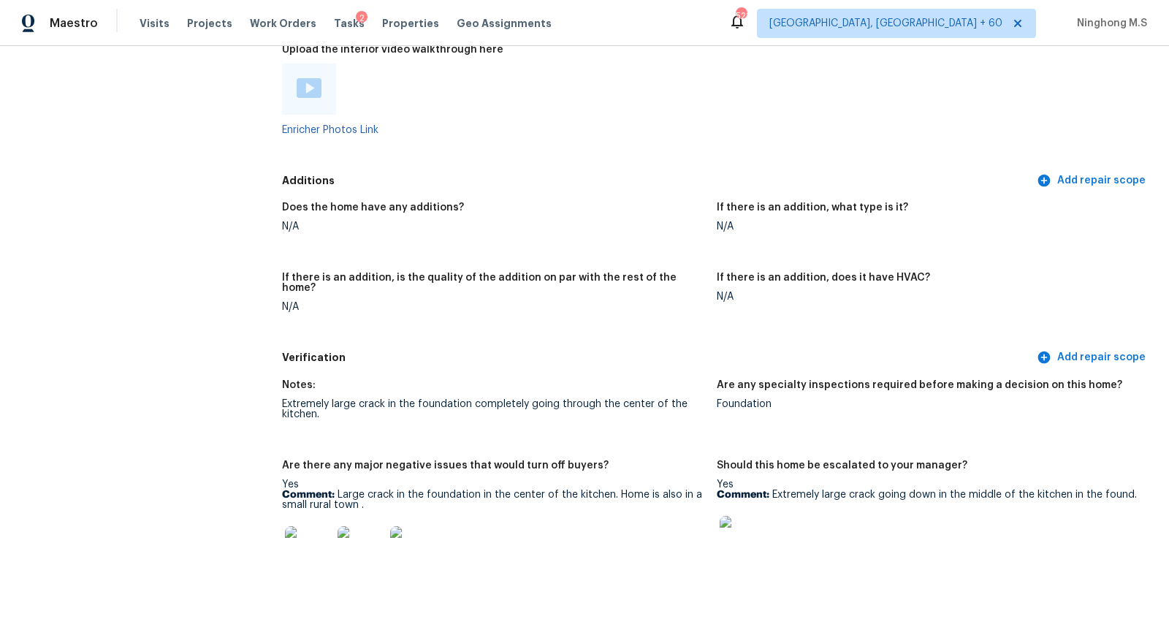
scroll to position [2771, 0]
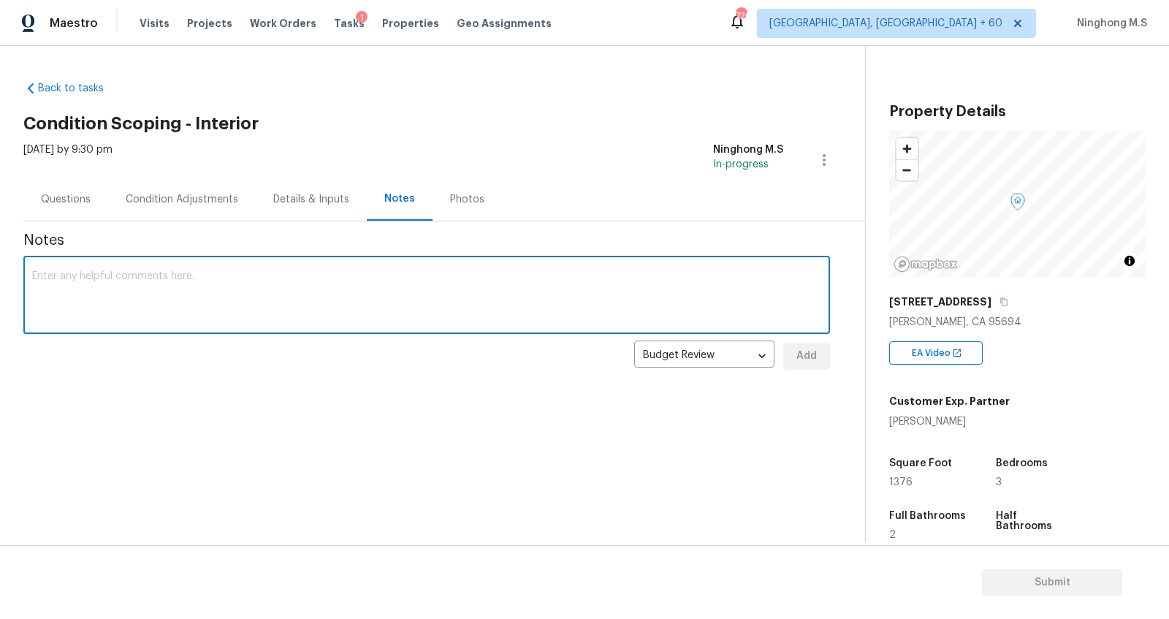
click at [232, 284] on textarea at bounding box center [426, 296] width 789 height 51
type textarea "N"
type textarea "IVA Completed"
click at [788, 360] on button "Add" at bounding box center [806, 356] width 47 height 27
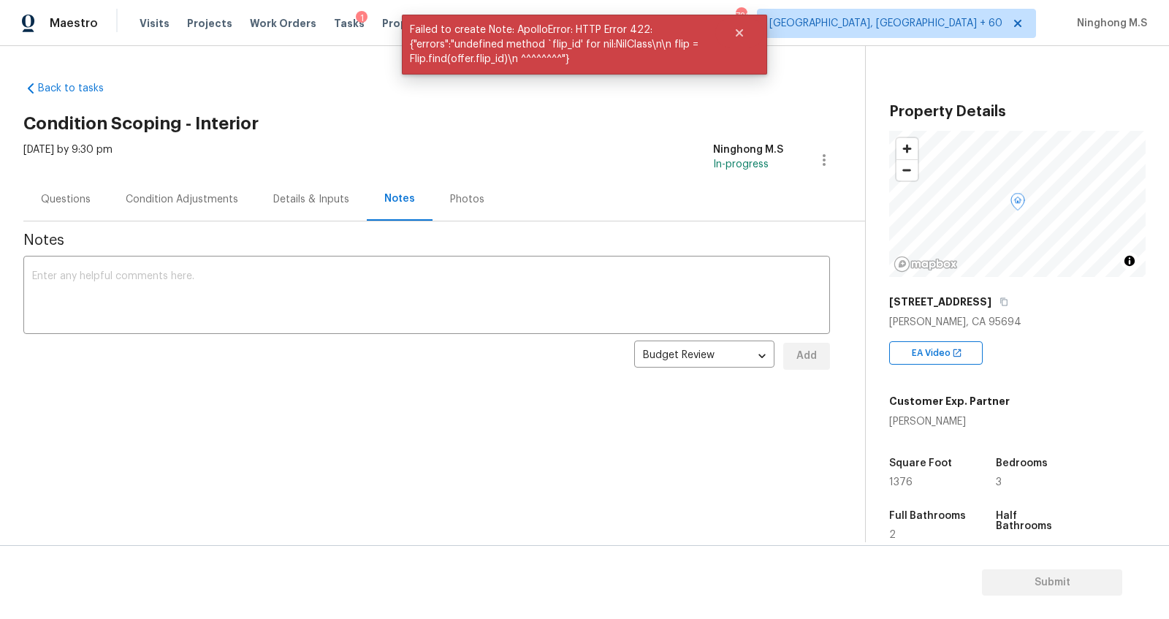
click at [77, 203] on div "Questions" at bounding box center [66, 199] width 50 height 15
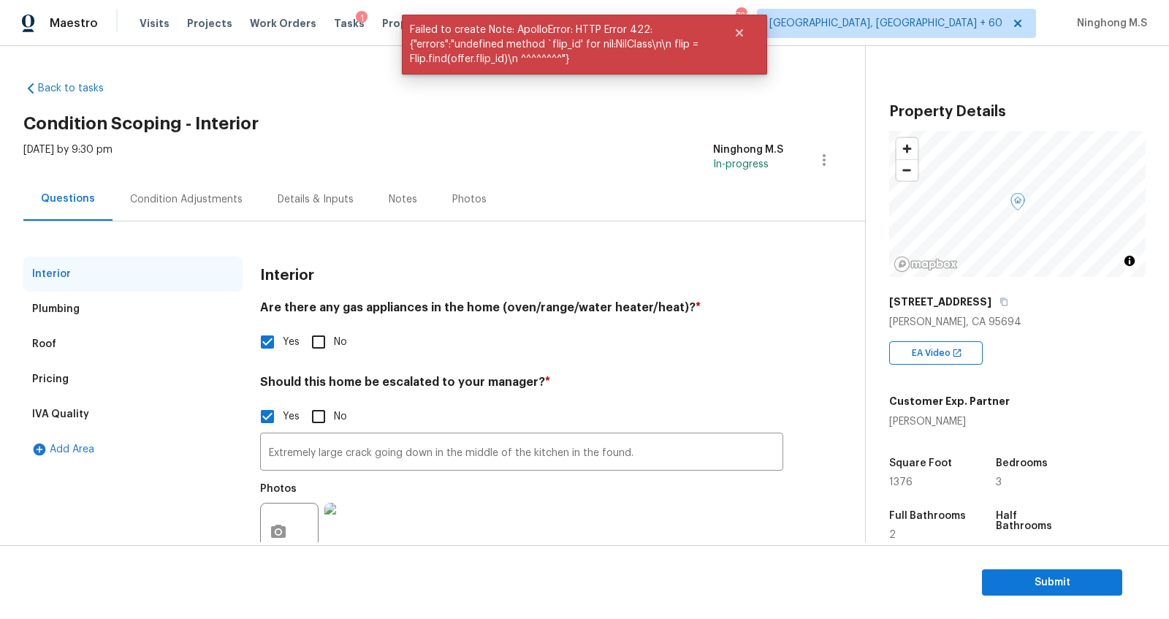
scroll to position [48, 0]
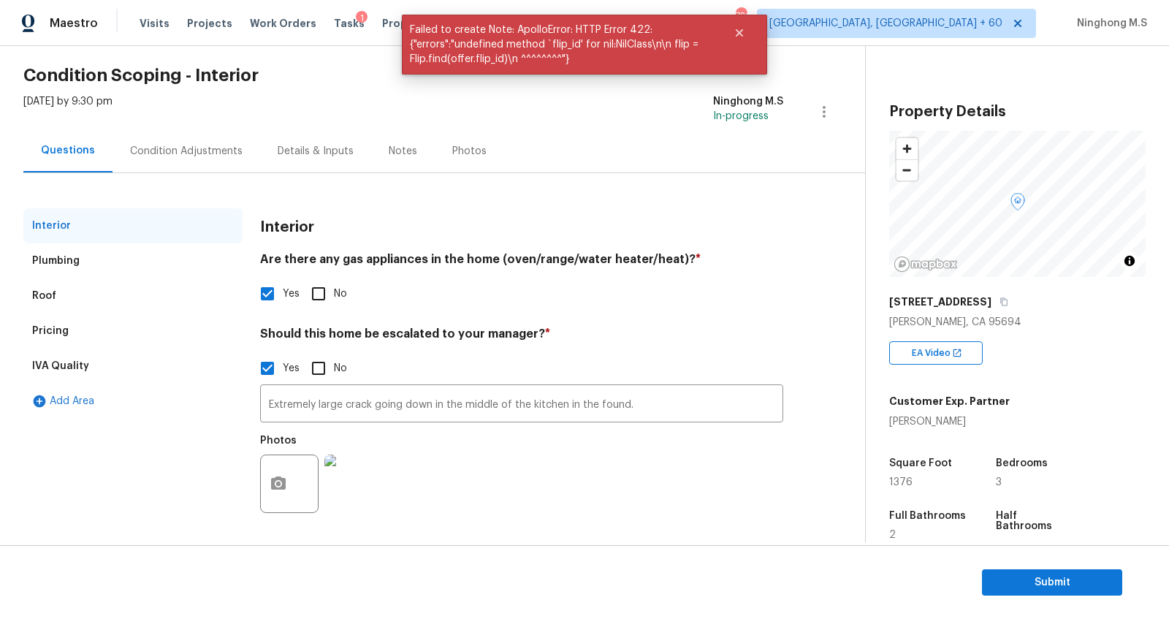
click at [69, 366] on div "IVA Quality" at bounding box center [60, 366] width 57 height 15
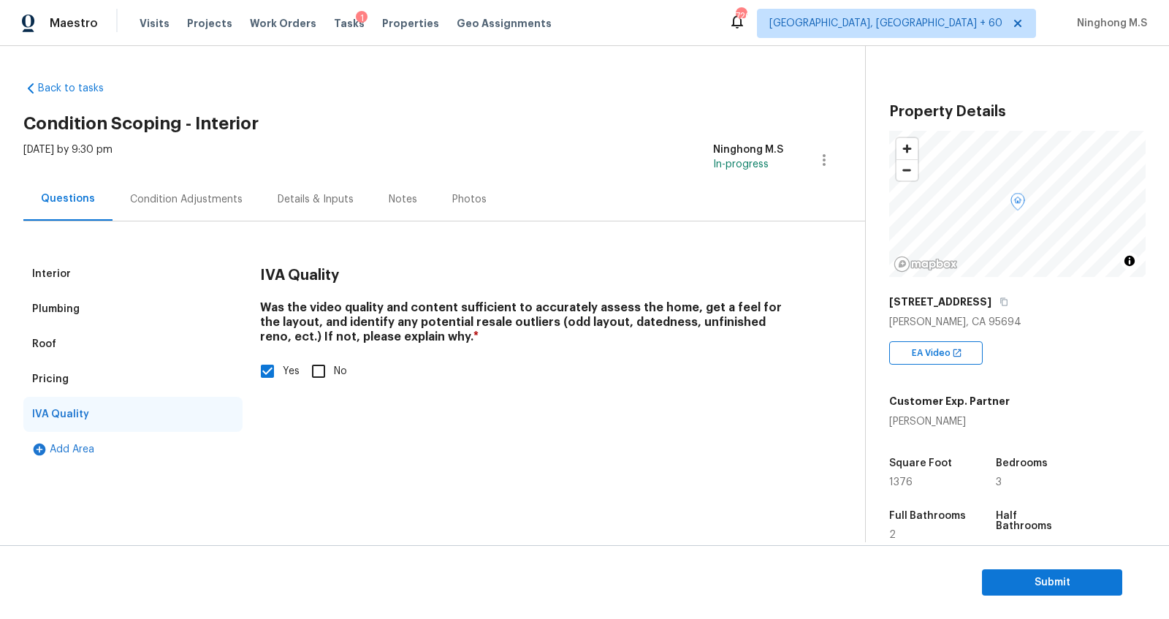
scroll to position [0, 0]
click at [164, 190] on div "Condition Adjustments" at bounding box center [186, 199] width 148 height 43
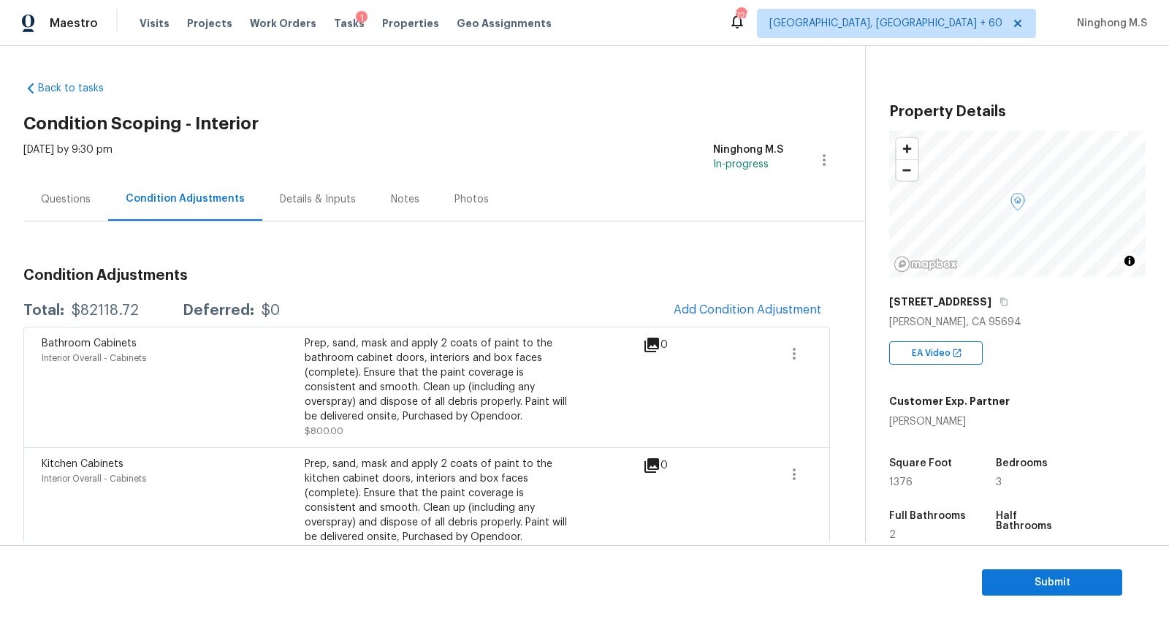
click at [391, 196] on div "Notes" at bounding box center [405, 199] width 28 height 15
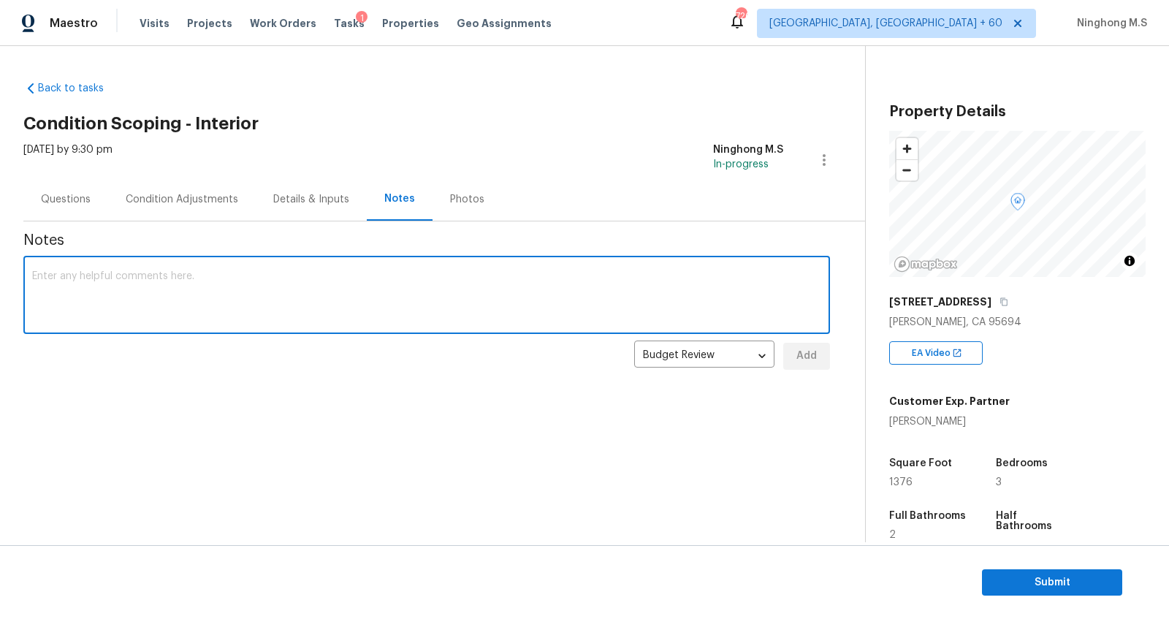
click at [399, 282] on textarea at bounding box center [426, 296] width 789 height 51
type textarea "IVA Completed"
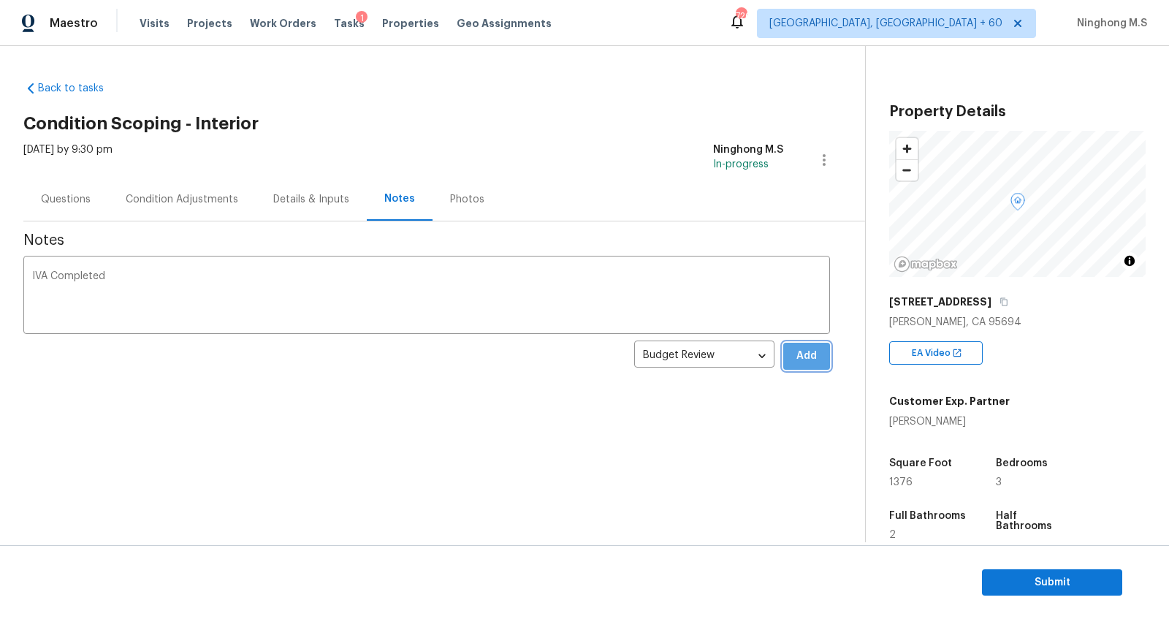
click at [805, 352] on span "Add" at bounding box center [806, 356] width 23 height 18
click at [199, 302] on textarea at bounding box center [426, 296] width 789 height 51
click at [999, 298] on icon "button" at bounding box center [1003, 301] width 9 height 9
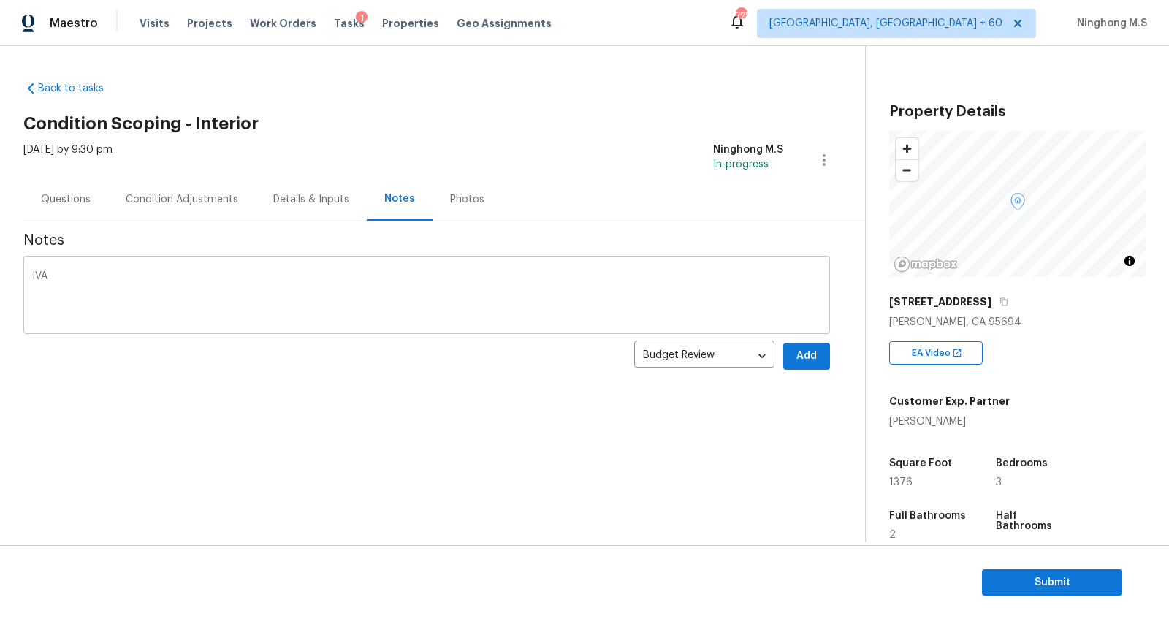
click at [527, 294] on textarea "IVA" at bounding box center [426, 296] width 789 height 51
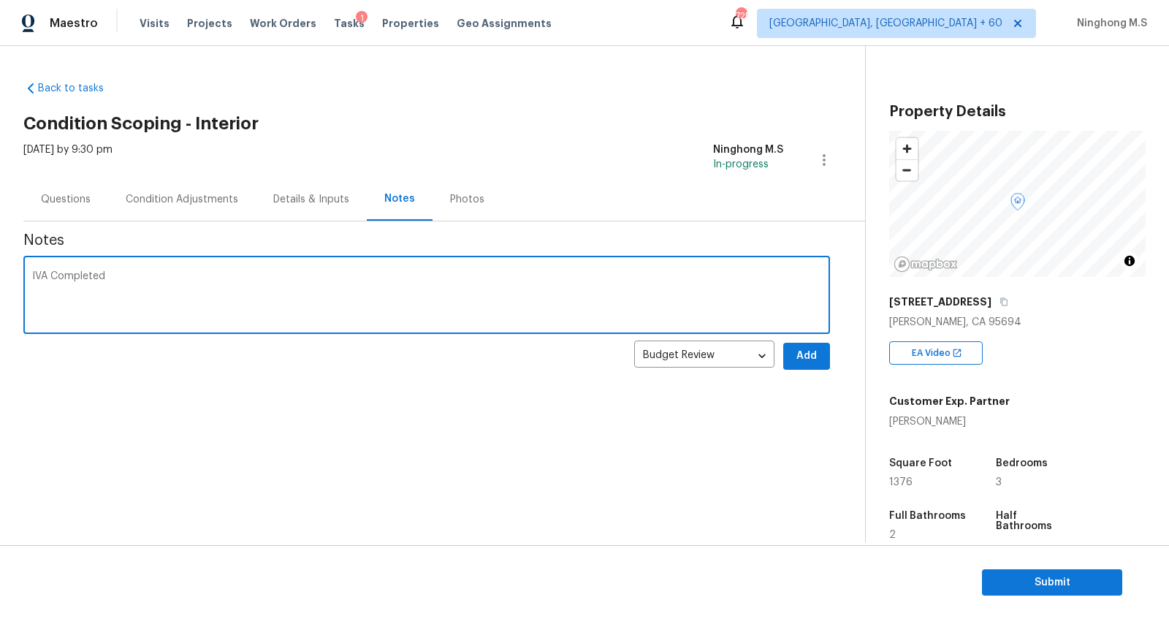
type textarea "IVA Completed"
click at [823, 372] on div "Notes IVA Completed x ​ Budget Review budget_review ​ Add" at bounding box center [426, 301] width 806 height 160
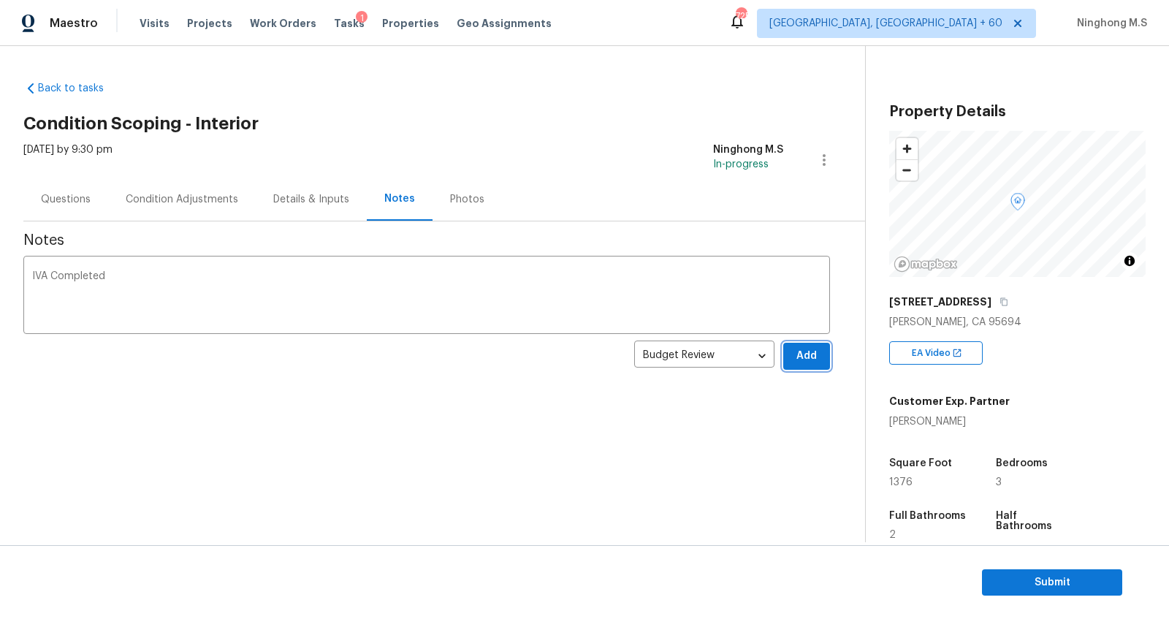
click at [809, 358] on span "Add" at bounding box center [806, 356] width 23 height 18
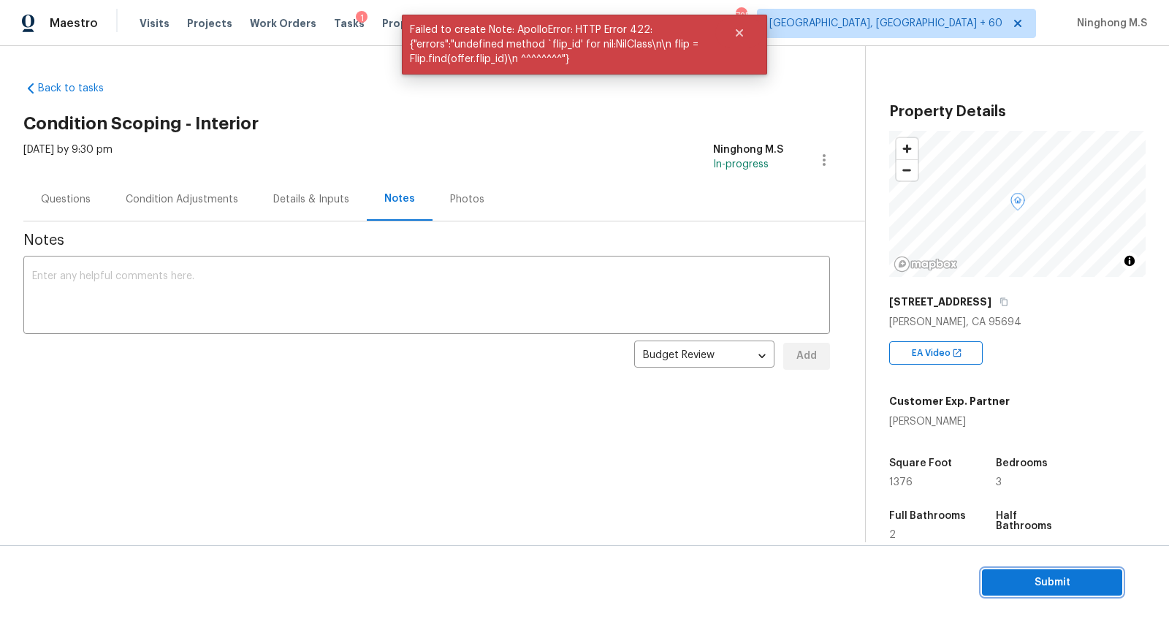
click at [1045, 589] on span "Submit" at bounding box center [1051, 582] width 117 height 18
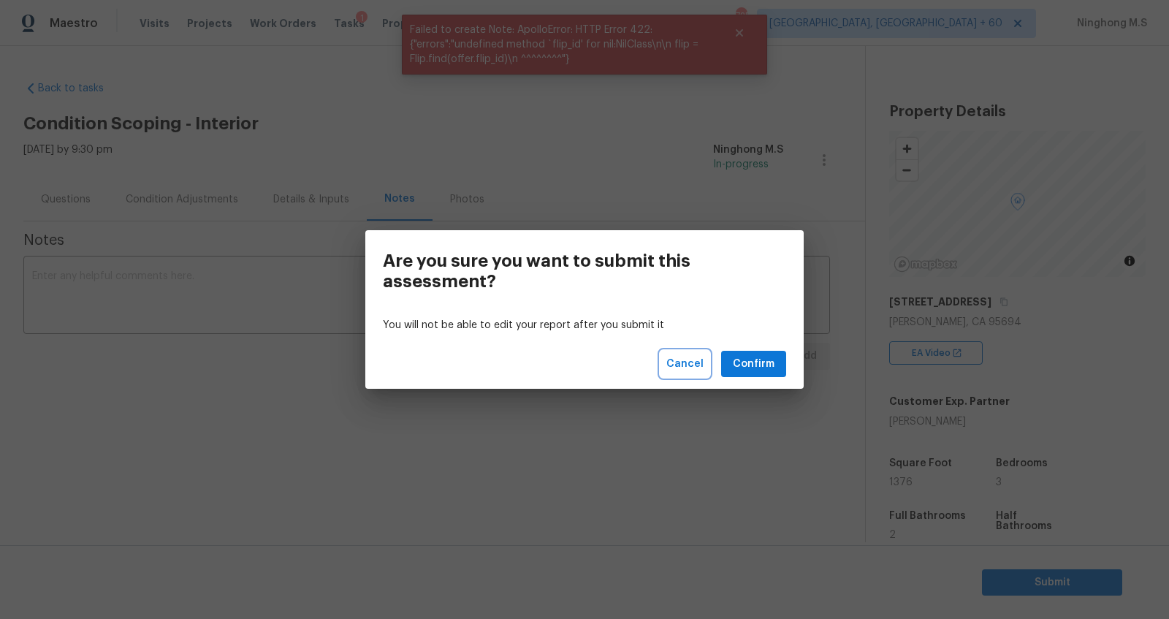
click at [684, 359] on span "Cancel" at bounding box center [684, 364] width 37 height 18
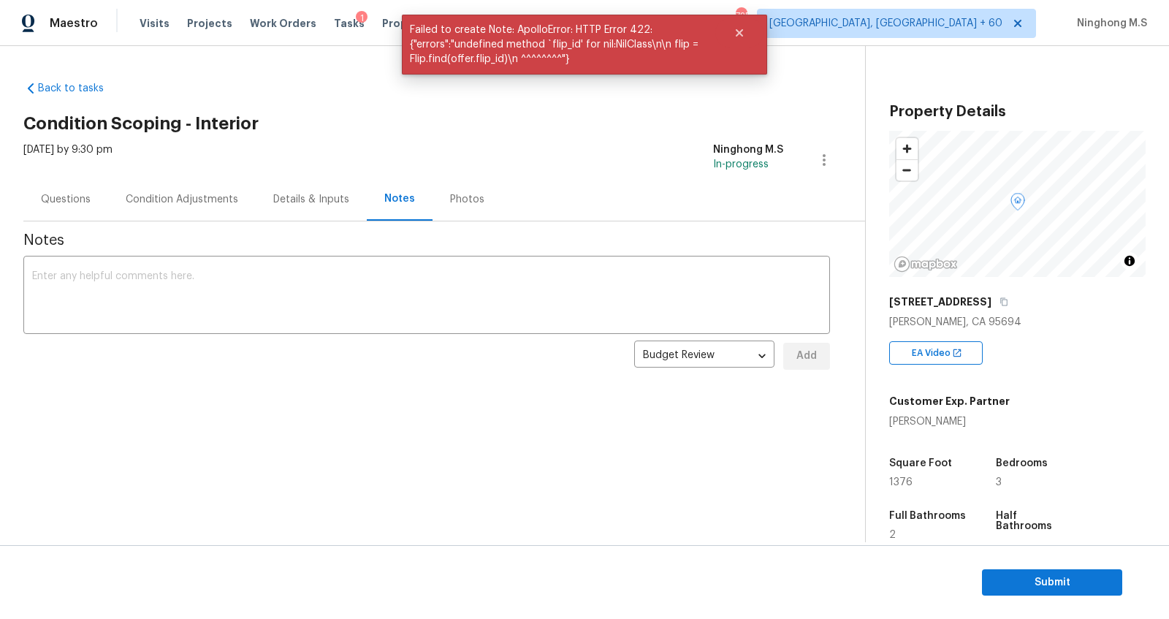
click at [162, 190] on div "Condition Adjustments" at bounding box center [182, 199] width 148 height 43
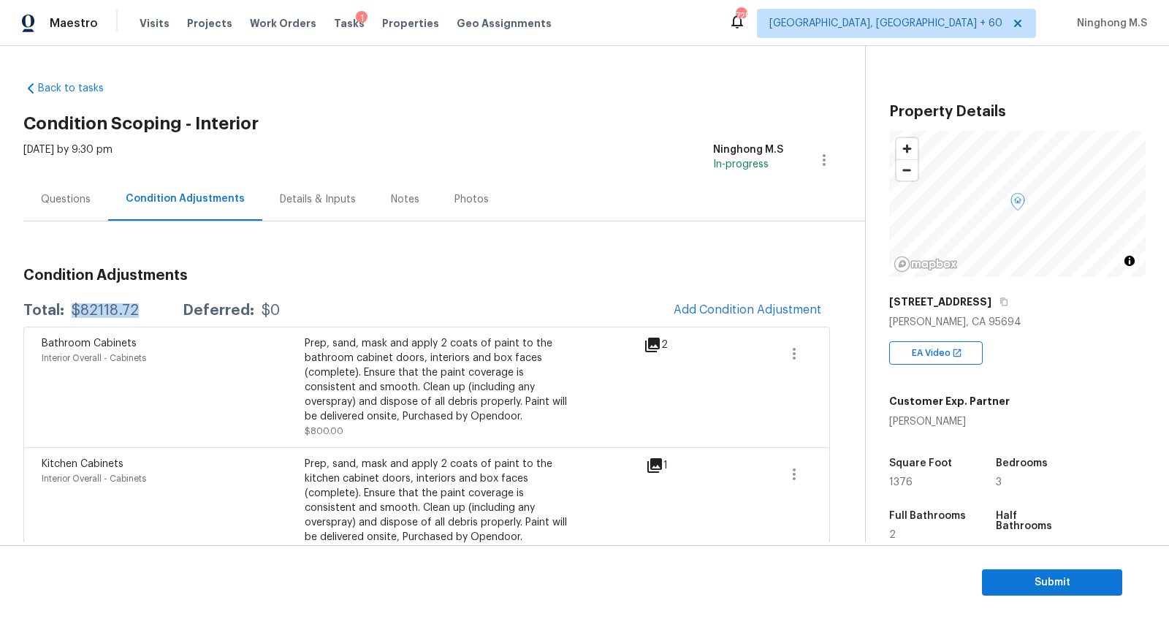
drag, startPoint x: 140, startPoint y: 310, endPoint x: 70, endPoint y: 308, distance: 69.4
click at [70, 308] on div "Total: $82118.72 Deferred: $0" at bounding box center [151, 310] width 256 height 15
copy div "$82118.72"
click at [997, 296] on button "button" at bounding box center [1003, 301] width 13 height 13
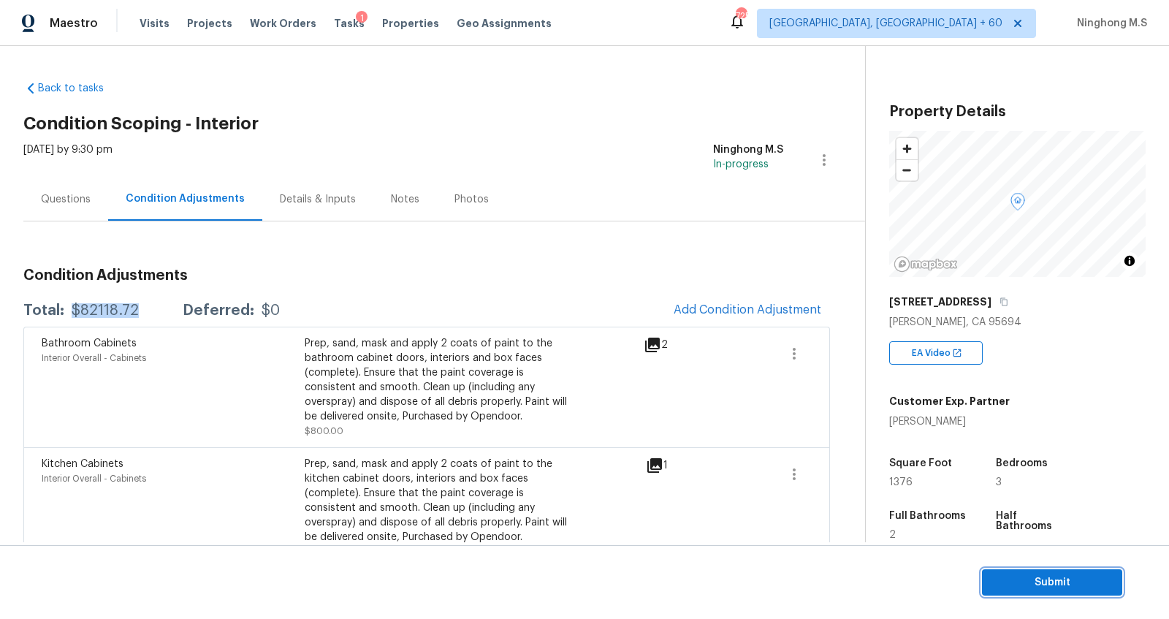
click at [1034, 582] on span "Submit" at bounding box center [1051, 582] width 117 height 18
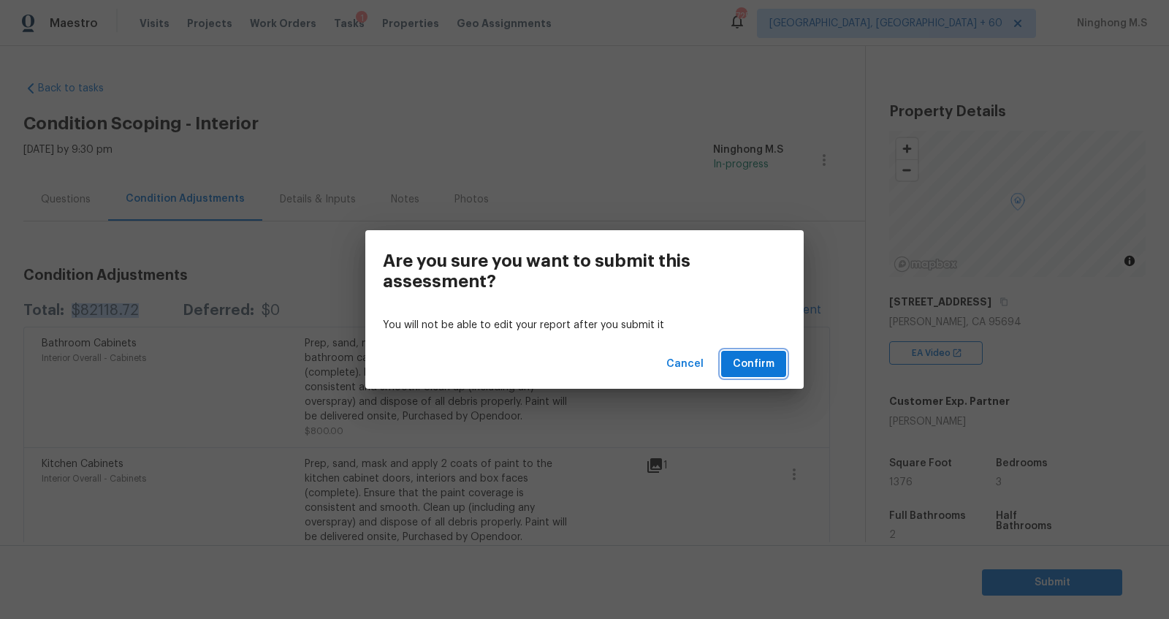
click at [762, 362] on span "Confirm" at bounding box center [754, 364] width 42 height 18
